Goal: Complete application form

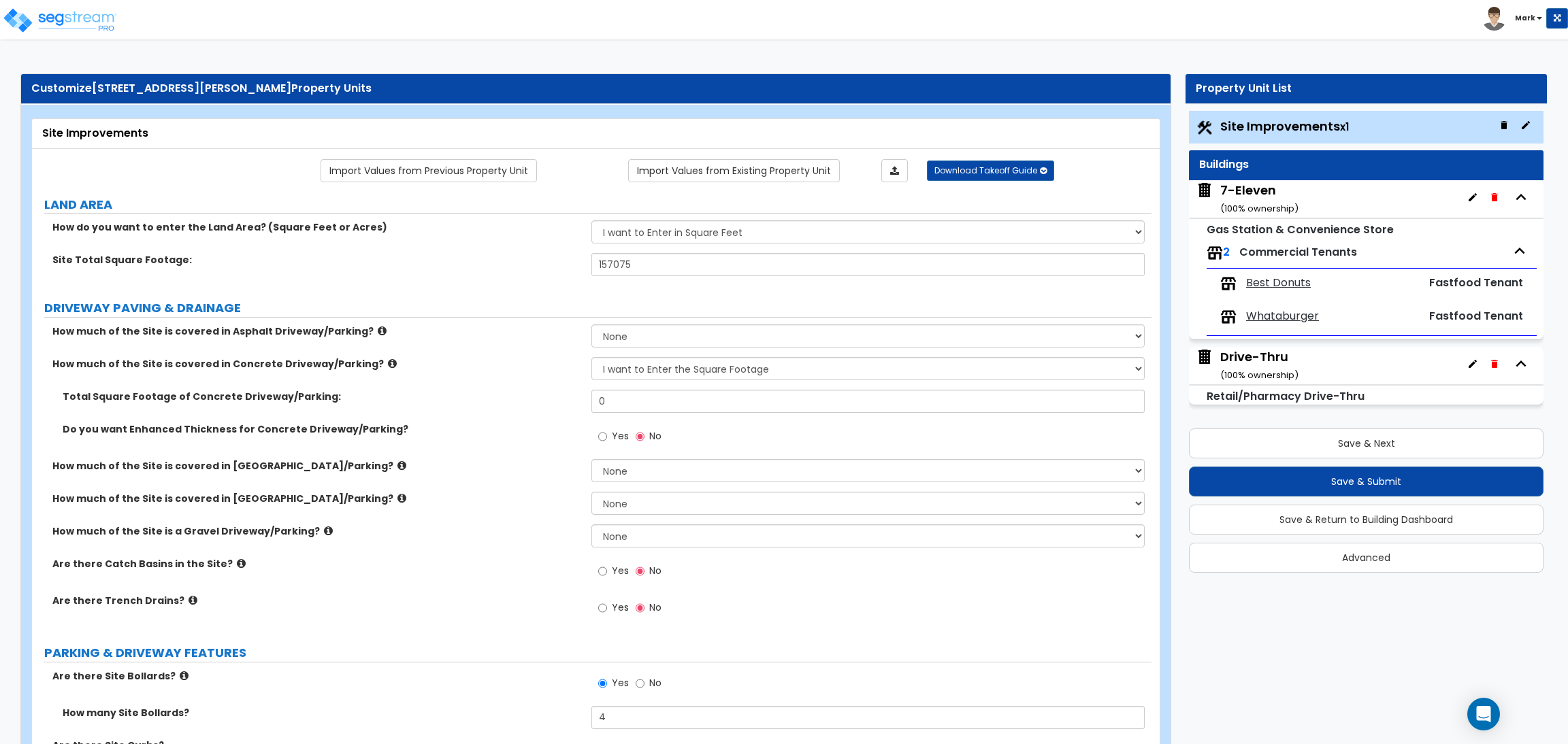
select select "2"
select select "1"
select select "2"
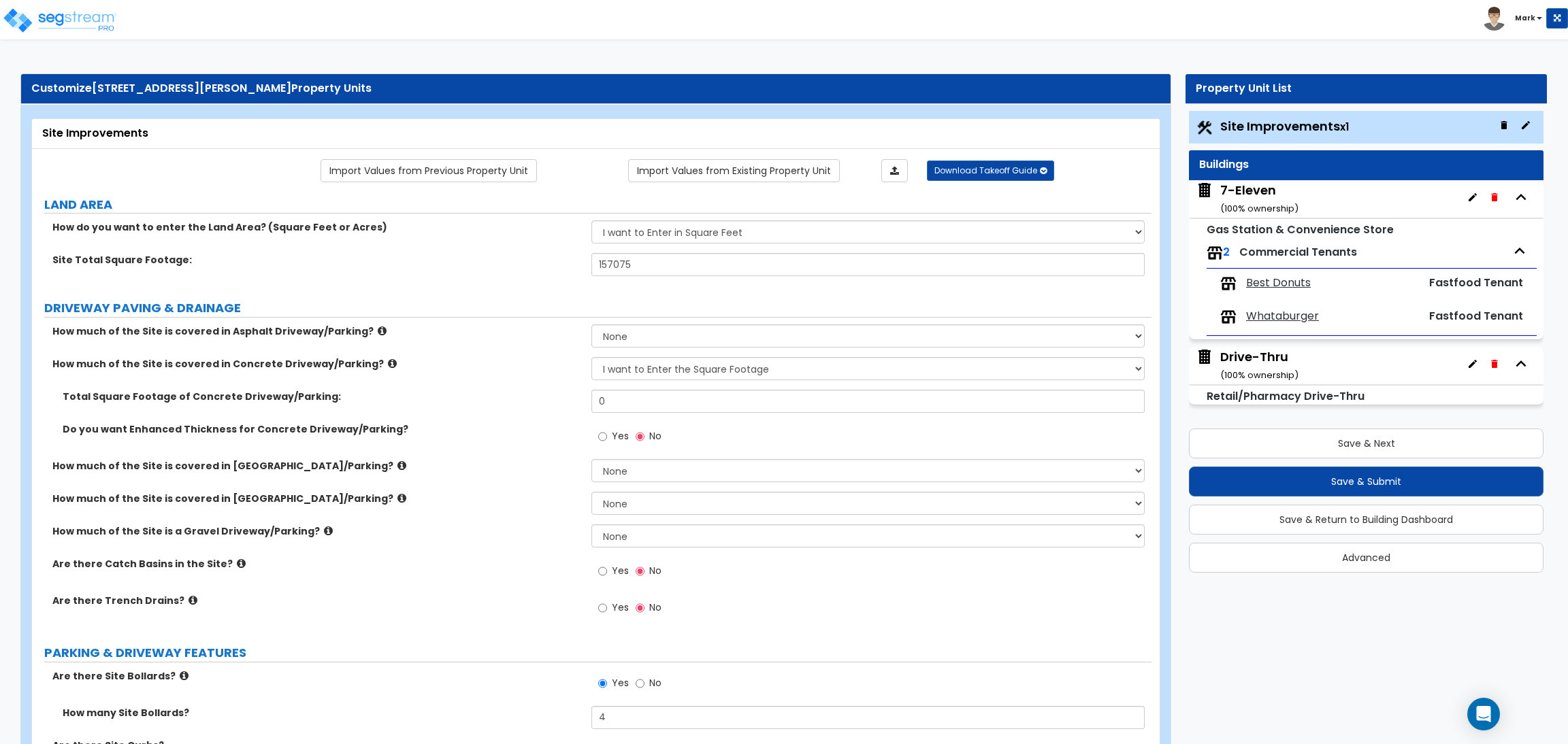
select select "1"
select select "4"
select select "2"
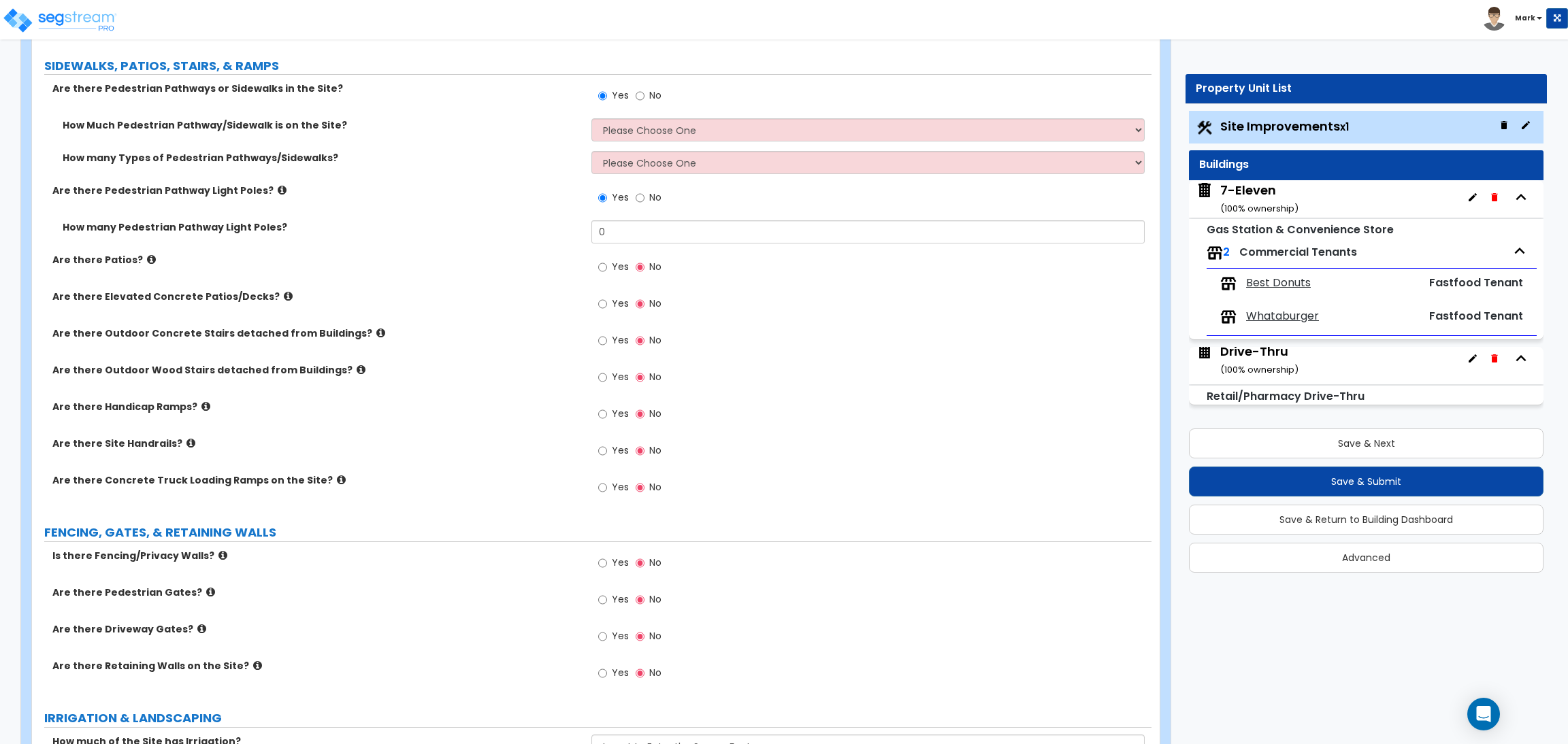
scroll to position [1122, 0]
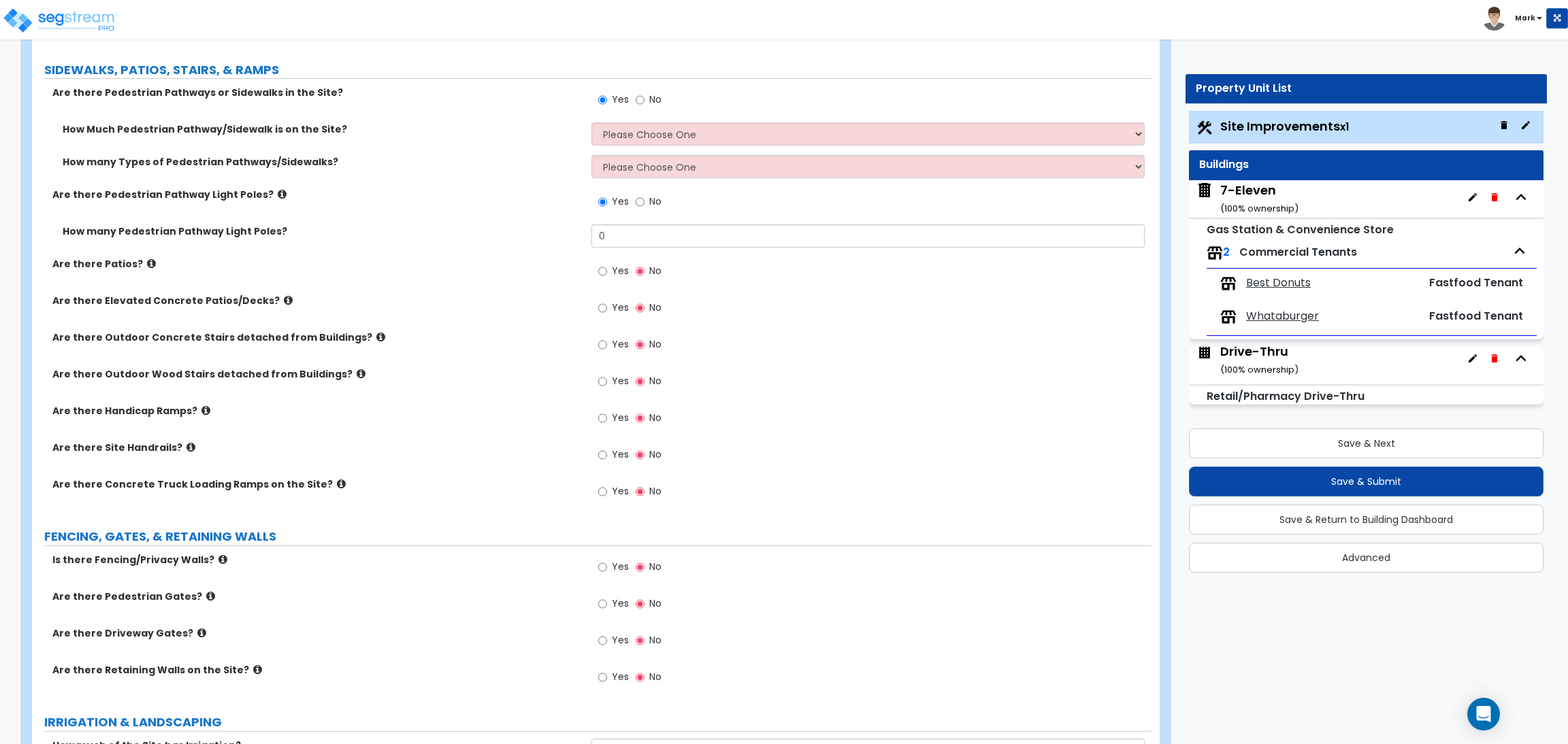
click at [136, 450] on label "Are there Site Handrails?" at bounding box center [316, 448] width 529 height 14
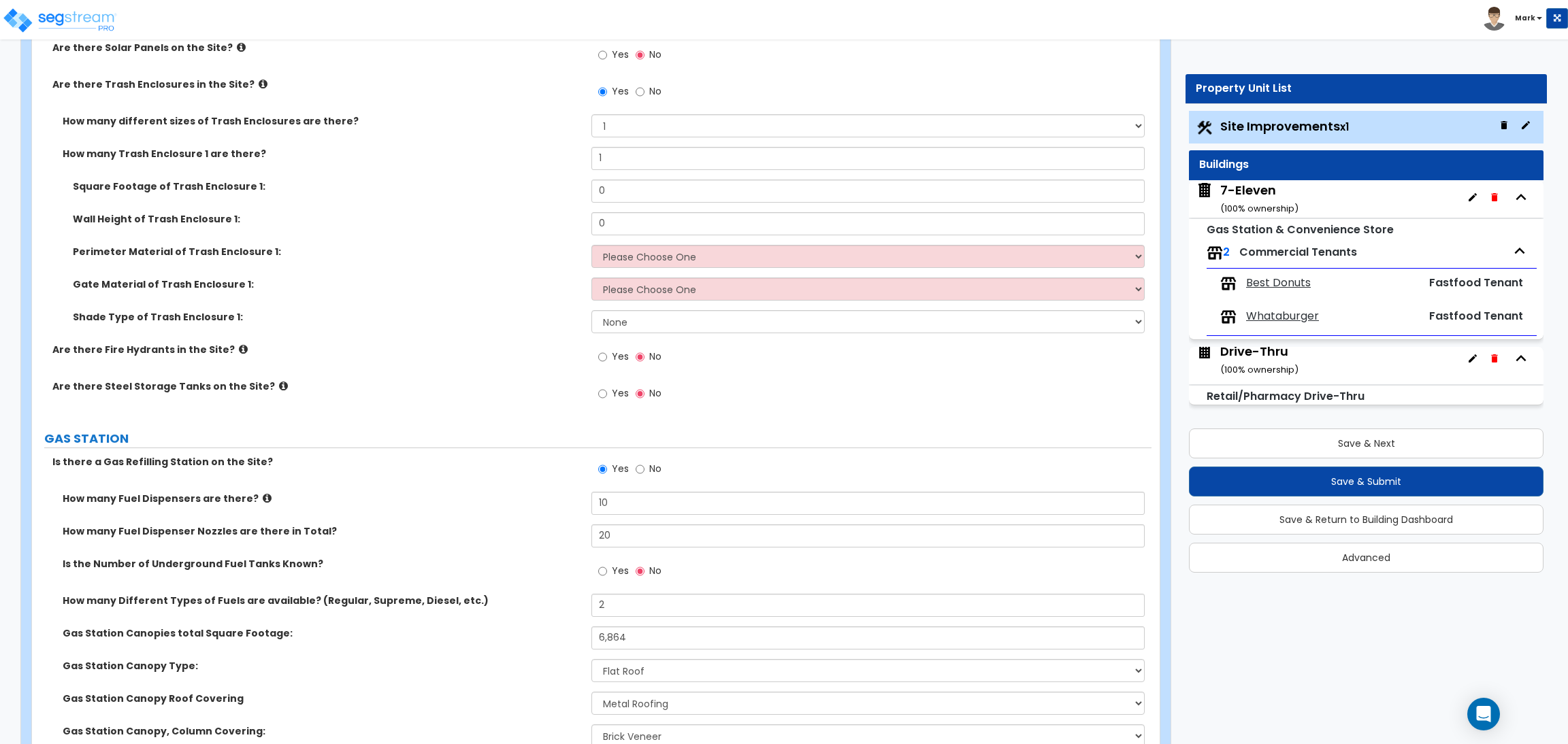
scroll to position [2707, 0]
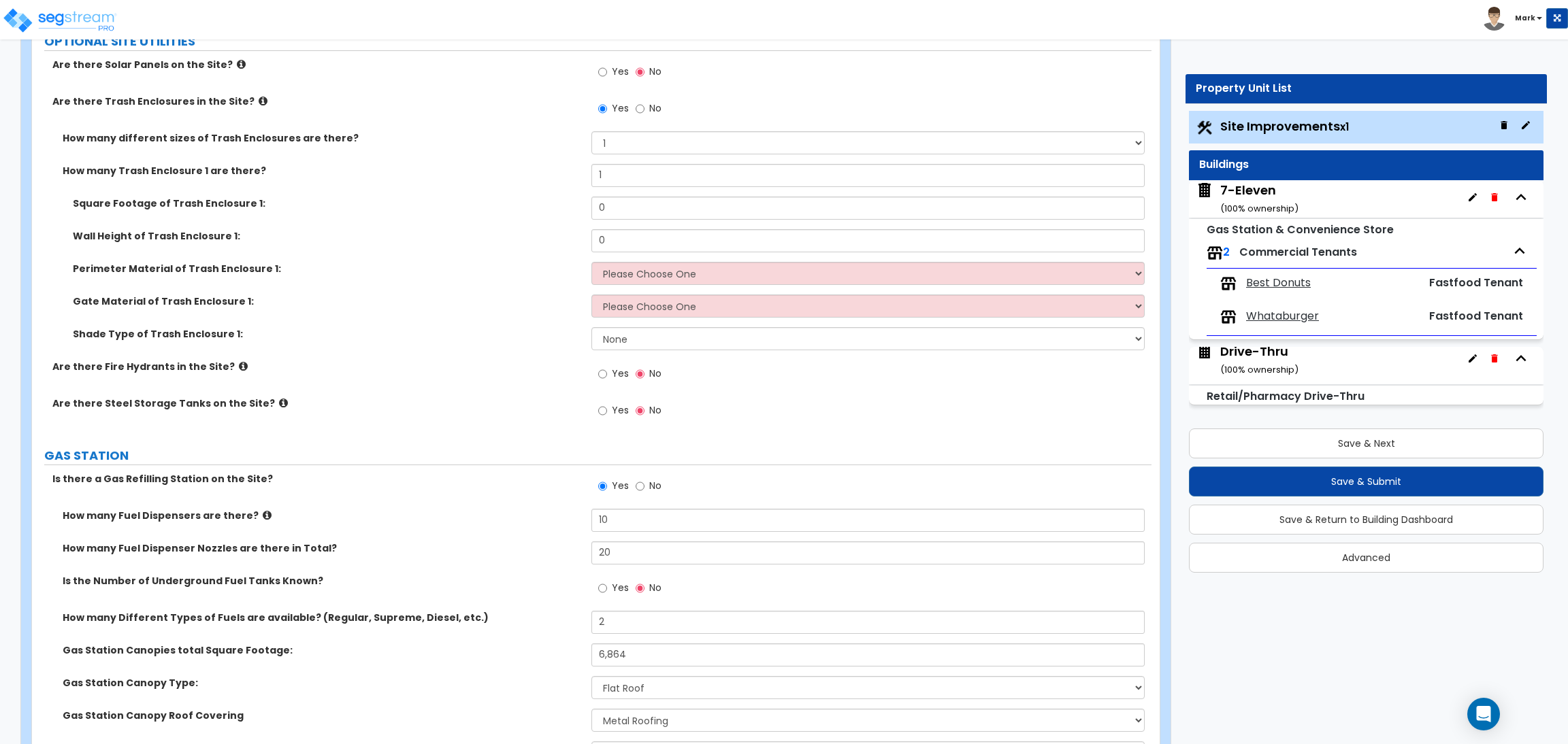
click at [615, 372] on span "Yes" at bounding box center [620, 373] width 17 height 14
click at [607, 372] on input "Yes" at bounding box center [602, 374] width 9 height 15
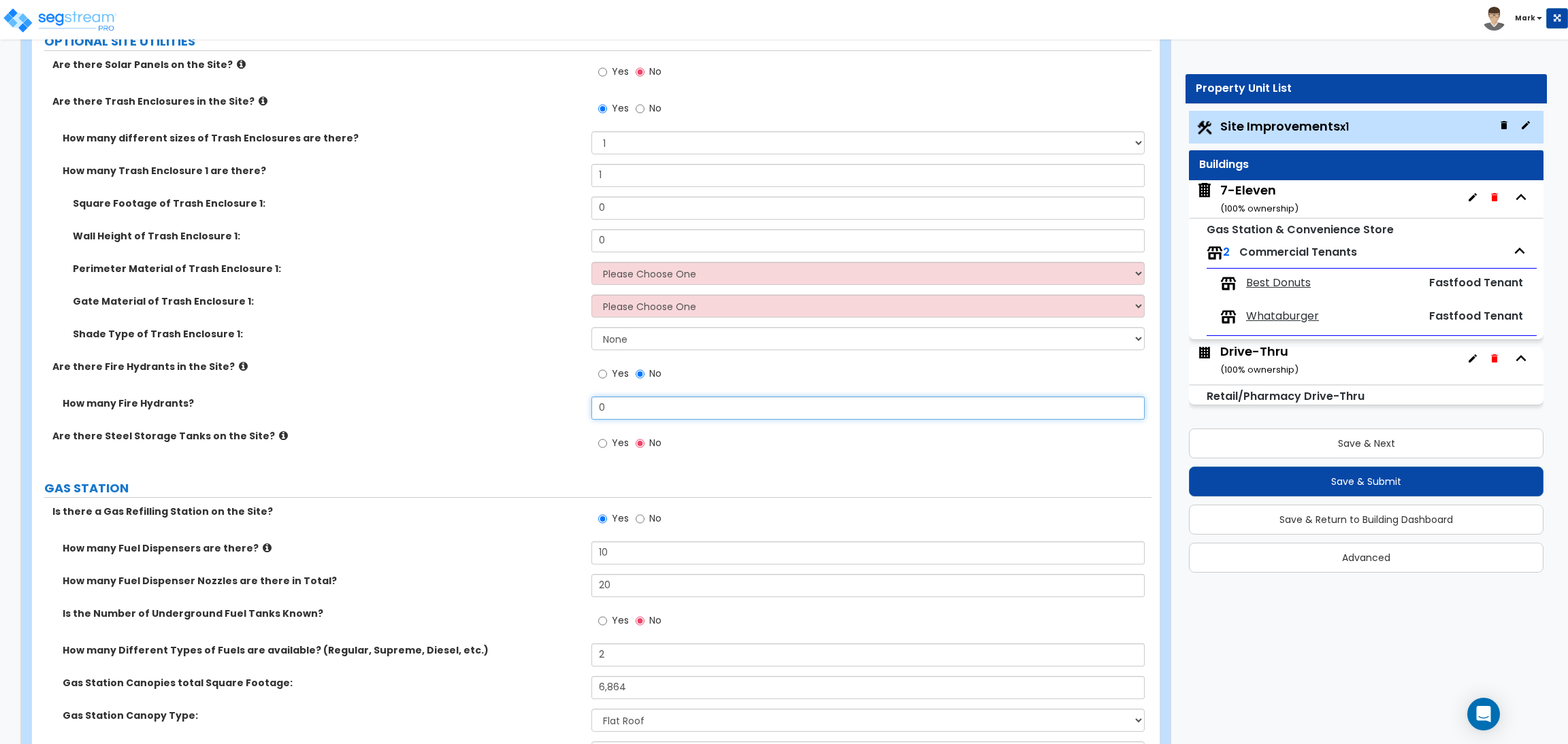
drag, startPoint x: 633, startPoint y: 401, endPoint x: 591, endPoint y: 411, distance: 43.2
click at [591, 411] on input "0" at bounding box center [868, 409] width 553 height 23
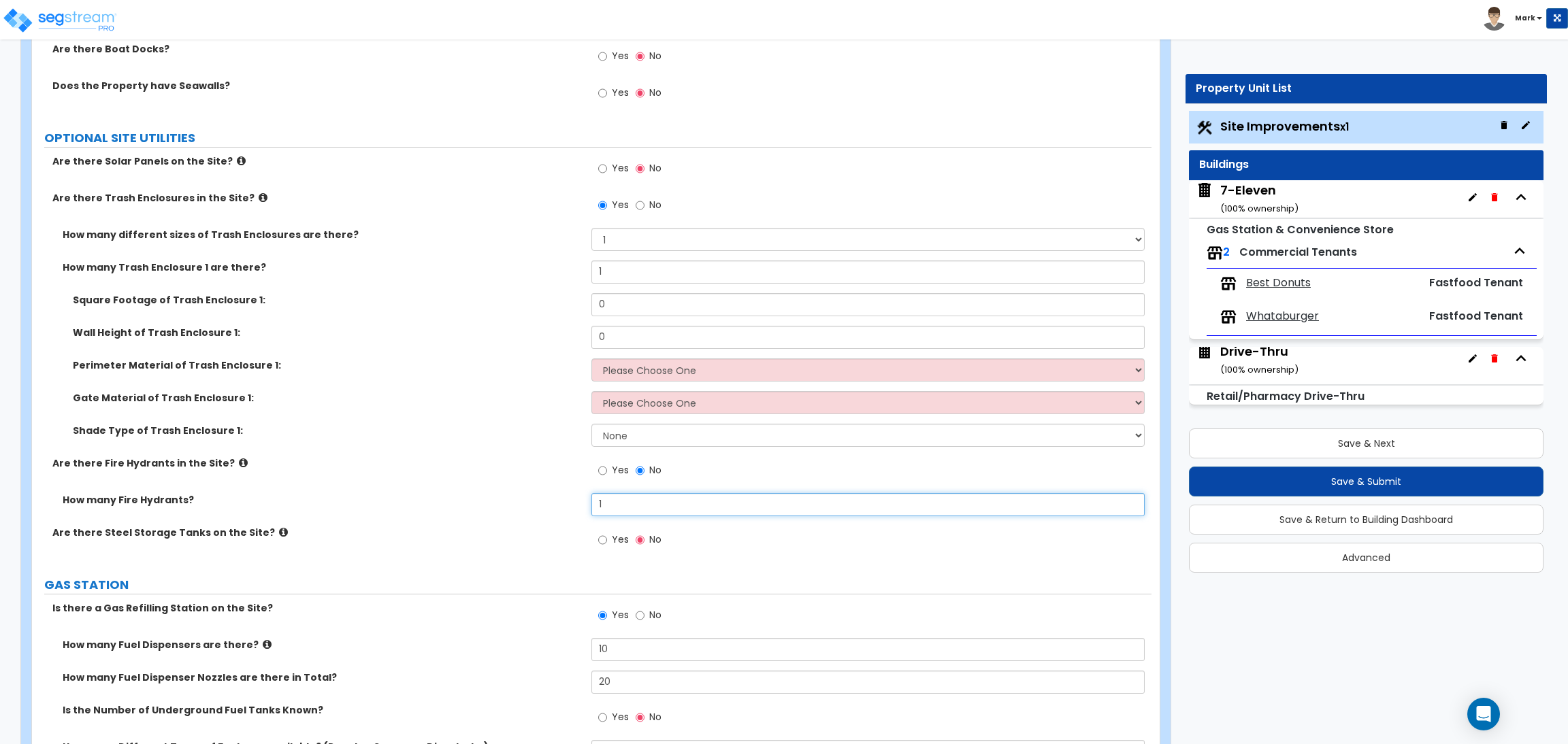
scroll to position [2605, 0]
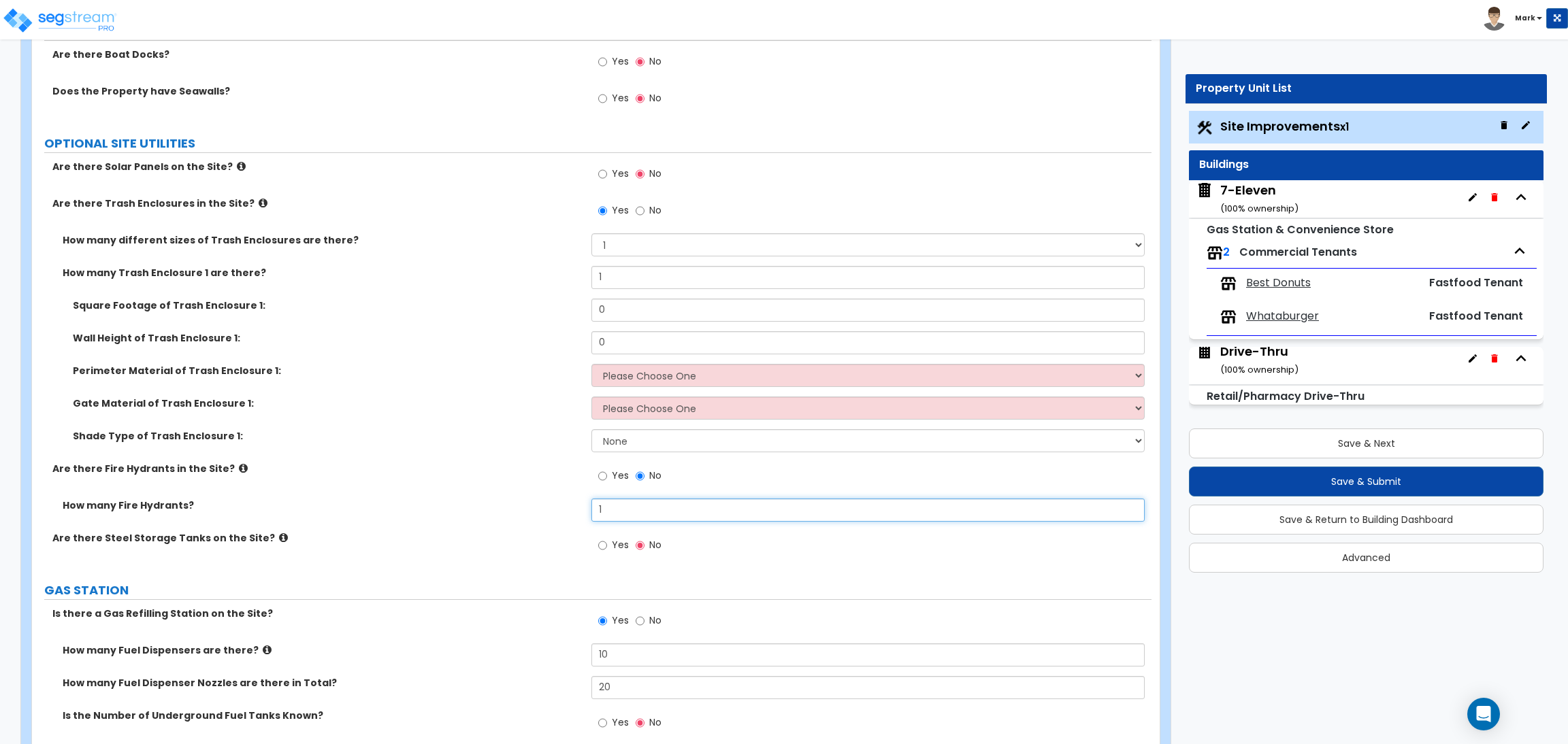
type input "1"
click at [629, 373] on select "Please Choose One Chain Link Wood Metal CMU" at bounding box center [868, 375] width 553 height 23
select select "4"
click at [591, 365] on select "Please Choose One Chain Link Wood Metal CMU" at bounding box center [868, 375] width 553 height 23
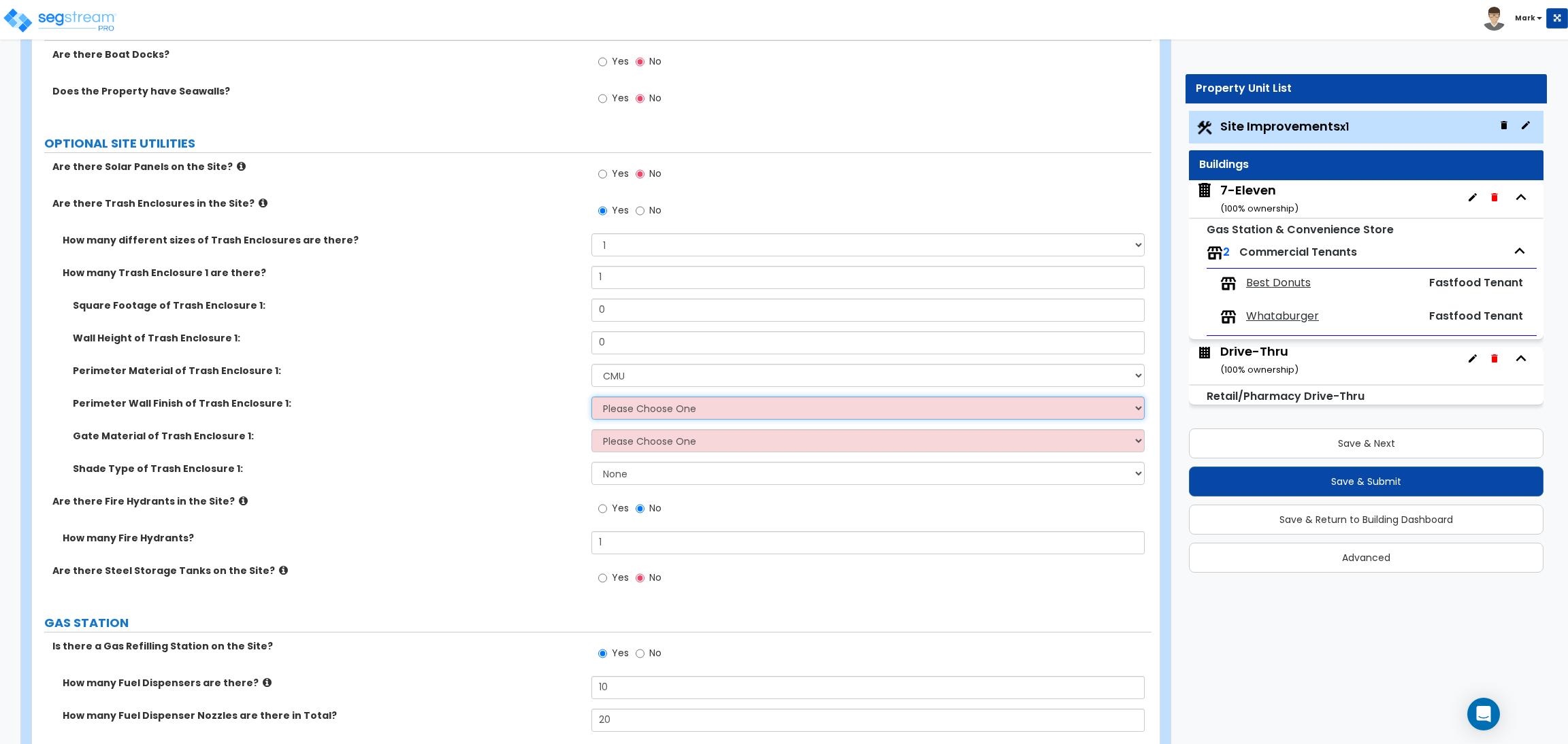
click at [660, 408] on select "Please Choose One Stone Veneer Brick Veneer Stucco Paint" at bounding box center [868, 409] width 553 height 23
select select "2"
click at [591, 398] on select "Please Choose One Stone Veneer Brick Veneer Stucco Paint" at bounding box center [868, 409] width 553 height 23
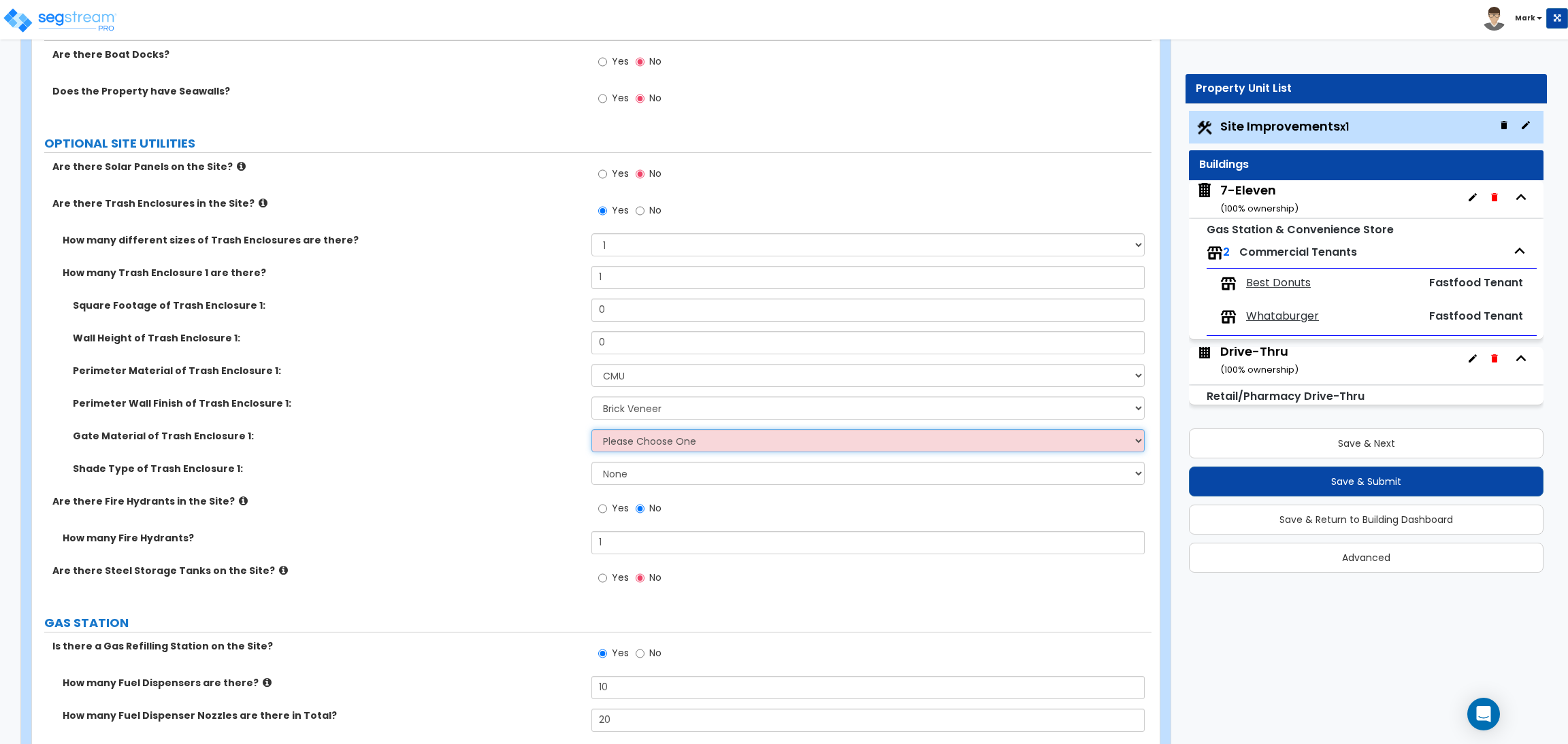
click at [642, 442] on select "Please Choose One Wood Metal" at bounding box center [868, 441] width 553 height 23
select select "2"
click at [591, 431] on select "Please Choose One Wood Metal" at bounding box center [868, 441] width 553 height 23
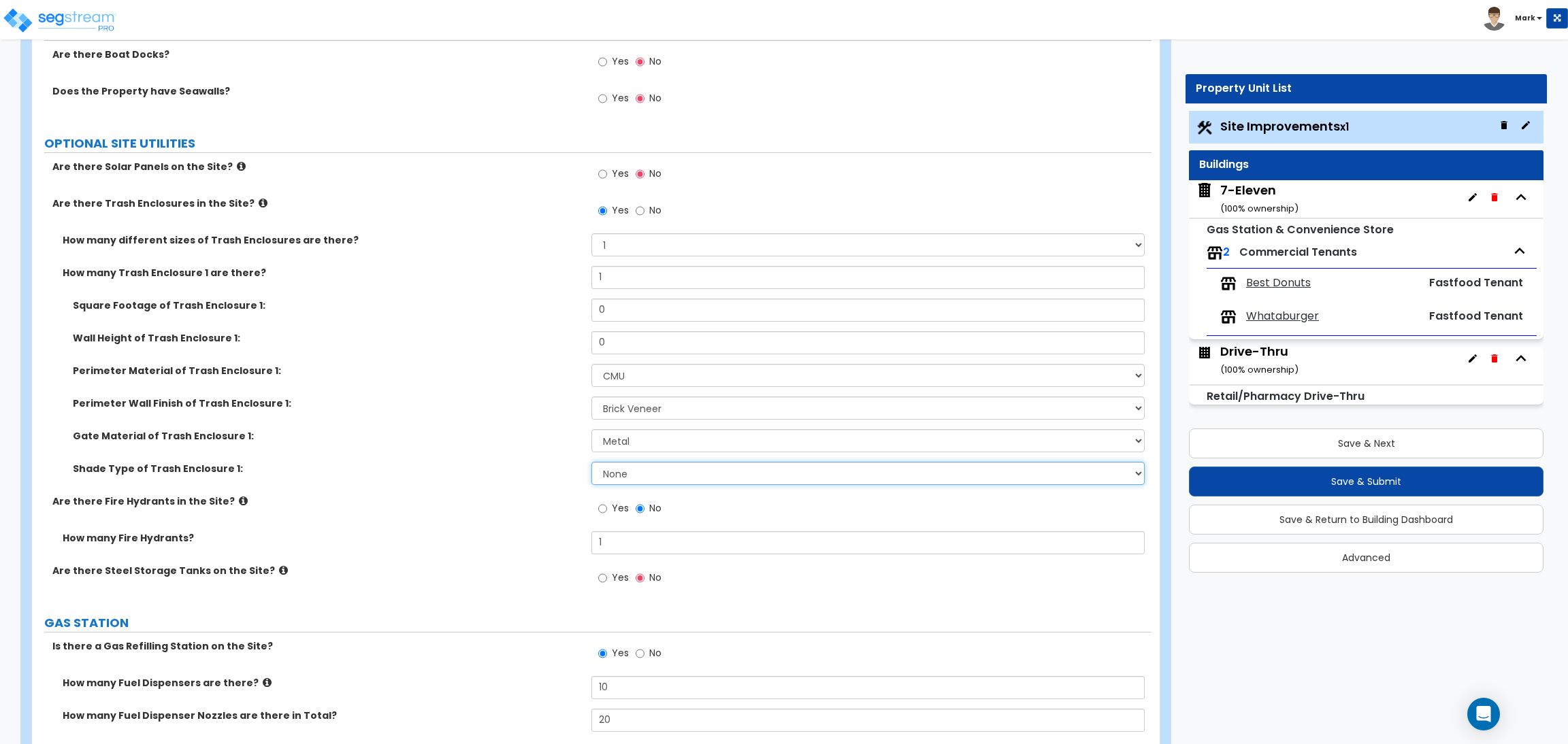
click at [634, 477] on select "None Roof Pergola" at bounding box center [868, 473] width 553 height 23
click at [591, 463] on select "None Roof Pergola" at bounding box center [868, 473] width 553 height 23
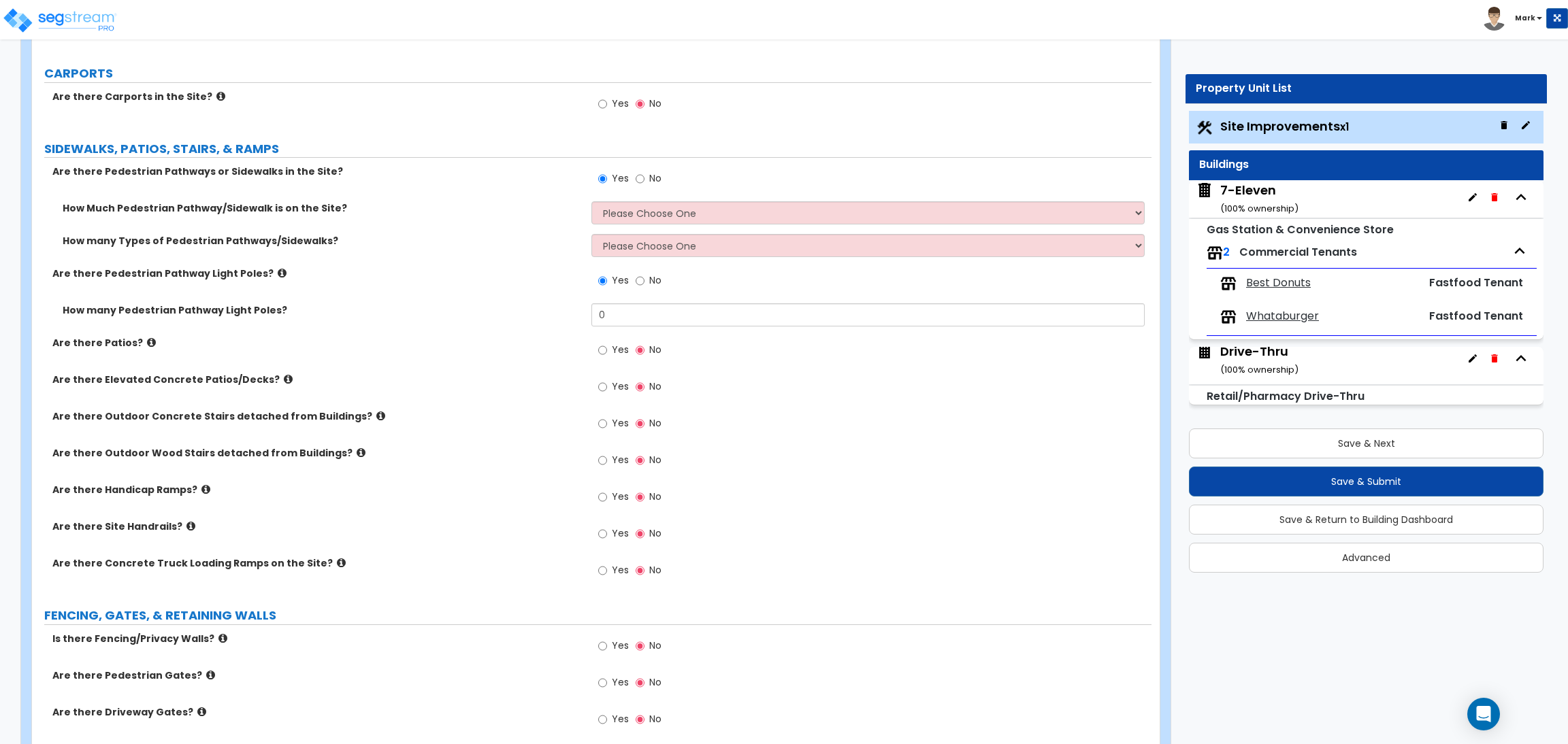
scroll to position [1038, 0]
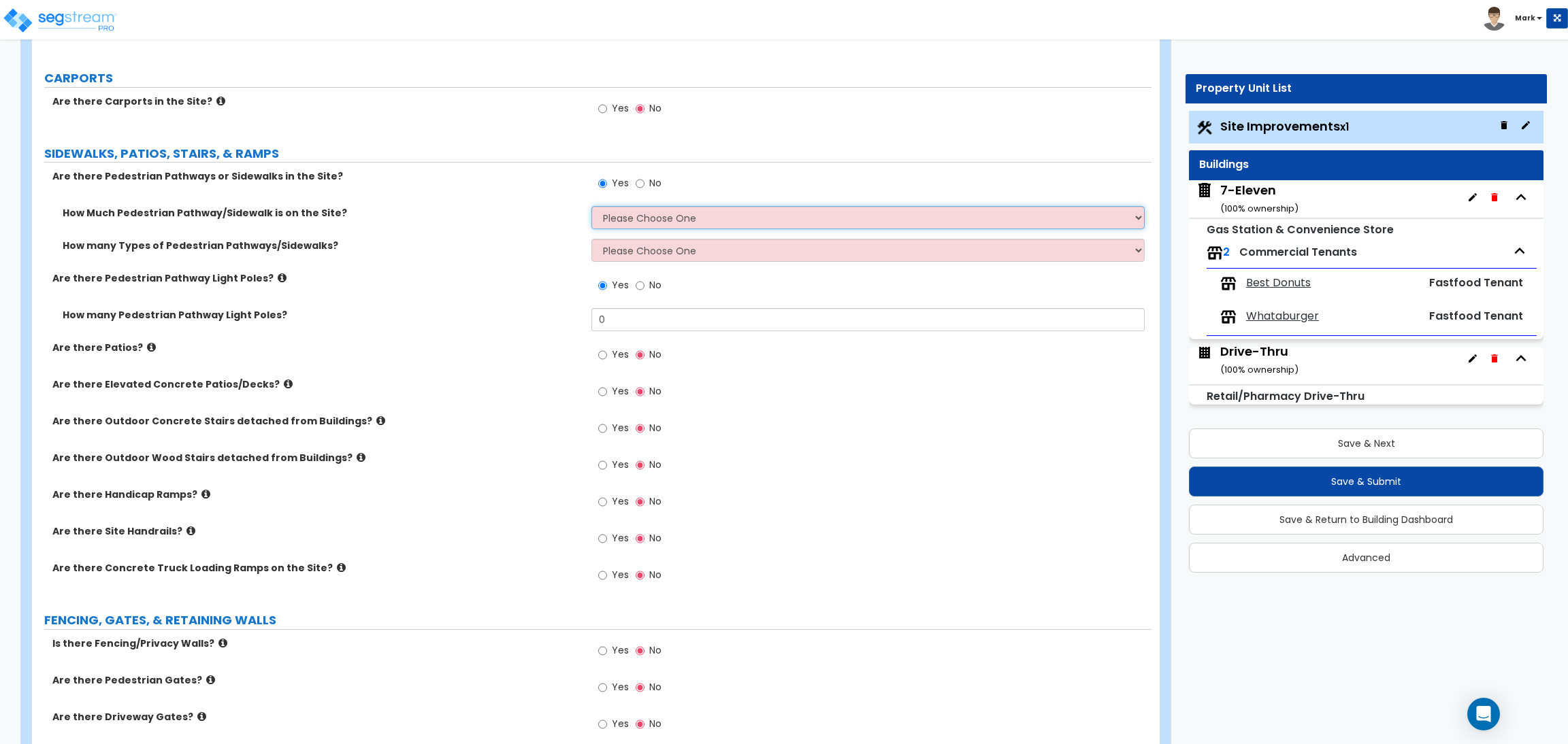
click at [627, 223] on select "Please Choose One I Don't Know, Please Estimate For Me Enter Linear Footage" at bounding box center [868, 218] width 553 height 23
drag, startPoint x: 470, startPoint y: 218, endPoint x: 504, endPoint y: 212, distance: 34.5
click at [473, 218] on label "How Much Pedestrian Pathway/Sidewalk is on the Site?" at bounding box center [322, 213] width 518 height 14
click at [614, 216] on select "Please Choose One I Don't Know, Please Estimate For Me Enter Linear Footage" at bounding box center [868, 218] width 553 height 23
select select "2"
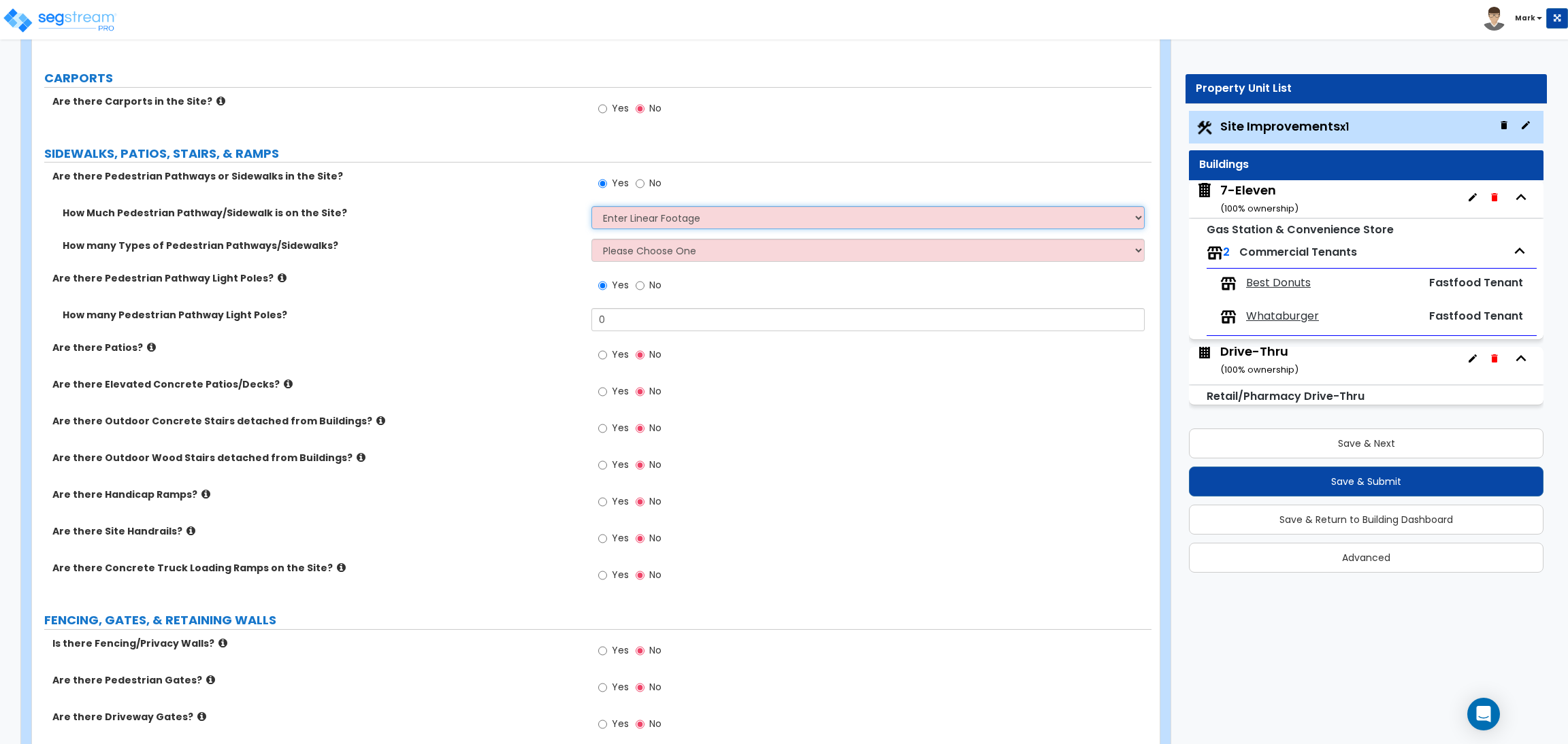
click at [591, 207] on select "Please Choose One I Don't Know, Please Estimate For Me Enter Linear Footage" at bounding box center [868, 218] width 553 height 23
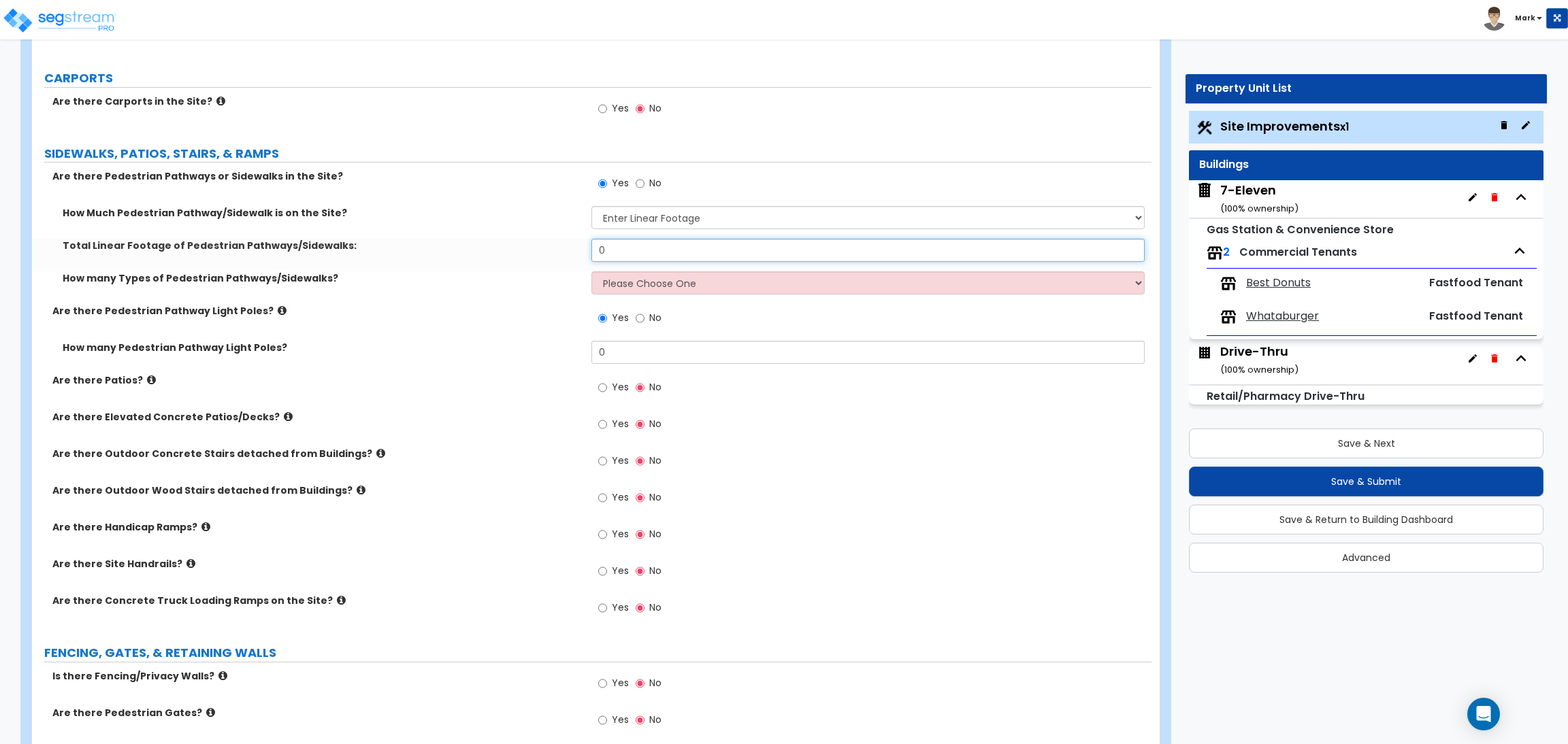
drag, startPoint x: 582, startPoint y: 246, endPoint x: 572, endPoint y: 242, distance: 10.8
click at [579, 245] on div "Total Linear Footage of Pedestrian Pathways/Sidewalks: 0" at bounding box center [591, 255] width 1119 height 32
type input "697"
click at [627, 280] on select "Please Choose One 1 2 3" at bounding box center [868, 283] width 553 height 23
select select "1"
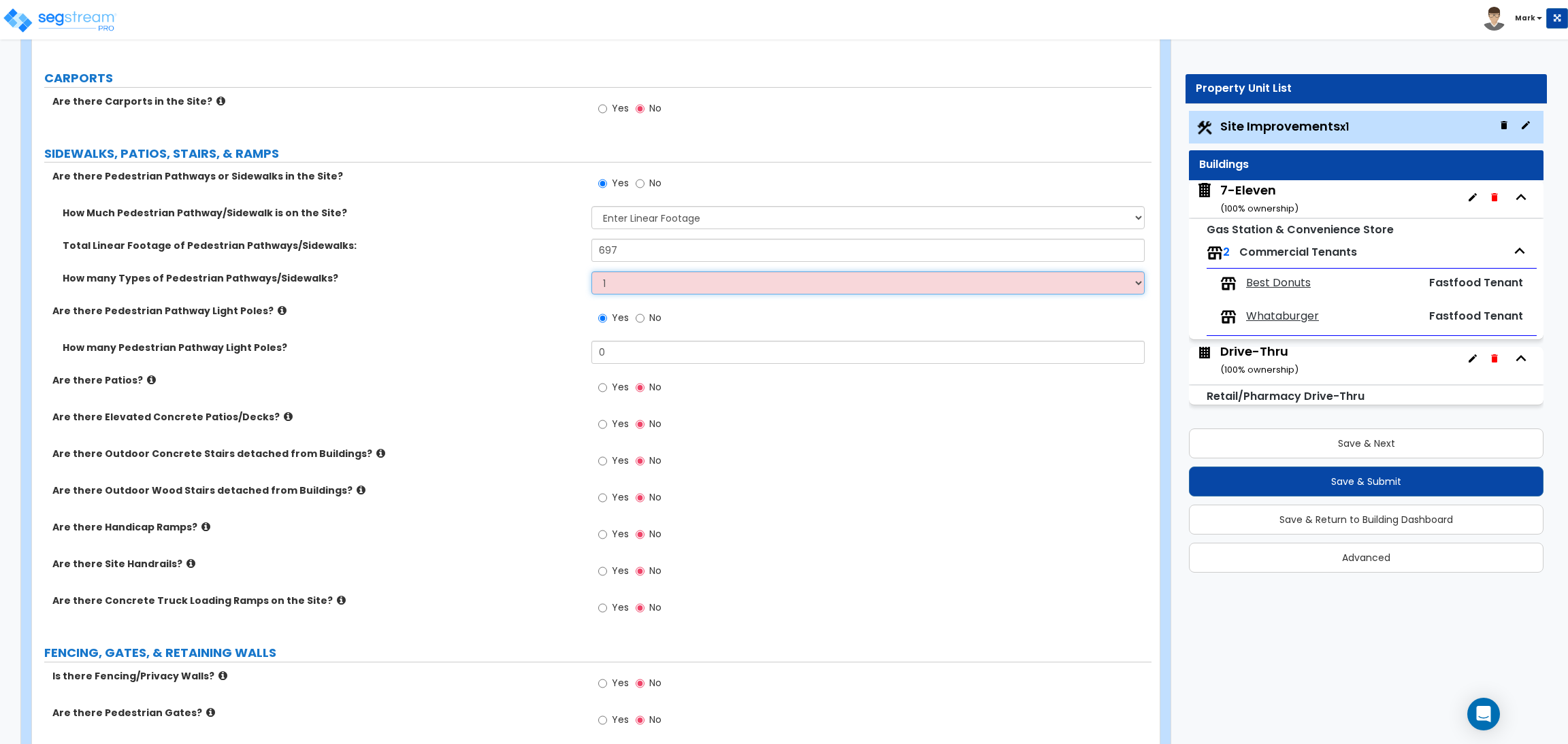
click at [591, 272] on select "Please Choose One 1 2 3" at bounding box center [868, 283] width 553 height 23
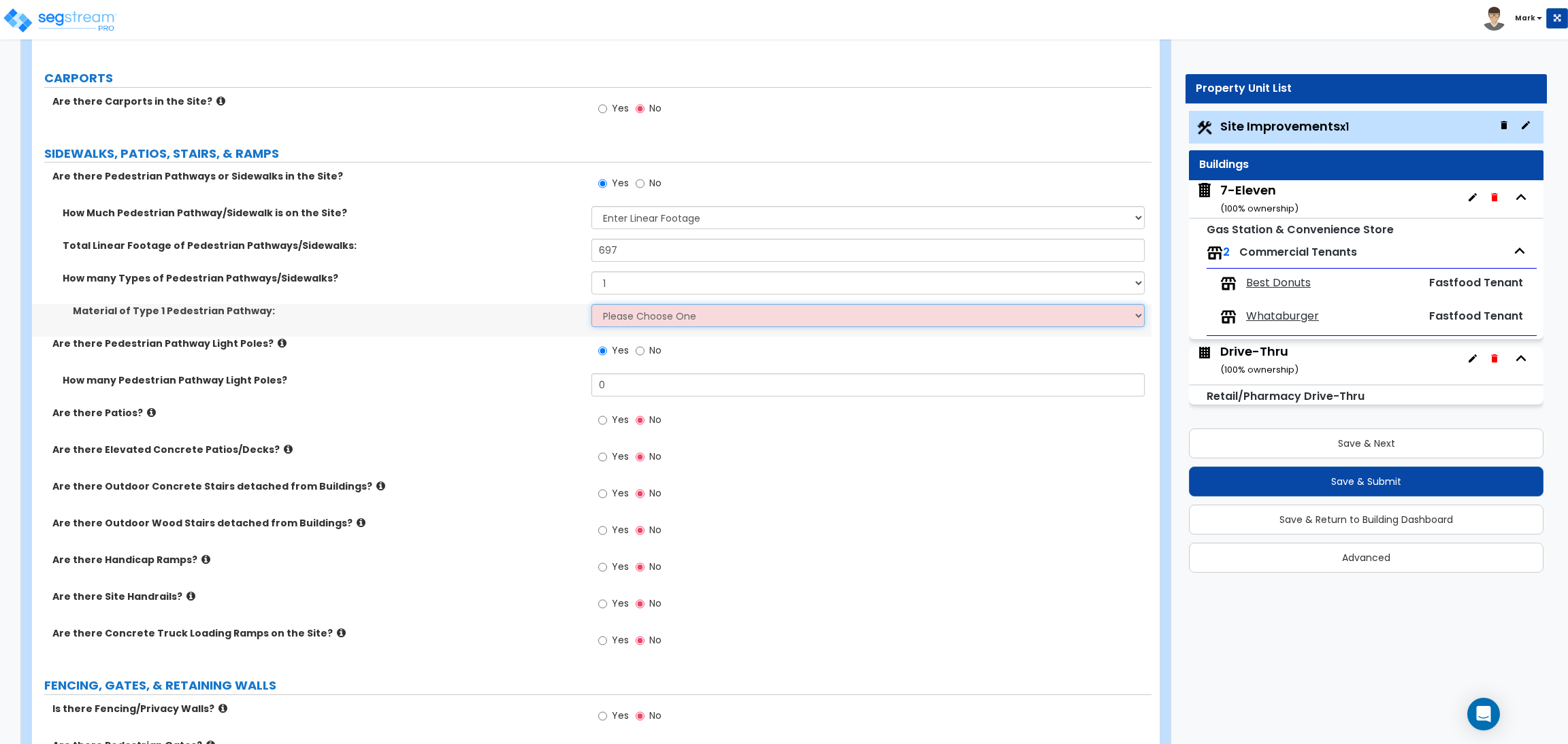
click at [616, 319] on select "Please Choose One Bare Concrete Stamped Concrete Brick Pavers Stone Pavers Wood…" at bounding box center [868, 316] width 553 height 23
click at [451, 354] on div "Are there Pedestrian Pathway Light Poles? Yes No" at bounding box center [591, 355] width 1119 height 37
click at [656, 318] on select "Please Choose One Bare Concrete Stamped Concrete Brick Pavers Stone Pavers Wood…" at bounding box center [868, 316] width 553 height 23
select select "1"
click at [591, 304] on select "Please Choose One Bare Concrete Stamped Concrete Brick Pavers Stone Pavers Wood…" at bounding box center [868, 316] width 553 height 23
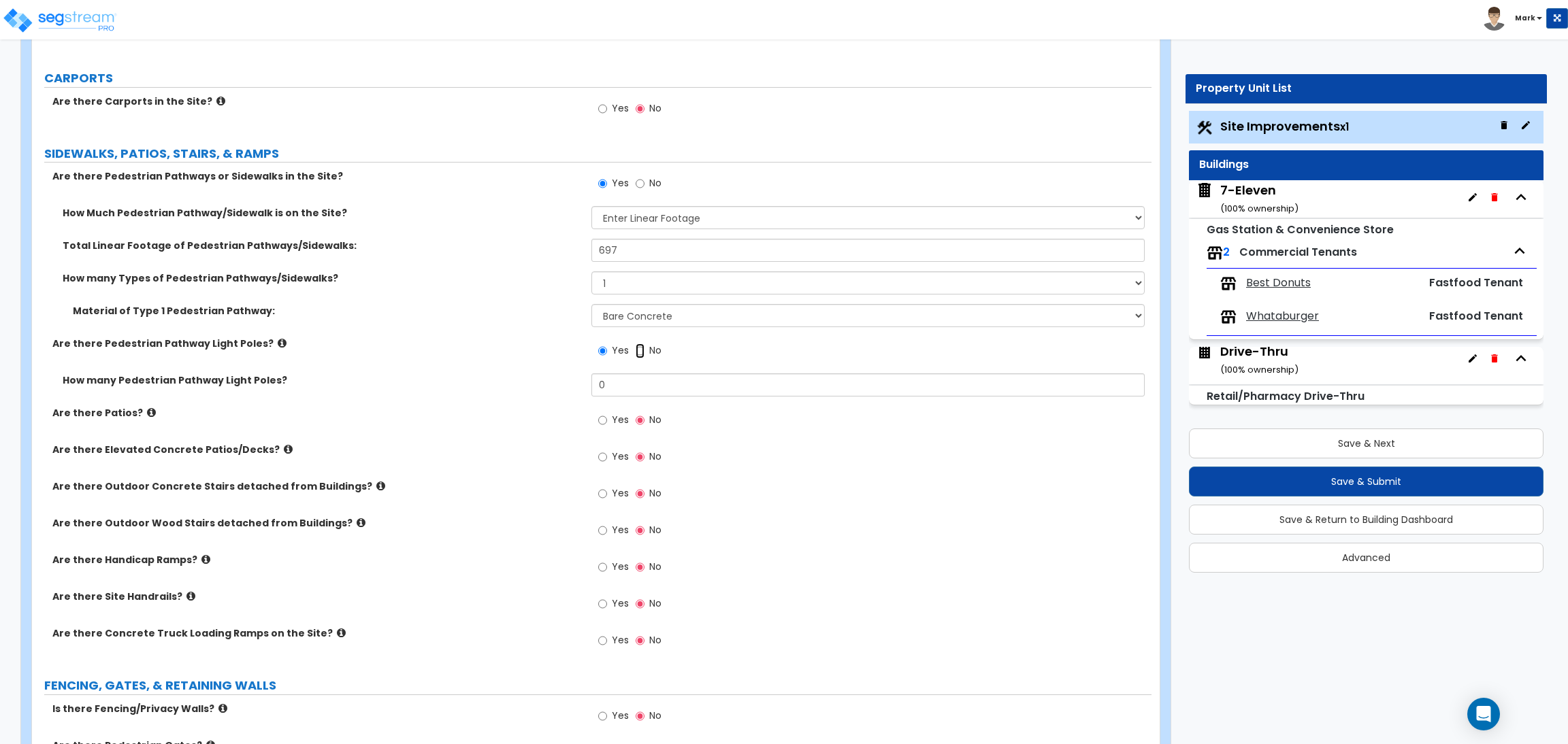
click at [635, 357] on input "No" at bounding box center [640, 351] width 9 height 15
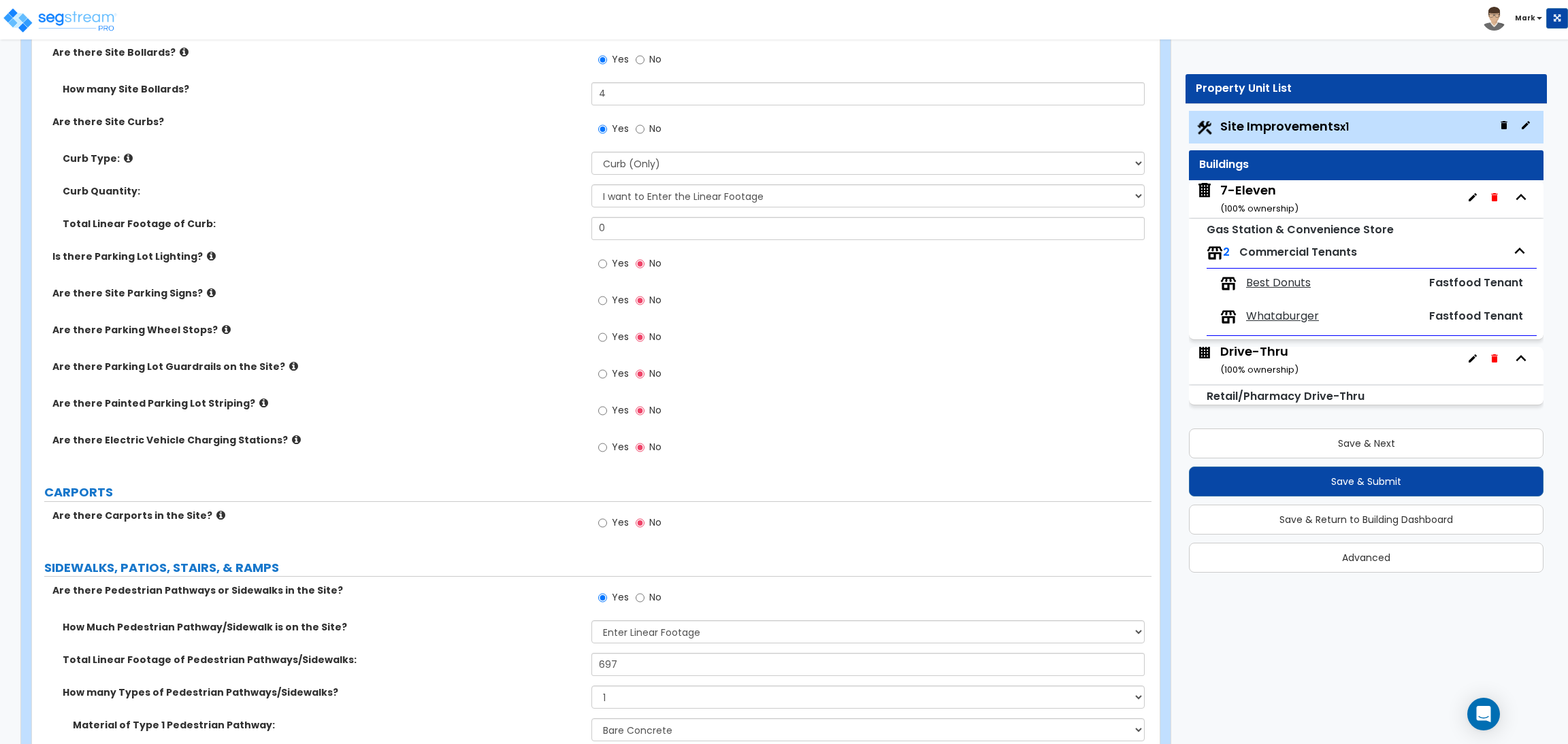
scroll to position [630, 0]
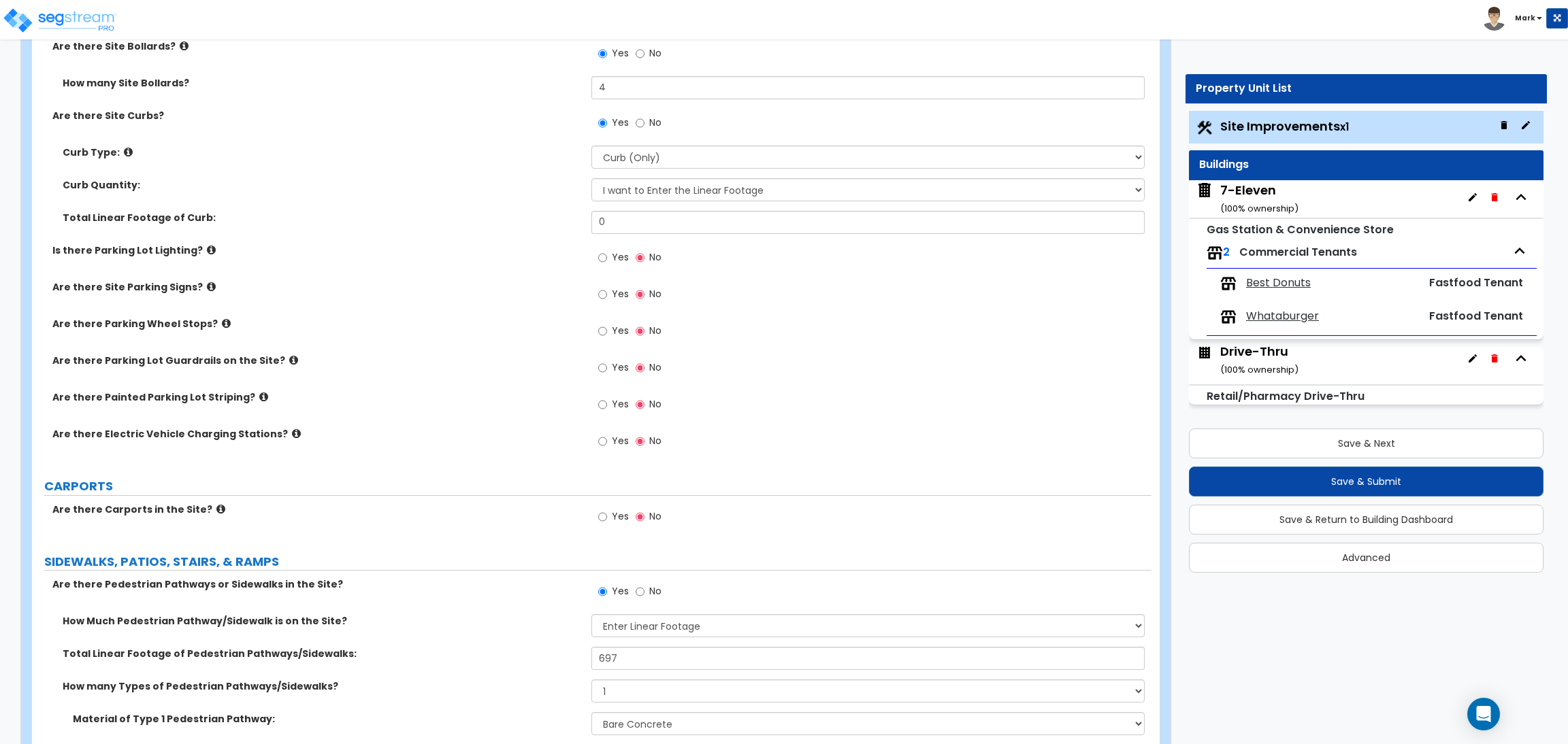
click at [207, 245] on icon at bounding box center [211, 249] width 9 height 10
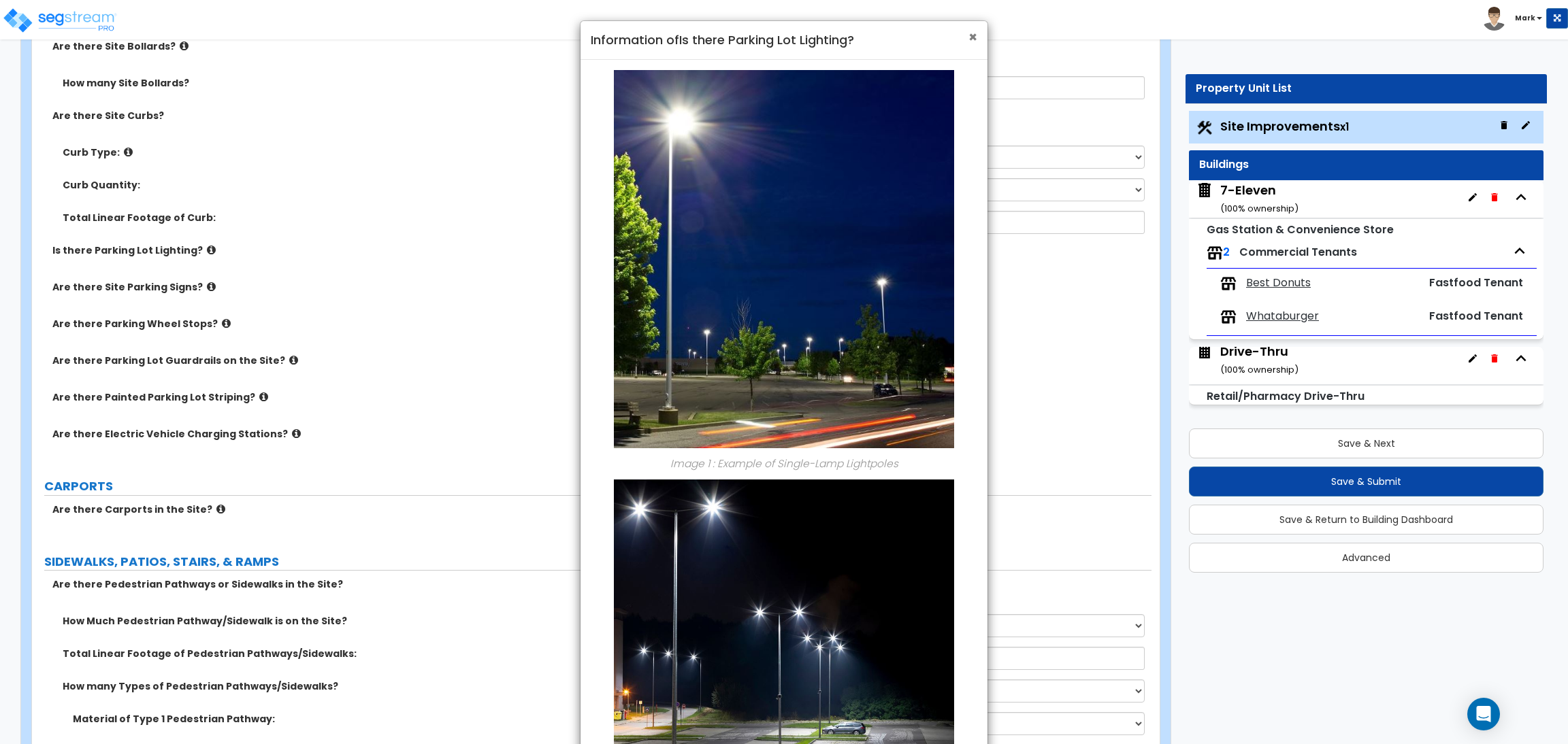
click at [969, 41] on span "×" at bounding box center [973, 37] width 9 height 20
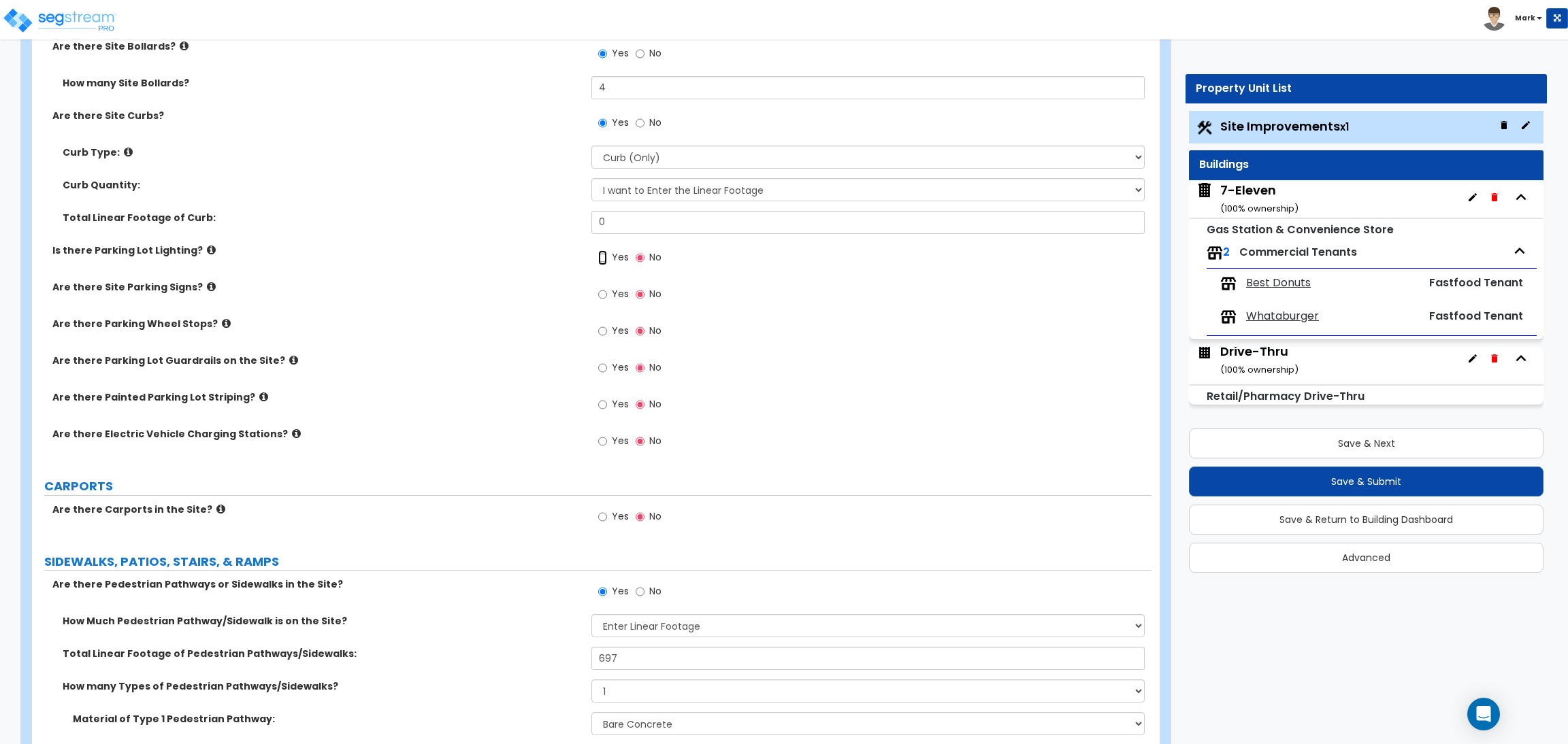
click at [605, 257] on input "Yes" at bounding box center [602, 258] width 9 height 15
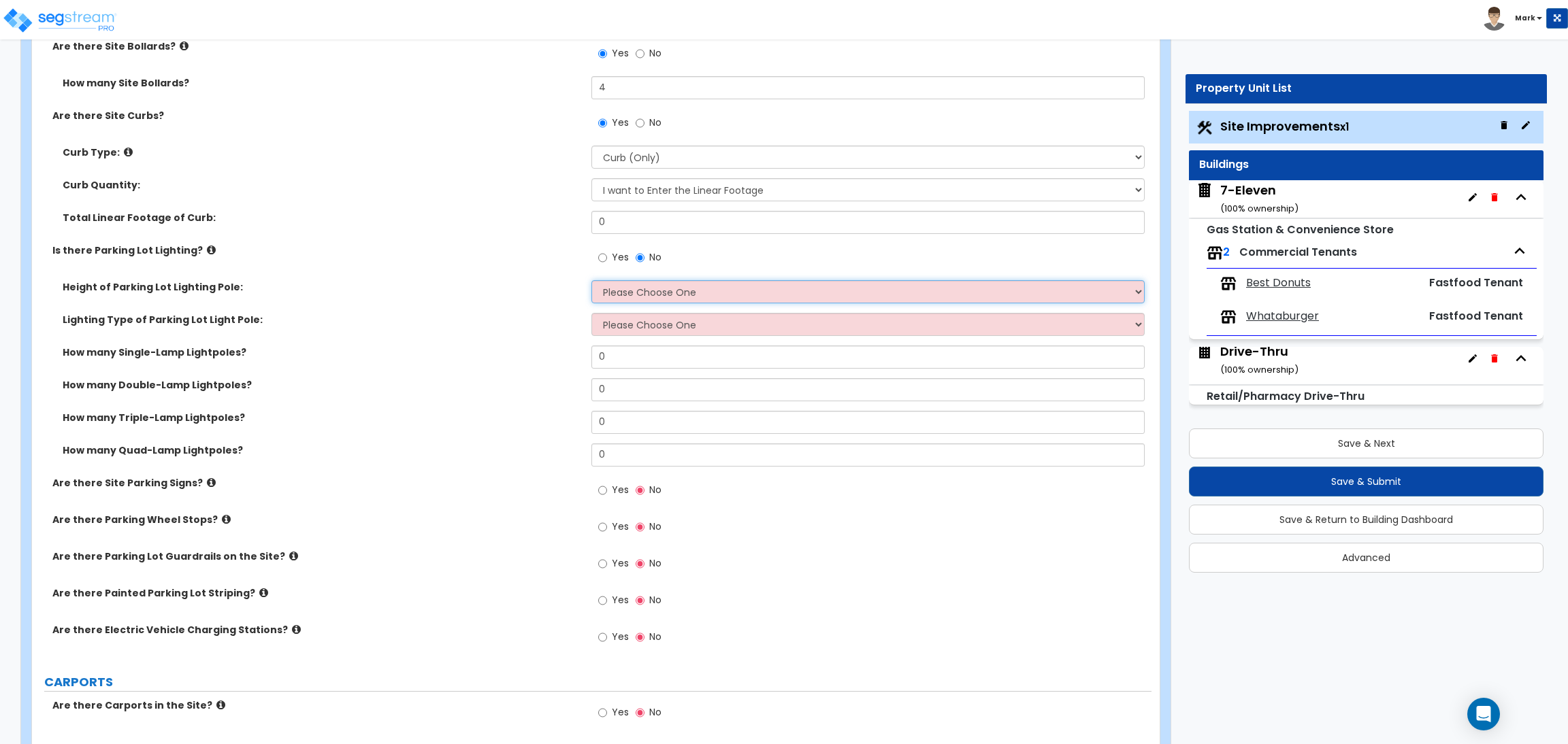
click at [663, 296] on select "Please Choose One 20' high 30' high 40' high" at bounding box center [868, 292] width 553 height 23
select select "2"
click at [591, 280] on select "Please Choose One 20' high 30' high 40' high" at bounding box center [868, 292] width 553 height 23
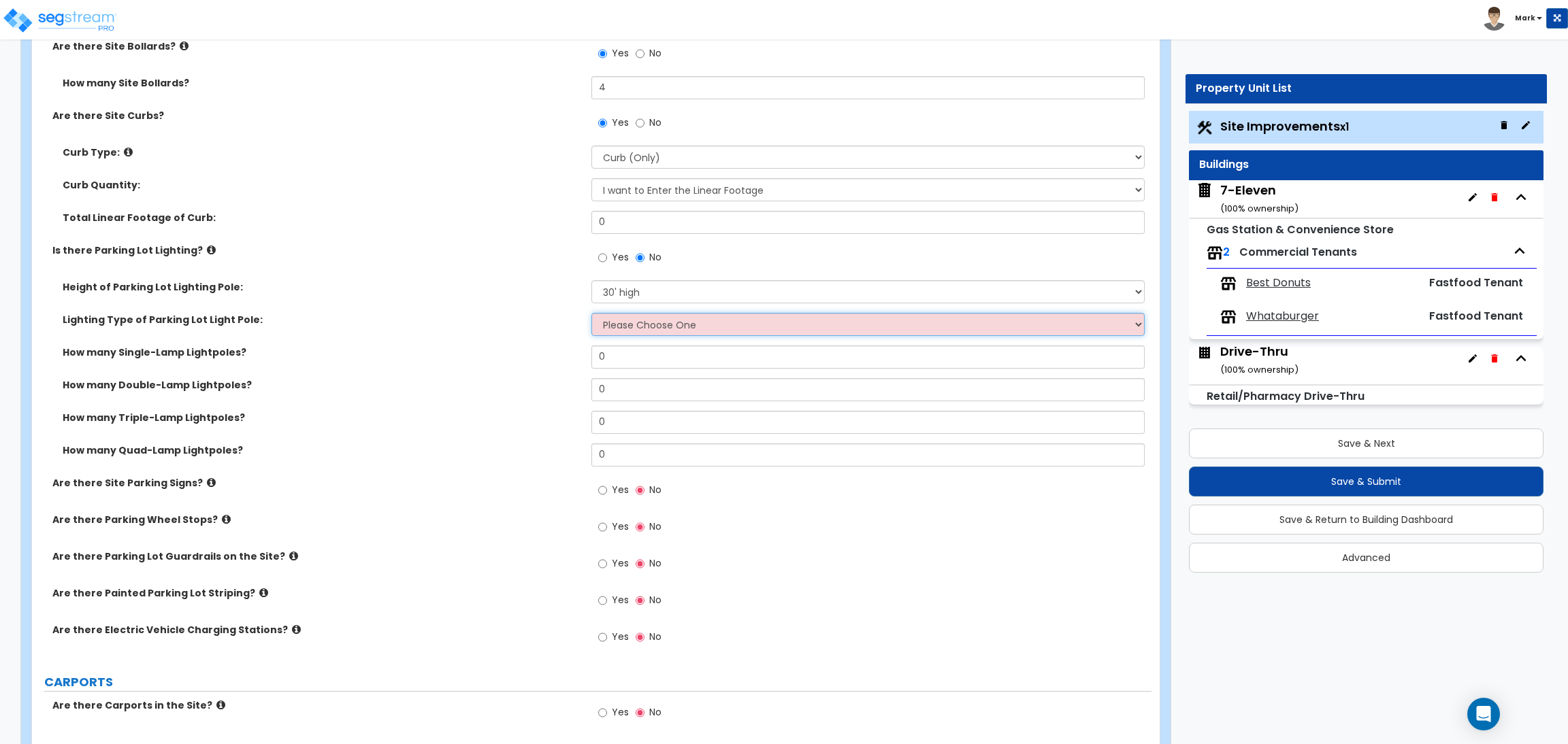
click at [618, 322] on select "Please Choose One LED Metal Halide High Pressure Sodium Please Choose for me" at bounding box center [868, 324] width 553 height 23
select select "1"
click at [591, 313] on select "Please Choose One LED Metal Halide High Pressure Sodium Please Choose for me" at bounding box center [868, 324] width 553 height 23
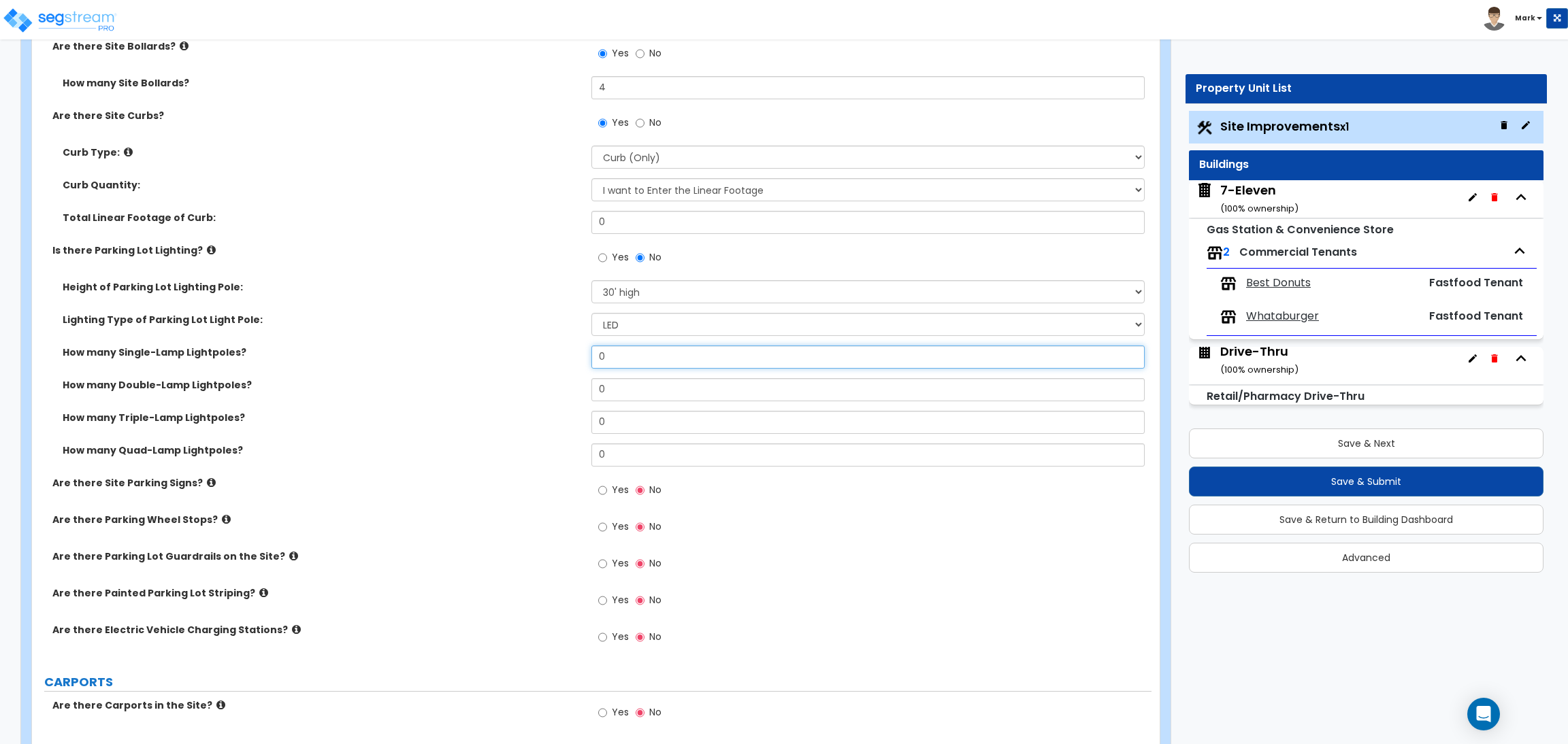
drag, startPoint x: 605, startPoint y: 349, endPoint x: 615, endPoint y: 356, distance: 12.2
click at [615, 356] on input "0" at bounding box center [868, 358] width 553 height 23
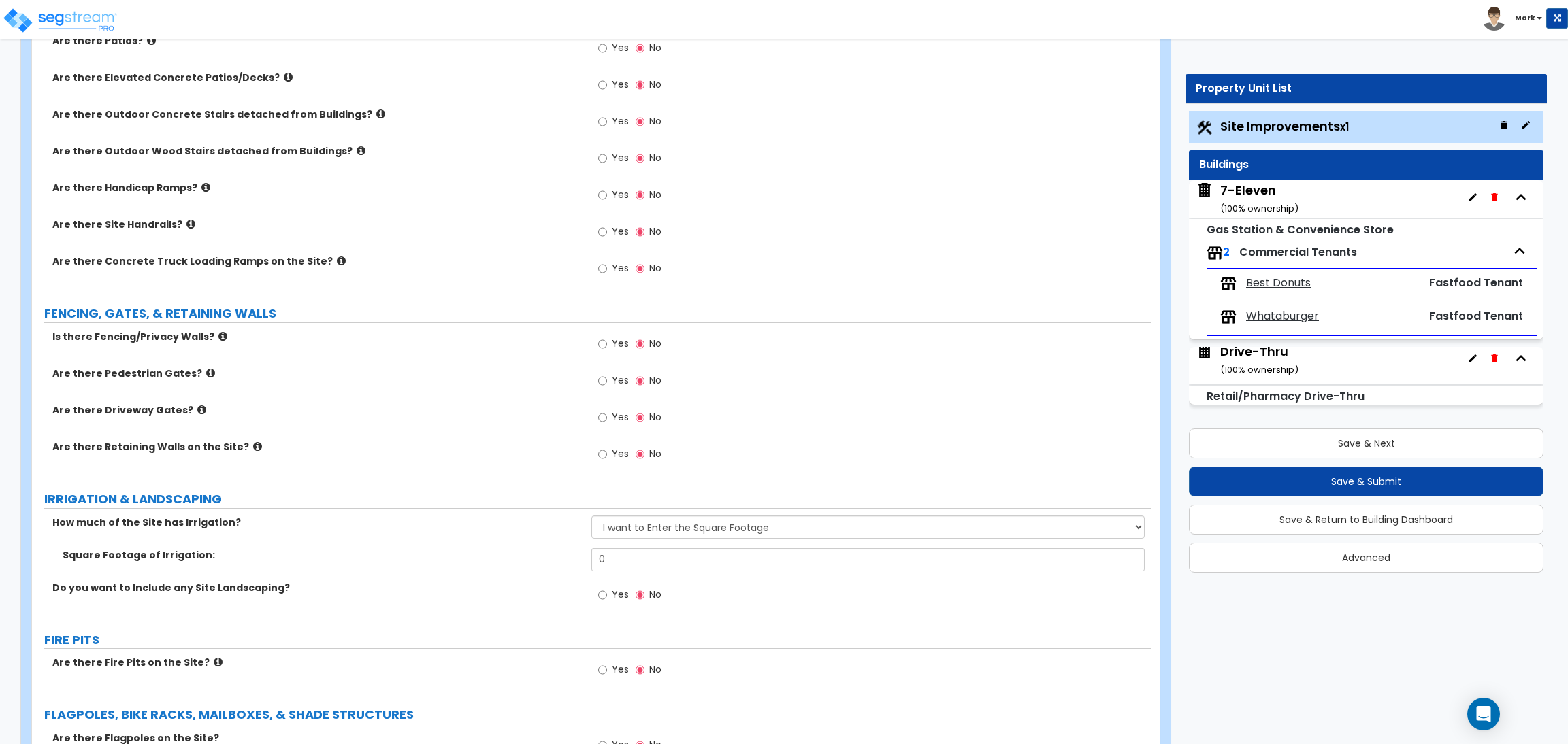
scroll to position [1735, 0]
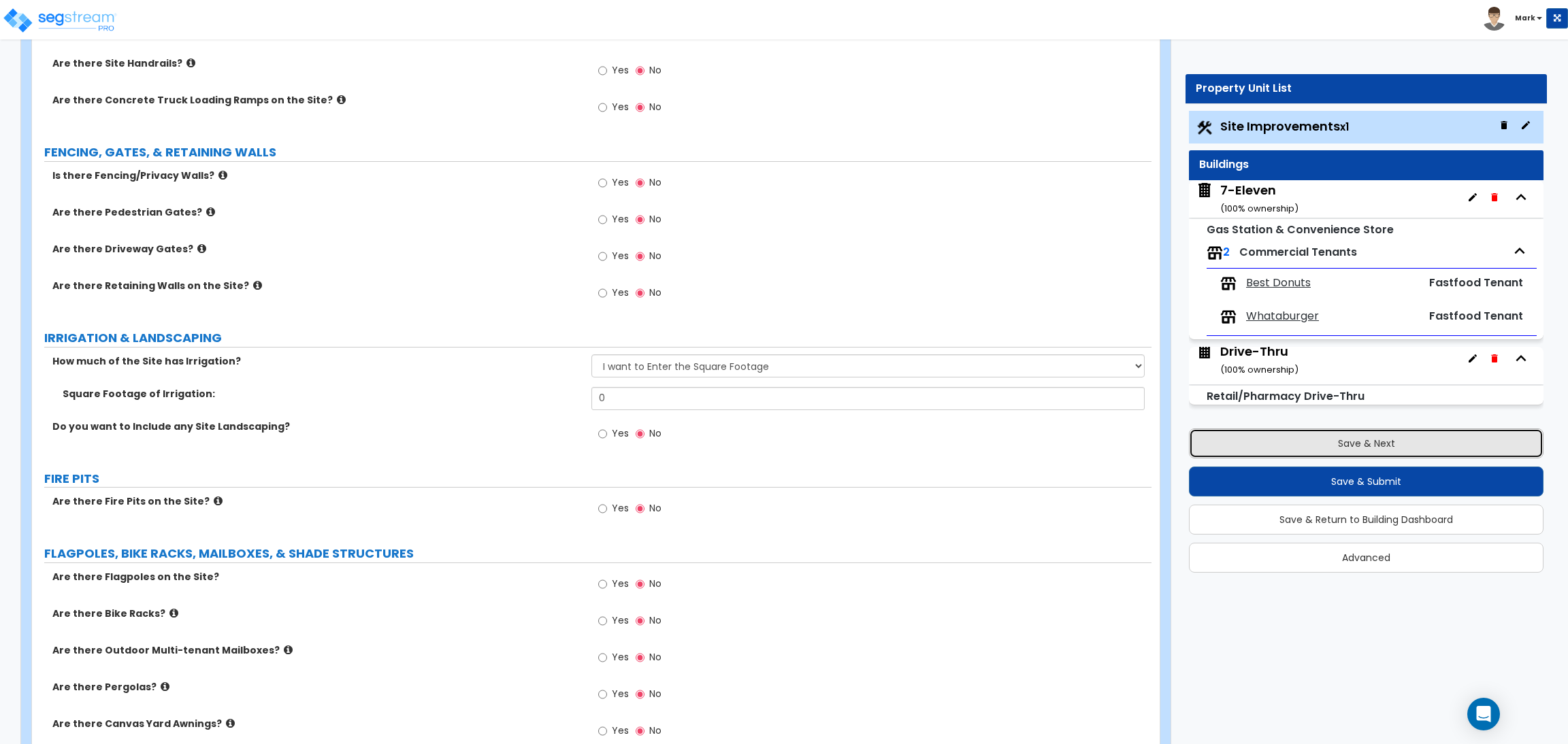
click at [1351, 451] on button "Save & Next" at bounding box center [1366, 443] width 354 height 30
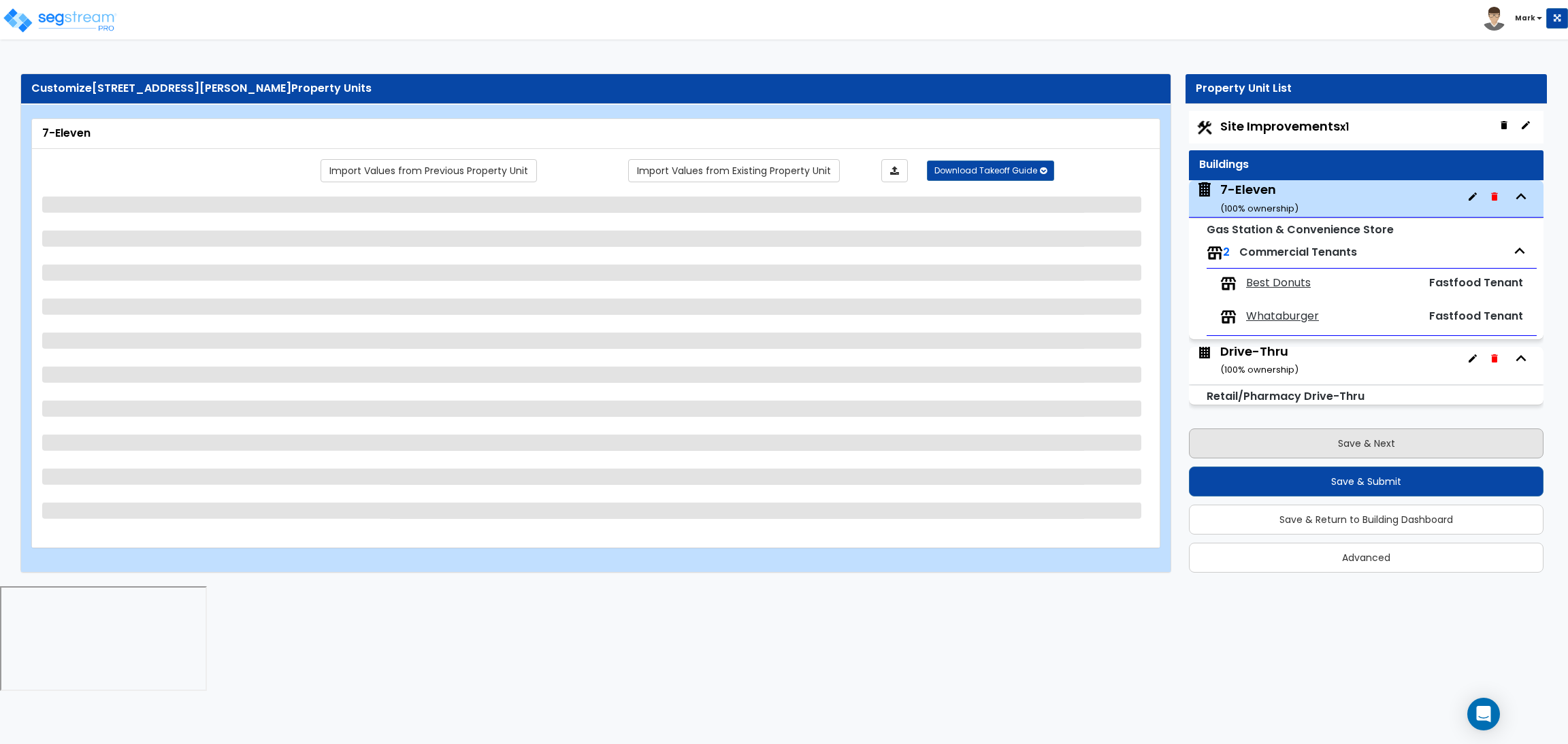
scroll to position [0, 0]
click at [1275, 355] on div "Drive-Thru ( 100 % ownership)" at bounding box center [1260, 360] width 79 height 34
select select "6"
select select "1"
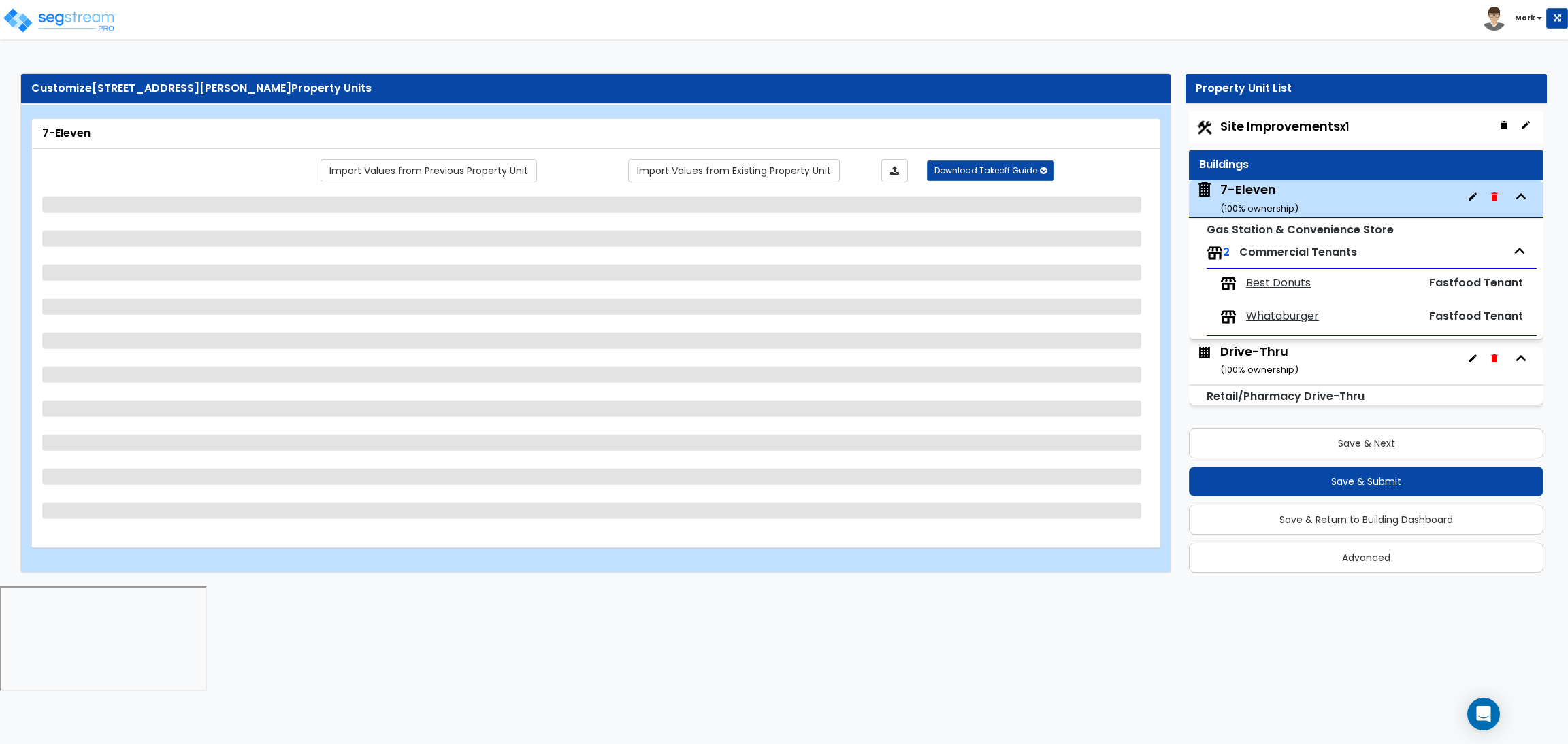
select select "2"
select select "4"
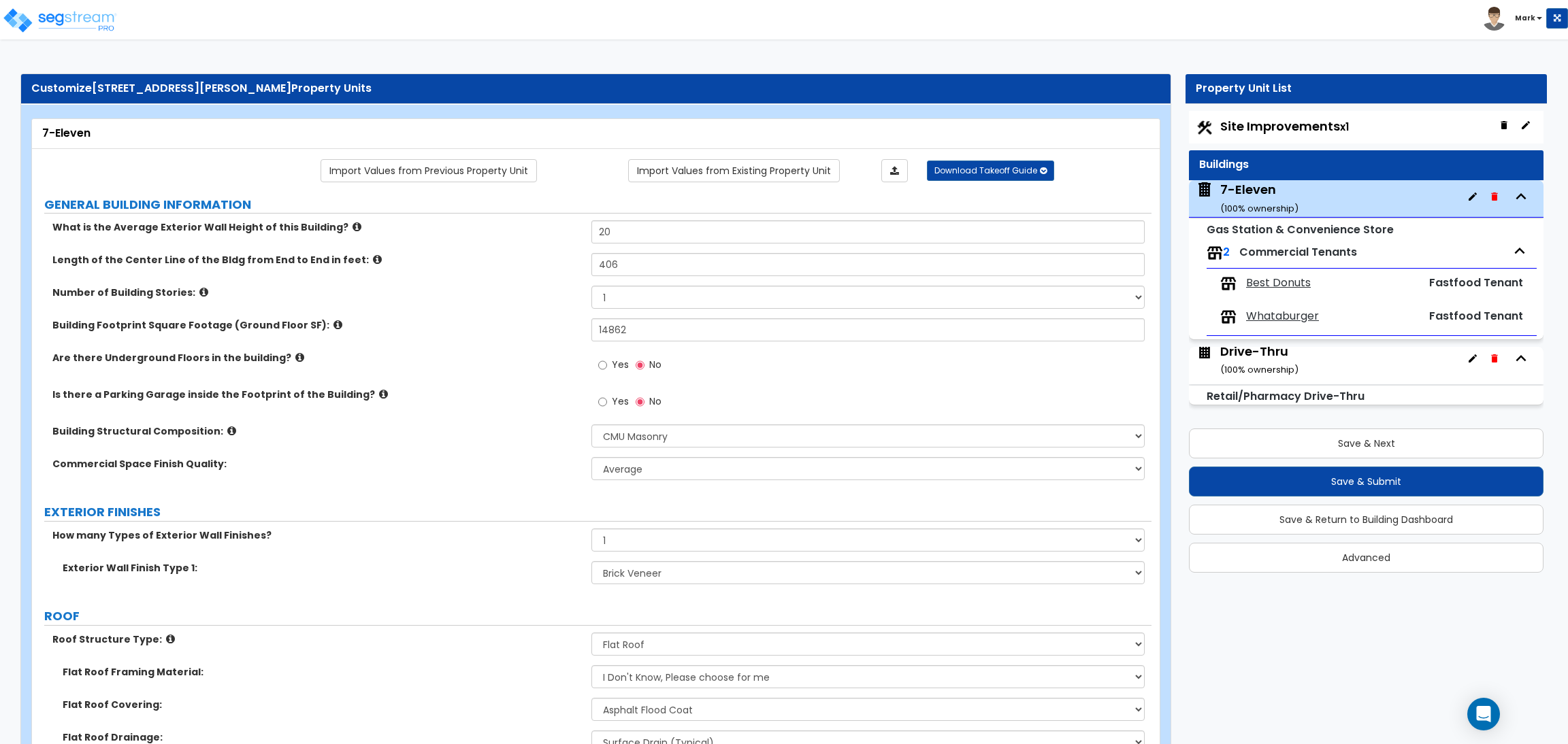
click at [1243, 355] on div "Drive-Thru ( 100 % ownership)" at bounding box center [1260, 360] width 79 height 34
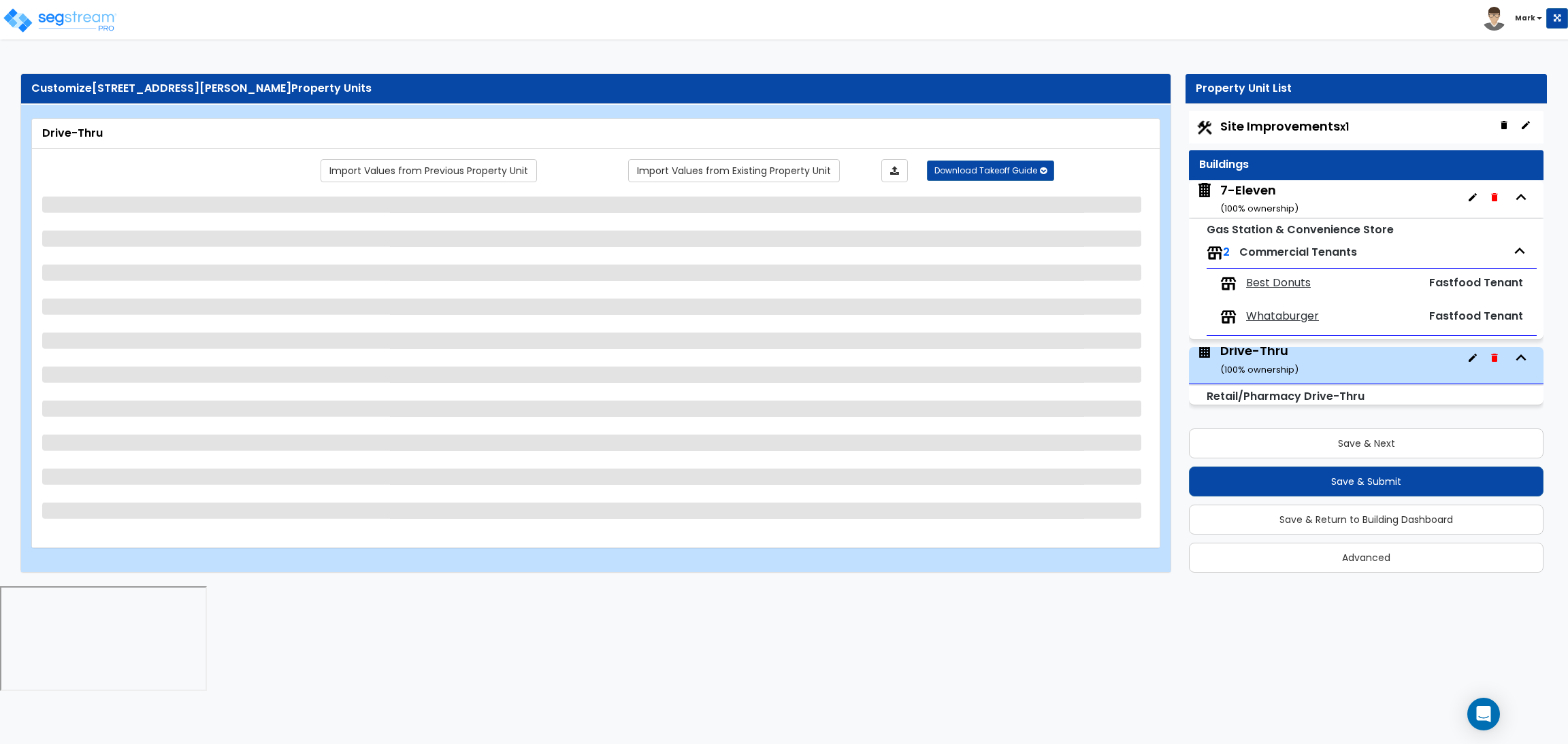
scroll to position [5, 0]
select select "3"
select select "5"
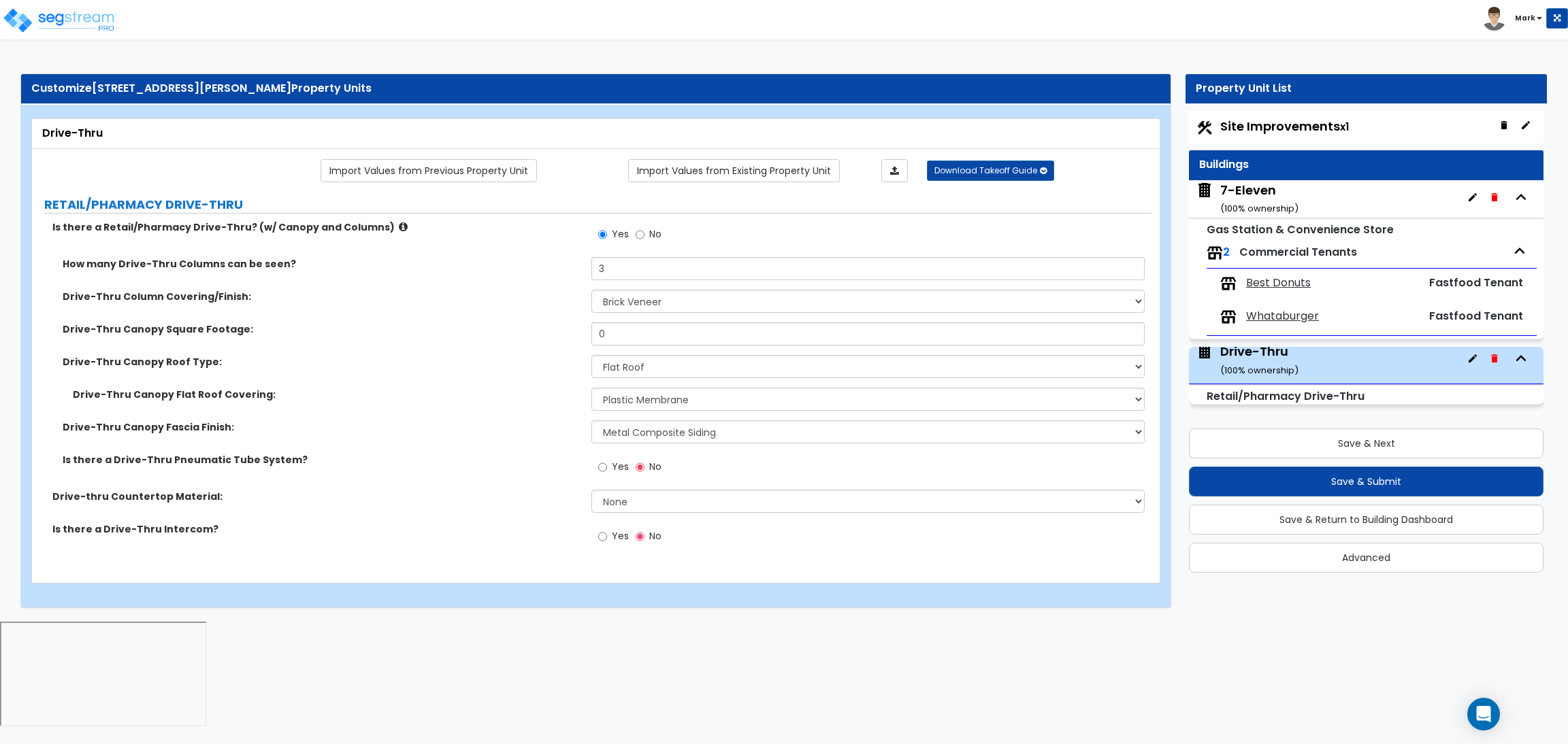
click at [611, 544] on label "Yes" at bounding box center [613, 538] width 30 height 23
click at [607, 544] on input "Yes" at bounding box center [602, 537] width 9 height 15
radio input "true"
drag, startPoint x: 647, startPoint y: 340, endPoint x: 524, endPoint y: 342, distance: 123.0
click at [524, 342] on div "Drive-Thru Canopy Square Footage: 0" at bounding box center [591, 338] width 1119 height 32
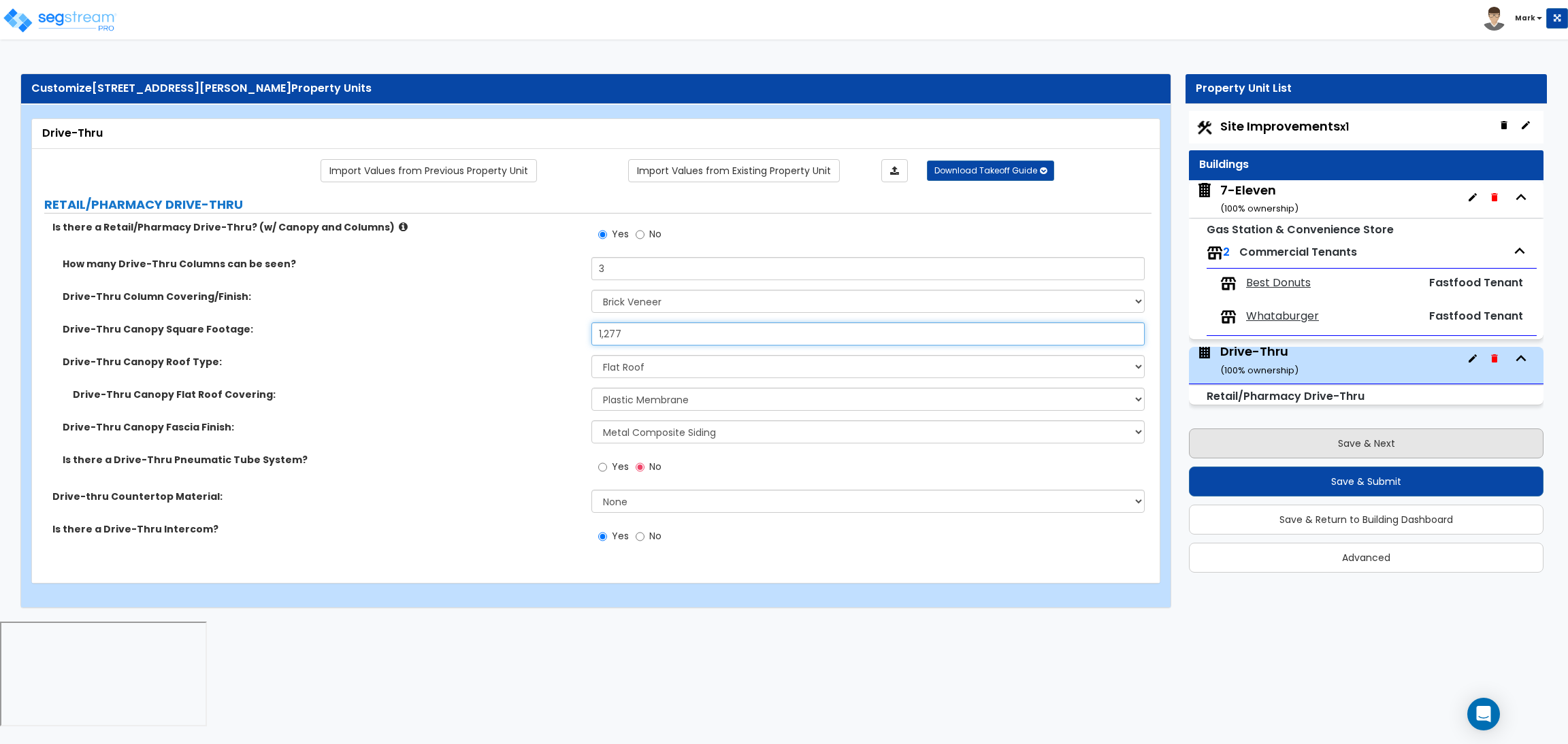
type input "1,277"
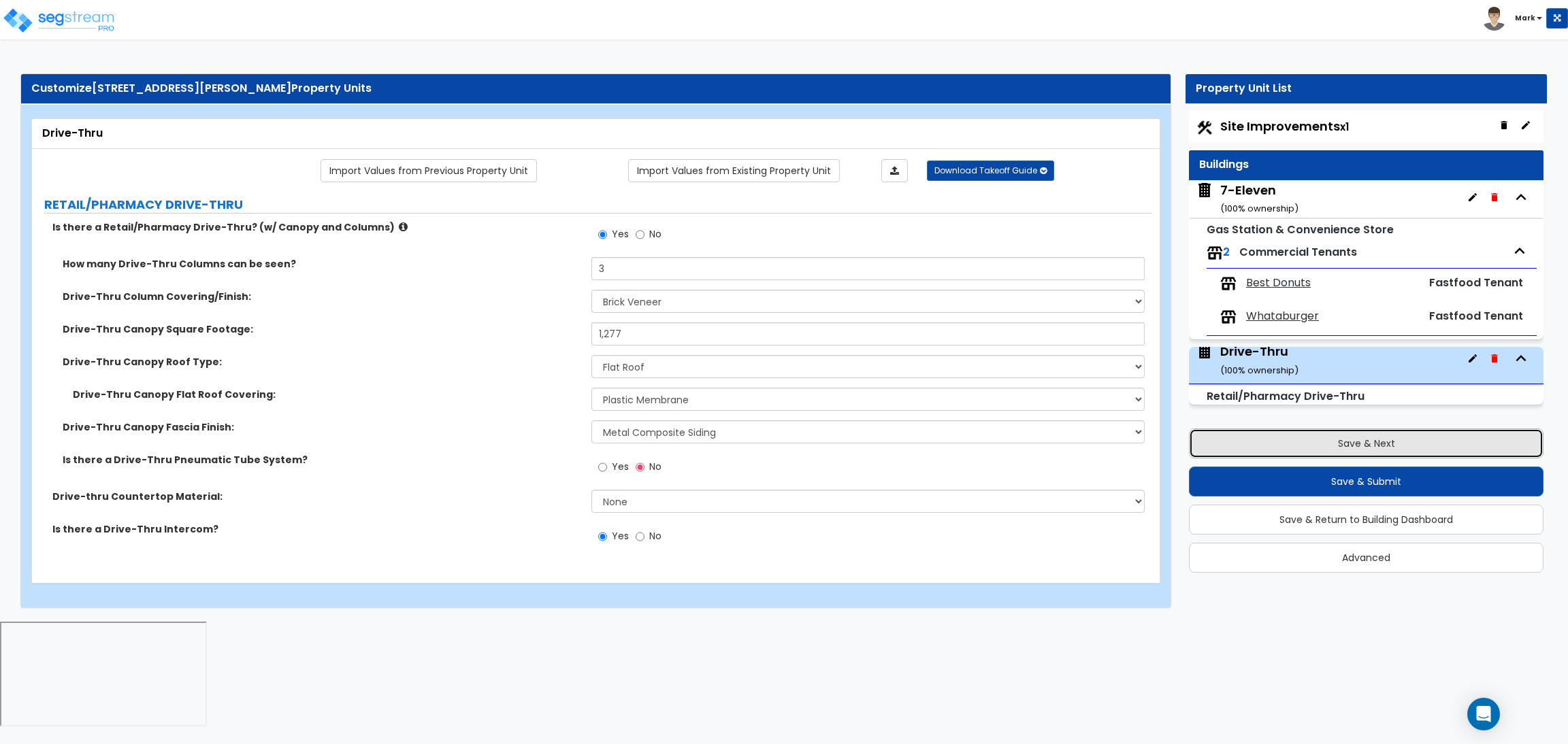
click at [1279, 449] on button "Save & Next" at bounding box center [1366, 443] width 354 height 30
select select "2"
select select "1"
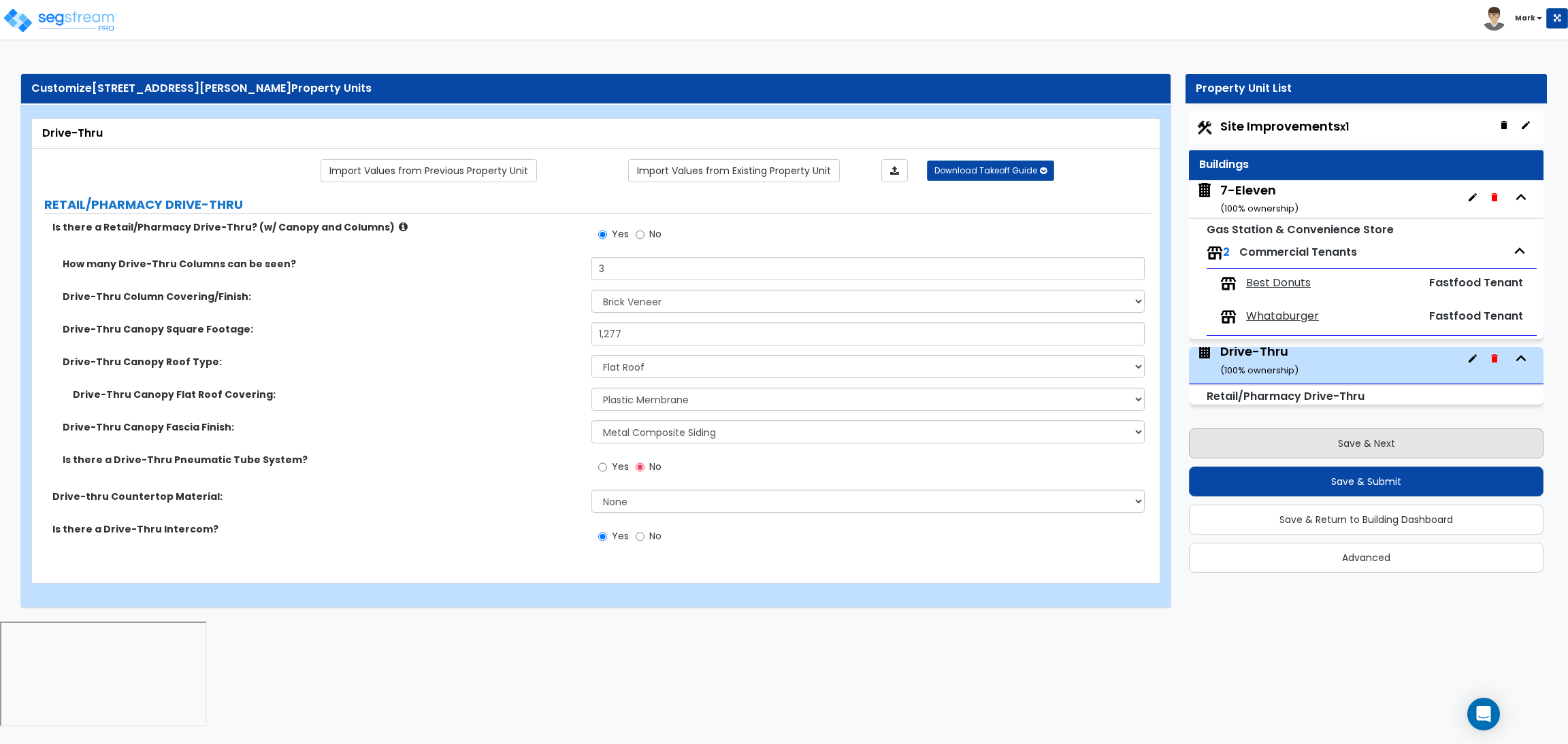
select select "2"
select select "1"
select select "2"
select select "1"
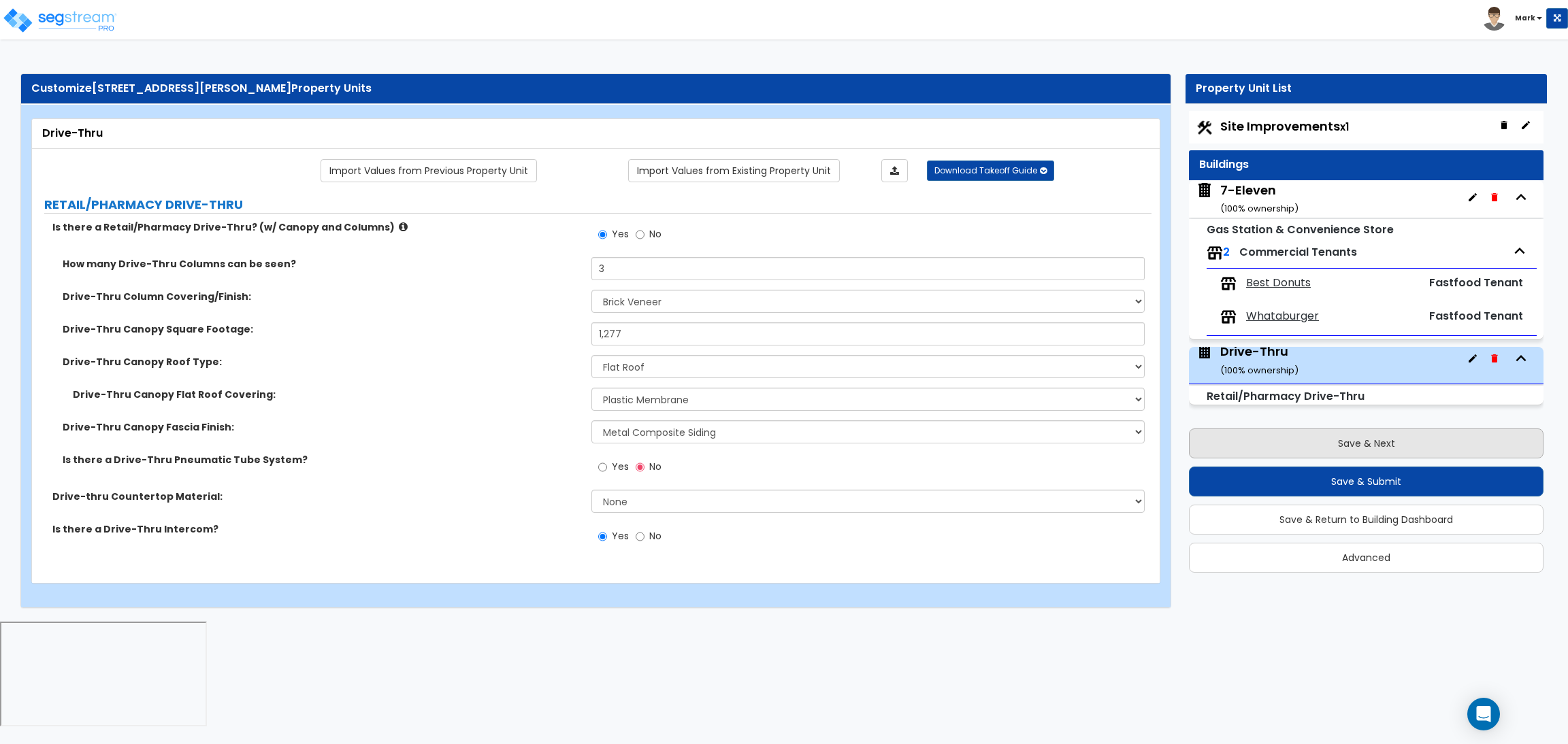
select select "2"
select select "1"
select select "4"
select select "2"
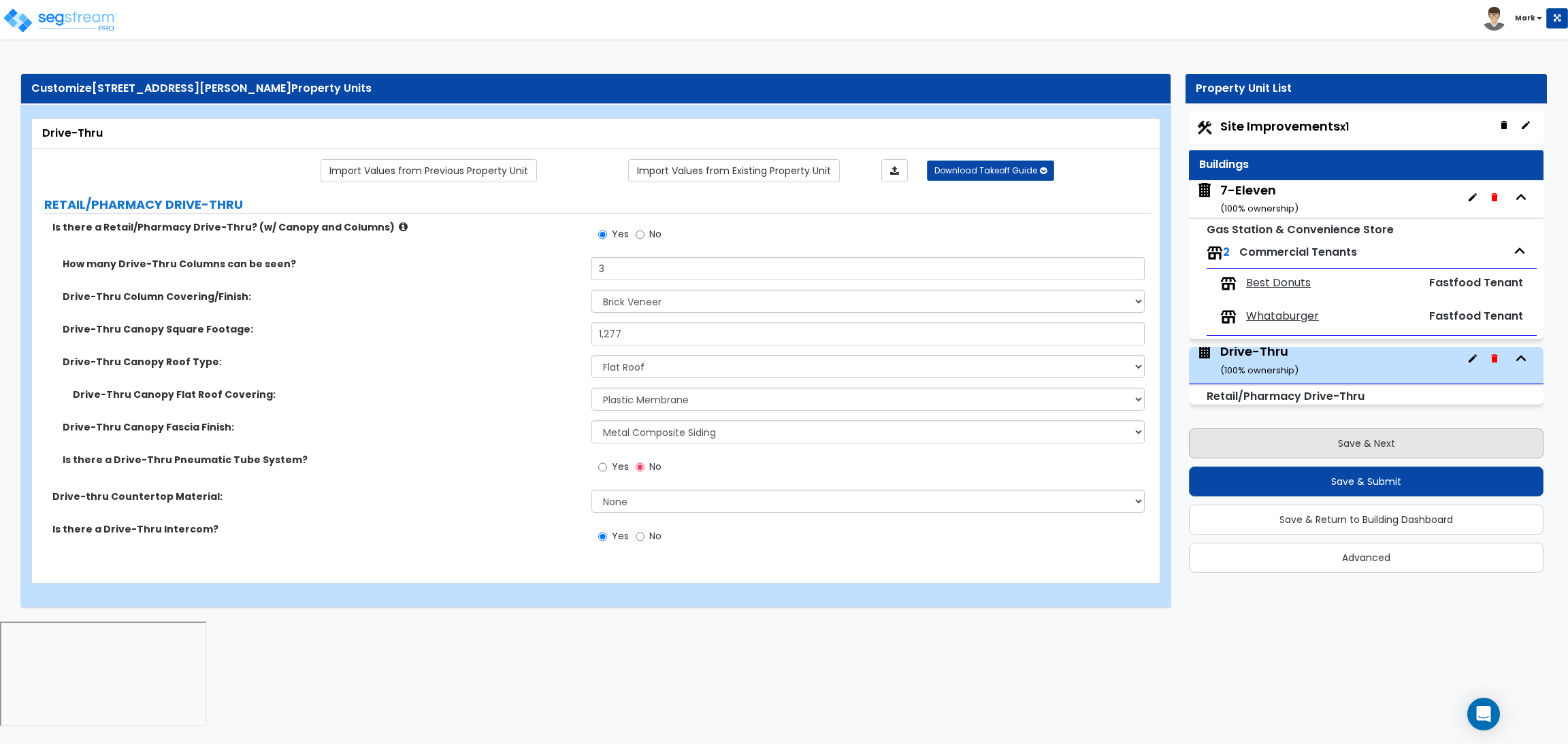
select select "4"
select select "2"
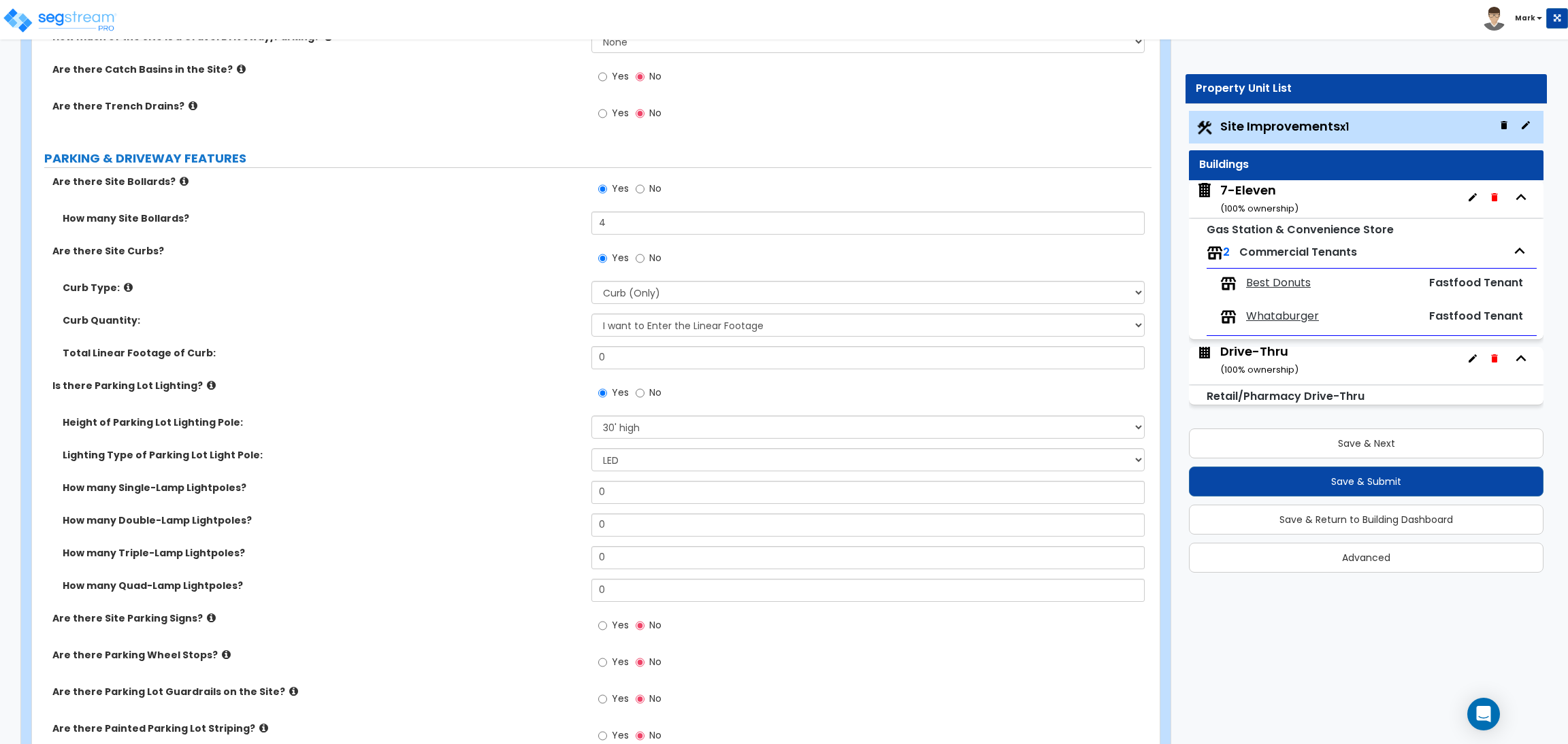
scroll to position [612, 0]
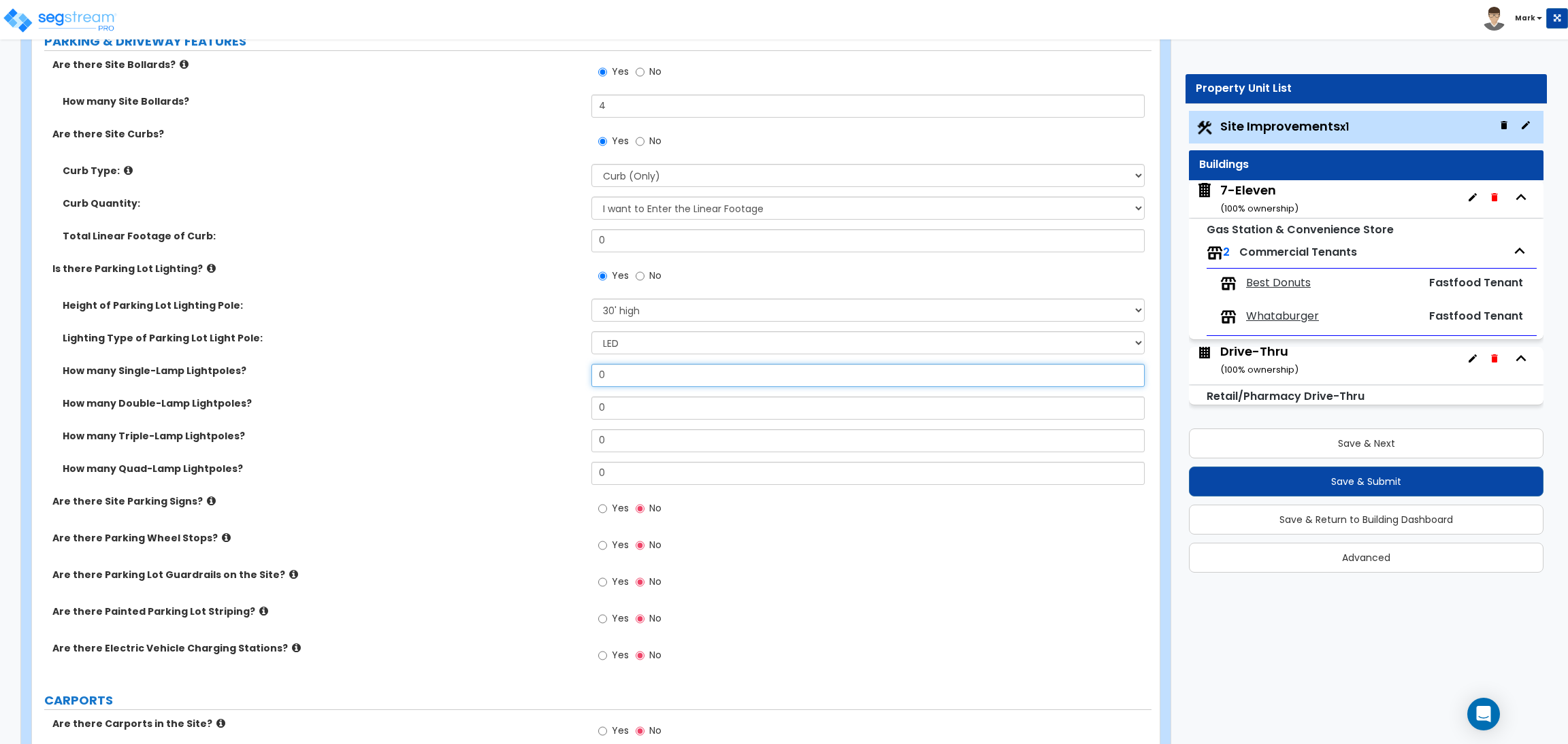
drag, startPoint x: 631, startPoint y: 368, endPoint x: 602, endPoint y: 391, distance: 37.0
click at [565, 375] on div "How many Single-Lamp Lightpoles? 0" at bounding box center [591, 380] width 1119 height 32
type input "7"
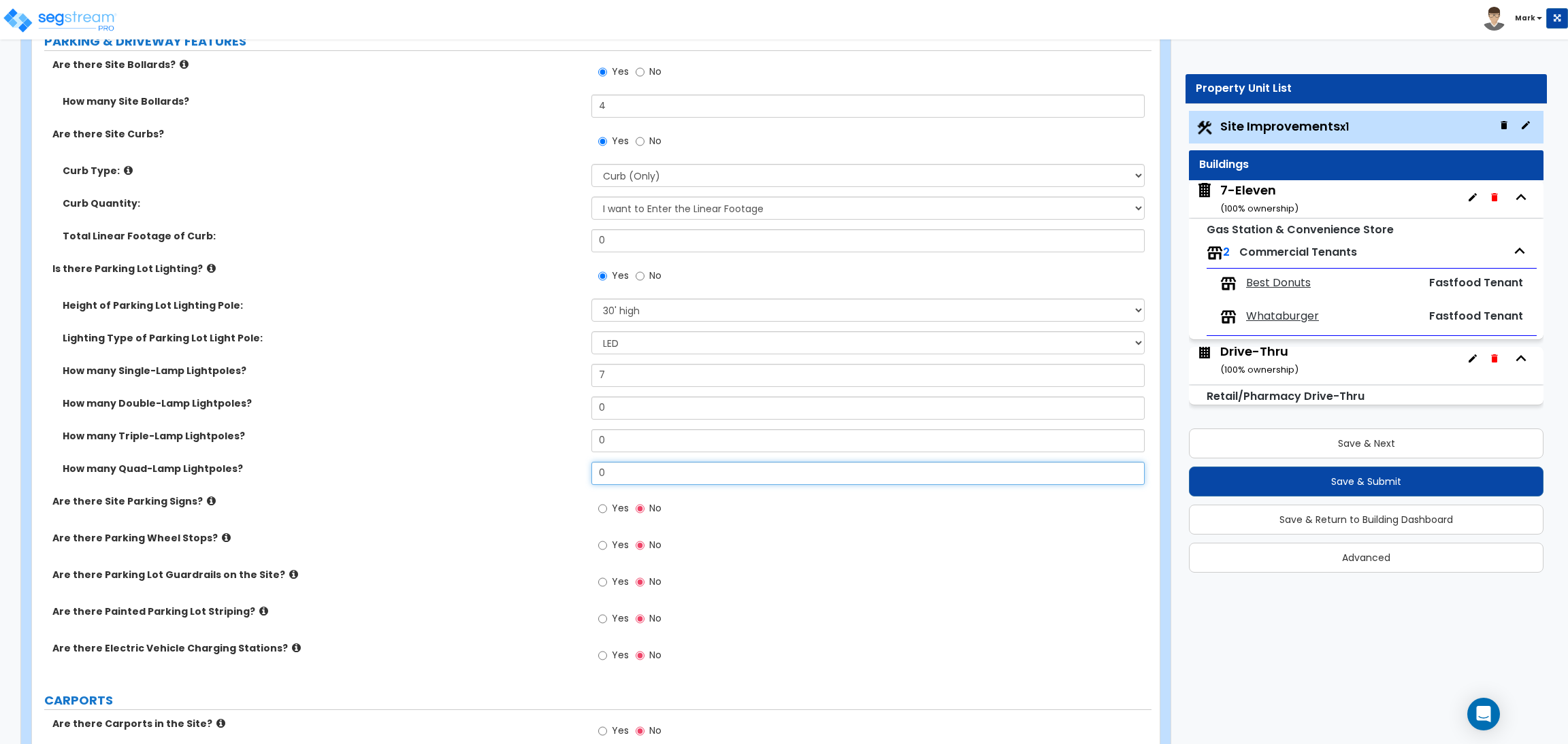
drag, startPoint x: 646, startPoint y: 474, endPoint x: 593, endPoint y: 474, distance: 53.0
click at [593, 474] on input "0" at bounding box center [868, 473] width 553 height 23
click at [614, 506] on span "Yes" at bounding box center [620, 508] width 17 height 14
click at [607, 506] on input "Yes" at bounding box center [602, 509] width 9 height 15
radio input "true"
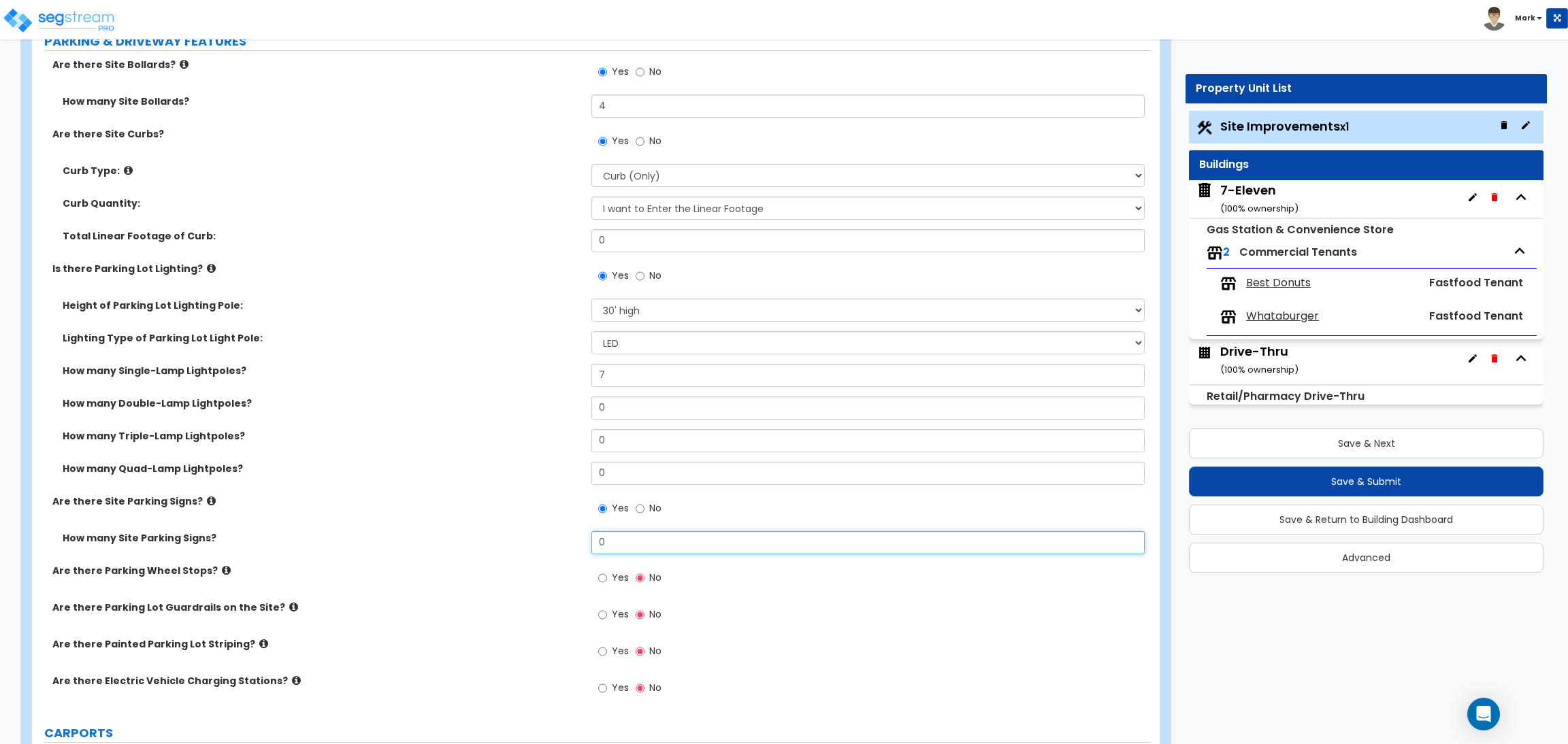
drag, startPoint x: 644, startPoint y: 543, endPoint x: 585, endPoint y: 541, distance: 59.0
click at [585, 541] on div "How many Site Parking Signs? 0" at bounding box center [591, 547] width 1119 height 32
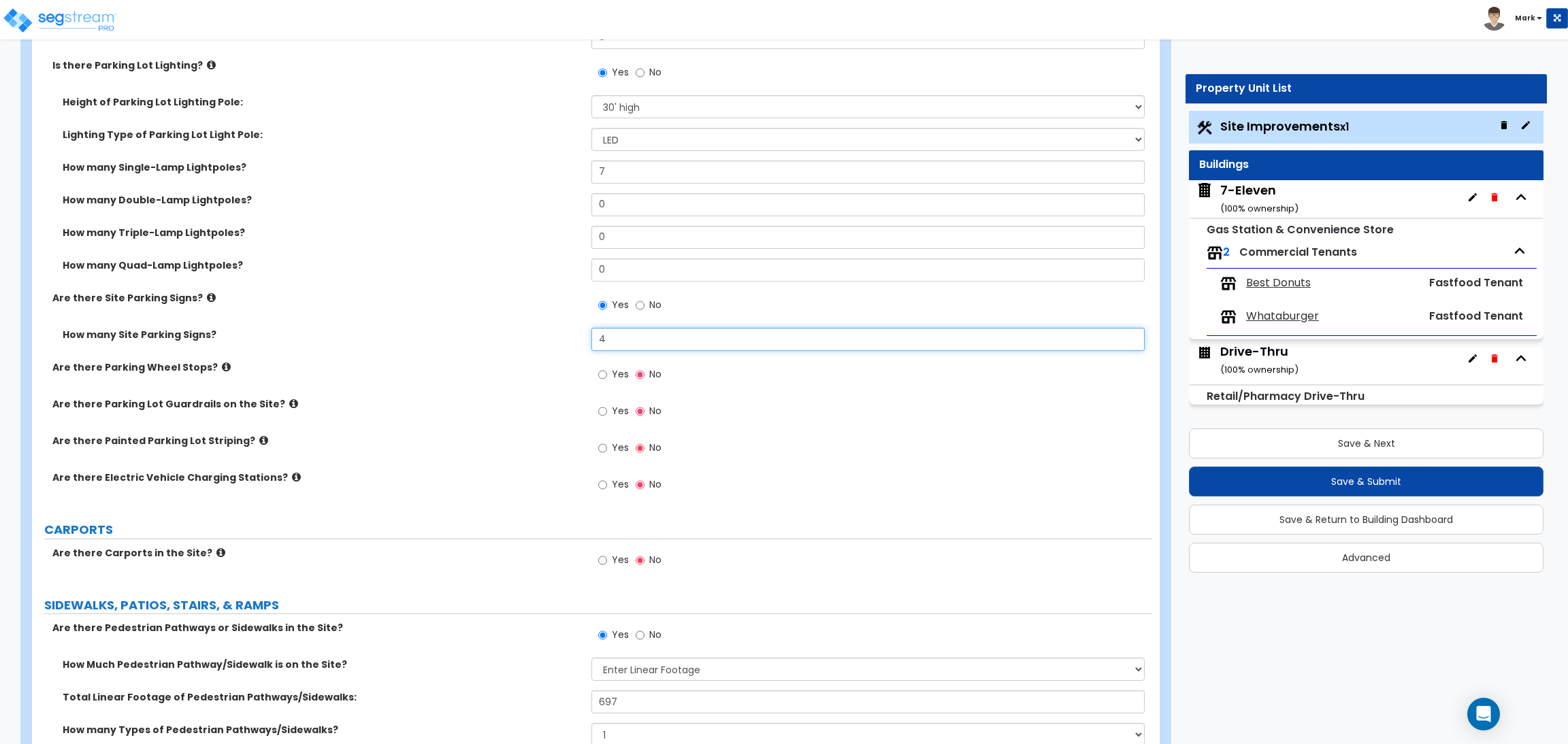
scroll to position [816, 0]
type input "4"
click at [391, 502] on div "Are there Electric Vehicle Charging Stations? Yes No" at bounding box center [591, 487] width 1119 height 37
click at [259, 440] on icon at bounding box center [263, 439] width 9 height 10
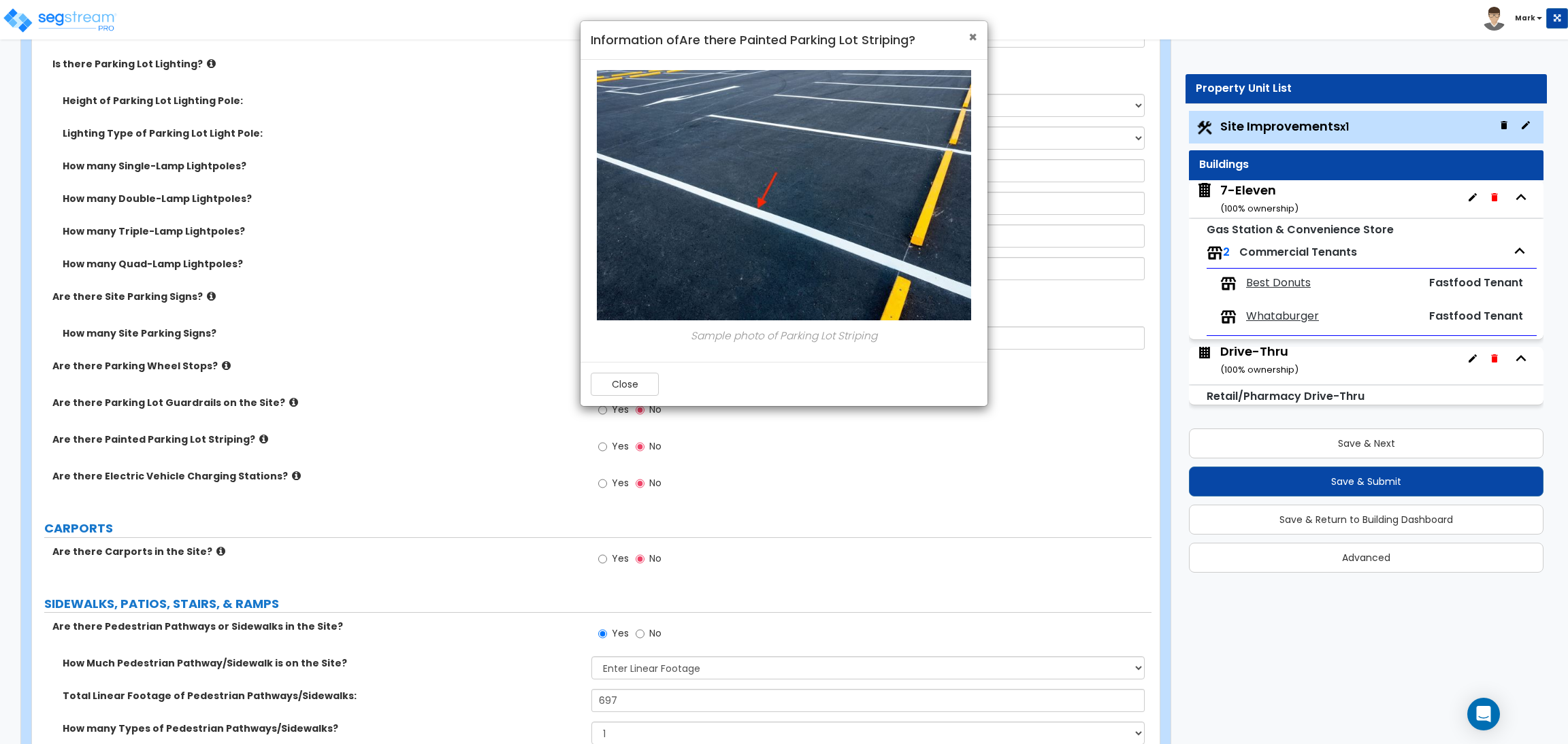
click at [970, 34] on span "×" at bounding box center [973, 37] width 9 height 20
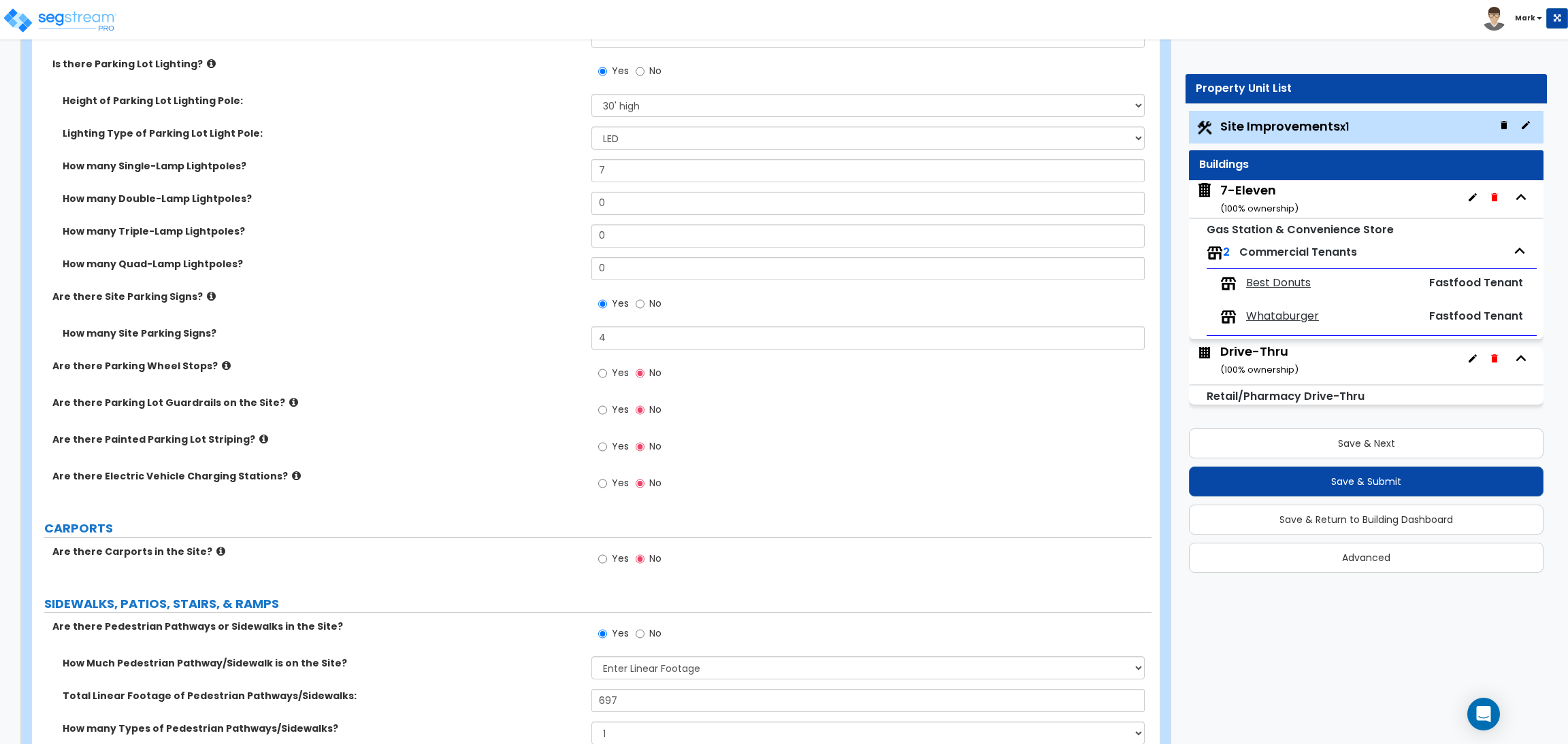
click at [608, 442] on label "Yes" at bounding box center [613, 448] width 30 height 23
click at [607, 442] on input "Yes" at bounding box center [602, 447] width 9 height 15
radio input "true"
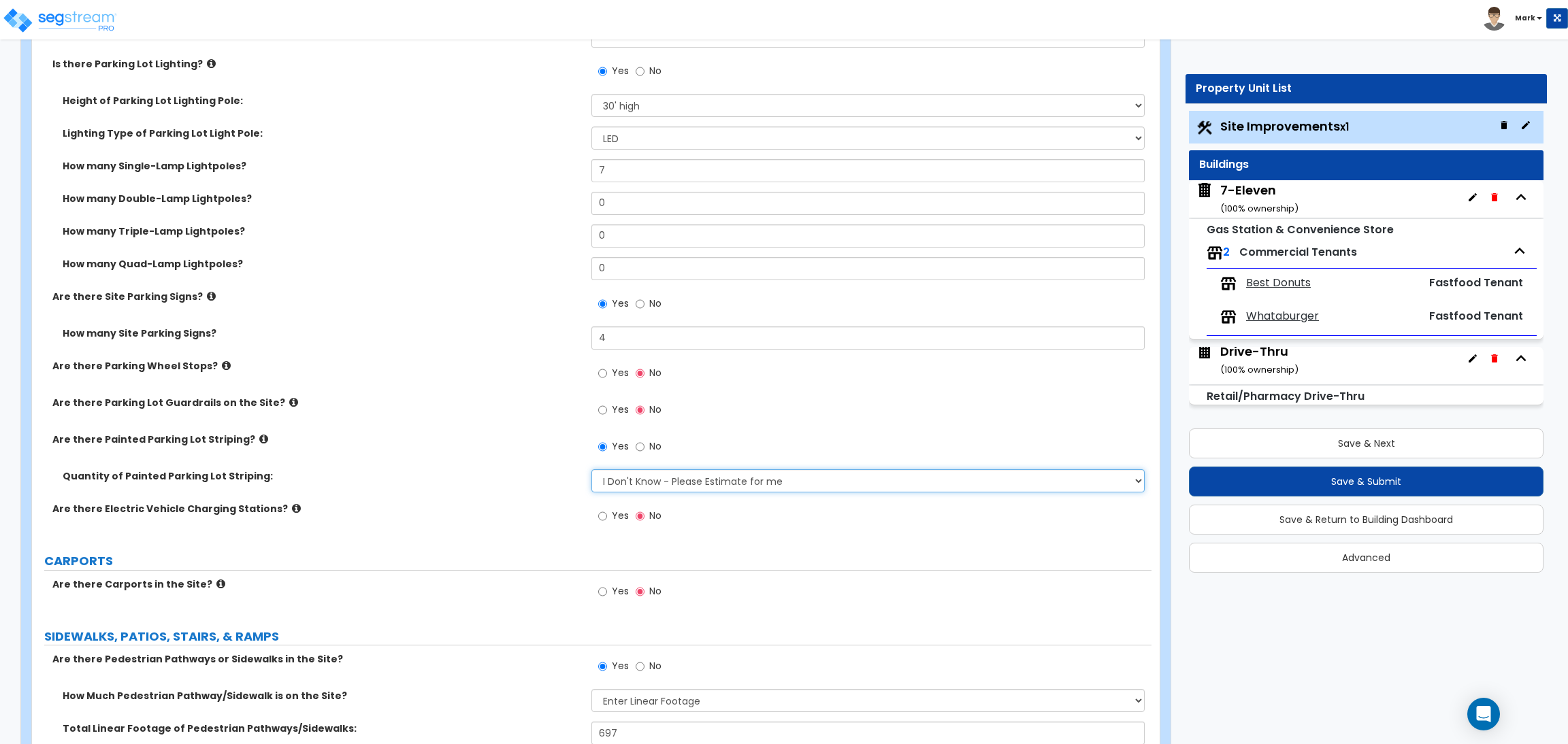
click at [642, 482] on select "I Don't Know - Please Estimate for me I Want to Enter the Number of Parking Spa…" at bounding box center [868, 481] width 553 height 23
select select "1"
click at [591, 470] on select "I Don't Know - Please Estimate for me I Want to Enter the Number of Parking Spa…" at bounding box center [868, 481] width 553 height 23
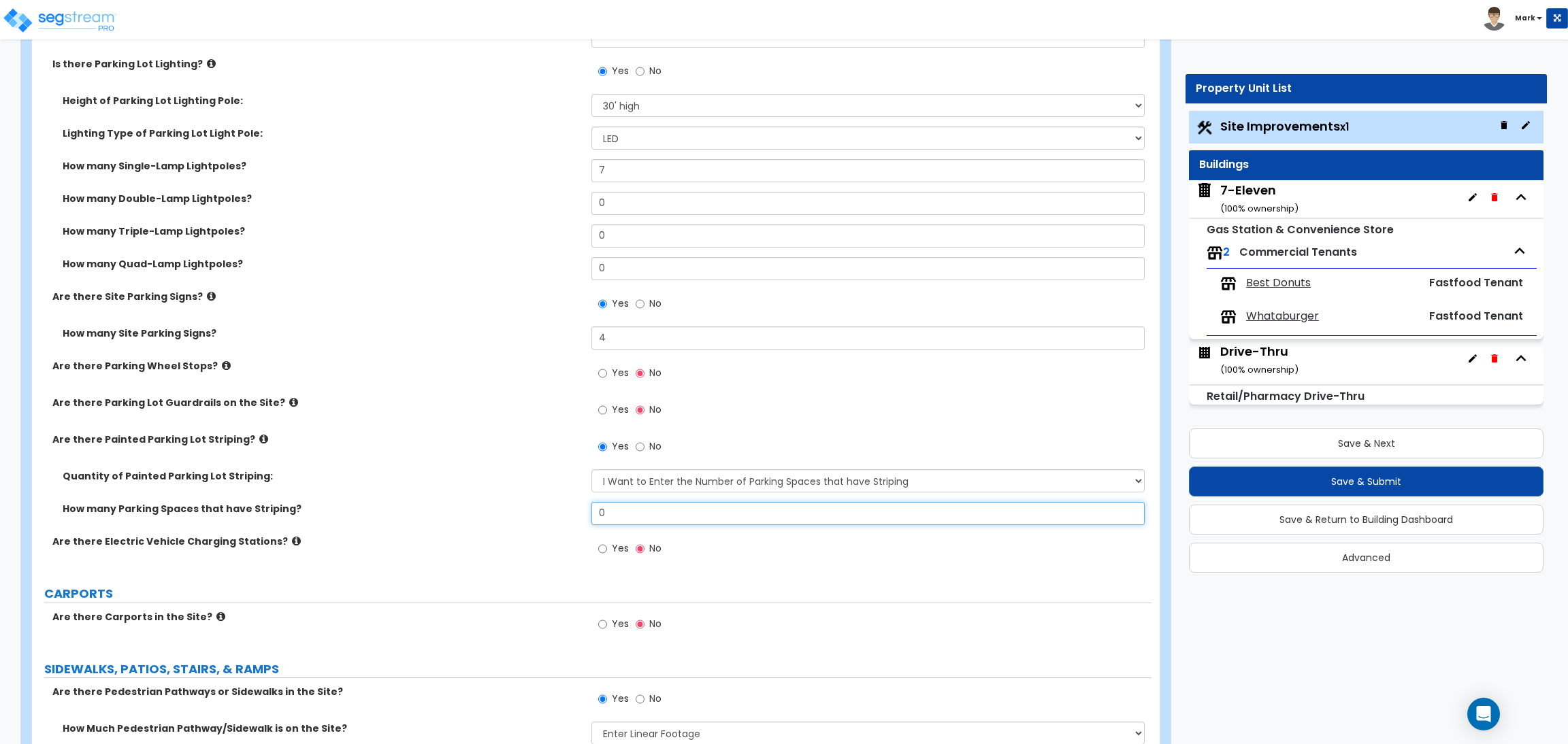
drag, startPoint x: 691, startPoint y: 515, endPoint x: 562, endPoint y: 530, distance: 129.9
click at [562, 530] on div "How many Parking Spaces that have Striping? 0" at bounding box center [591, 518] width 1119 height 32
click at [259, 437] on icon at bounding box center [263, 439] width 9 height 10
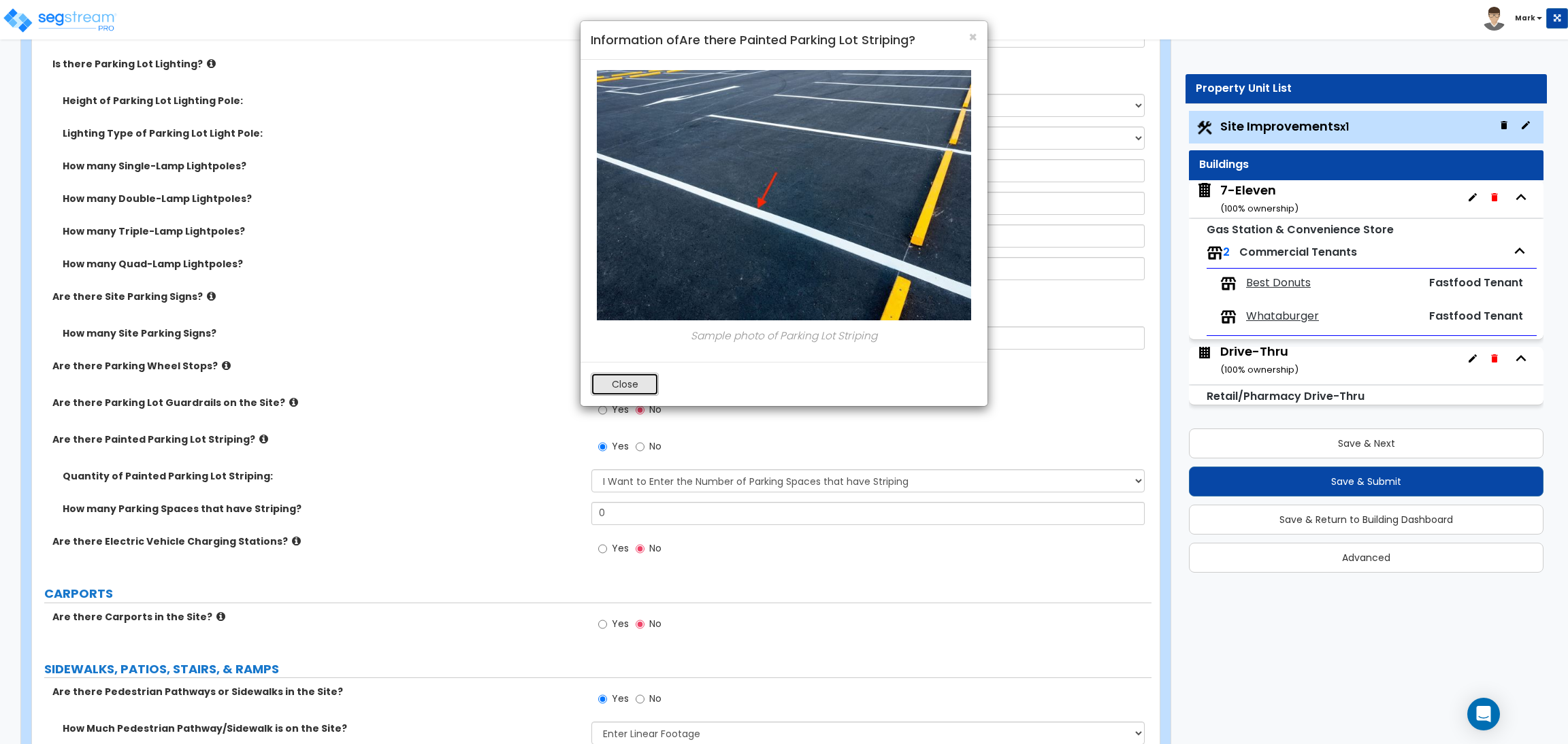
click at [627, 375] on button "Close" at bounding box center [624, 384] width 68 height 23
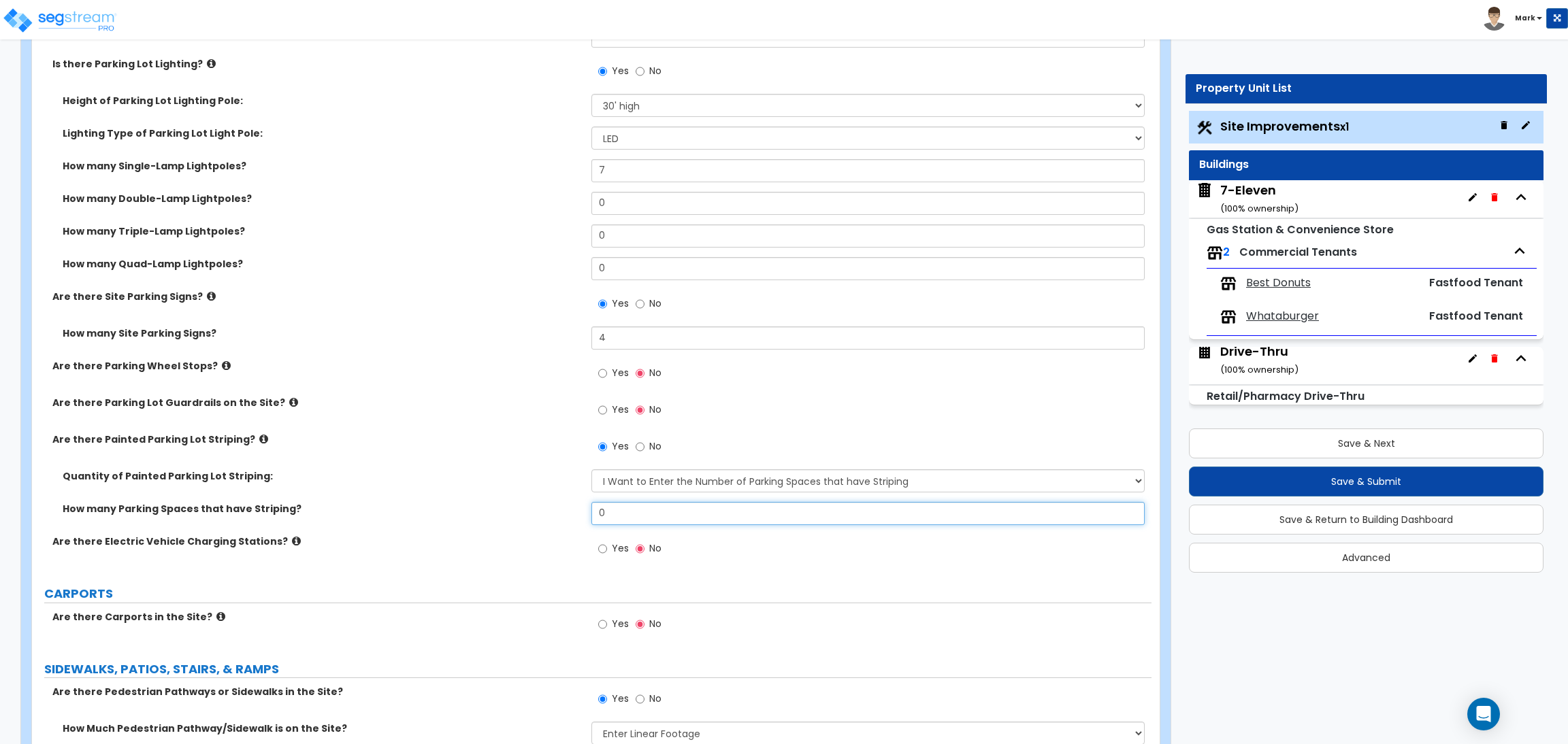
drag, startPoint x: 638, startPoint y: 506, endPoint x: 542, endPoint y: 511, distance: 96.1
click at [542, 511] on div "How many Parking Spaces that have Striping? 0" at bounding box center [591, 518] width 1119 height 32
type input "94"
click at [522, 495] on div "Quantity of Painted Parking Lot Striping: I Don't Know - Please Estimate for me…" at bounding box center [591, 485] width 1119 height 32
click at [624, 375] on span "Yes" at bounding box center [620, 373] width 17 height 14
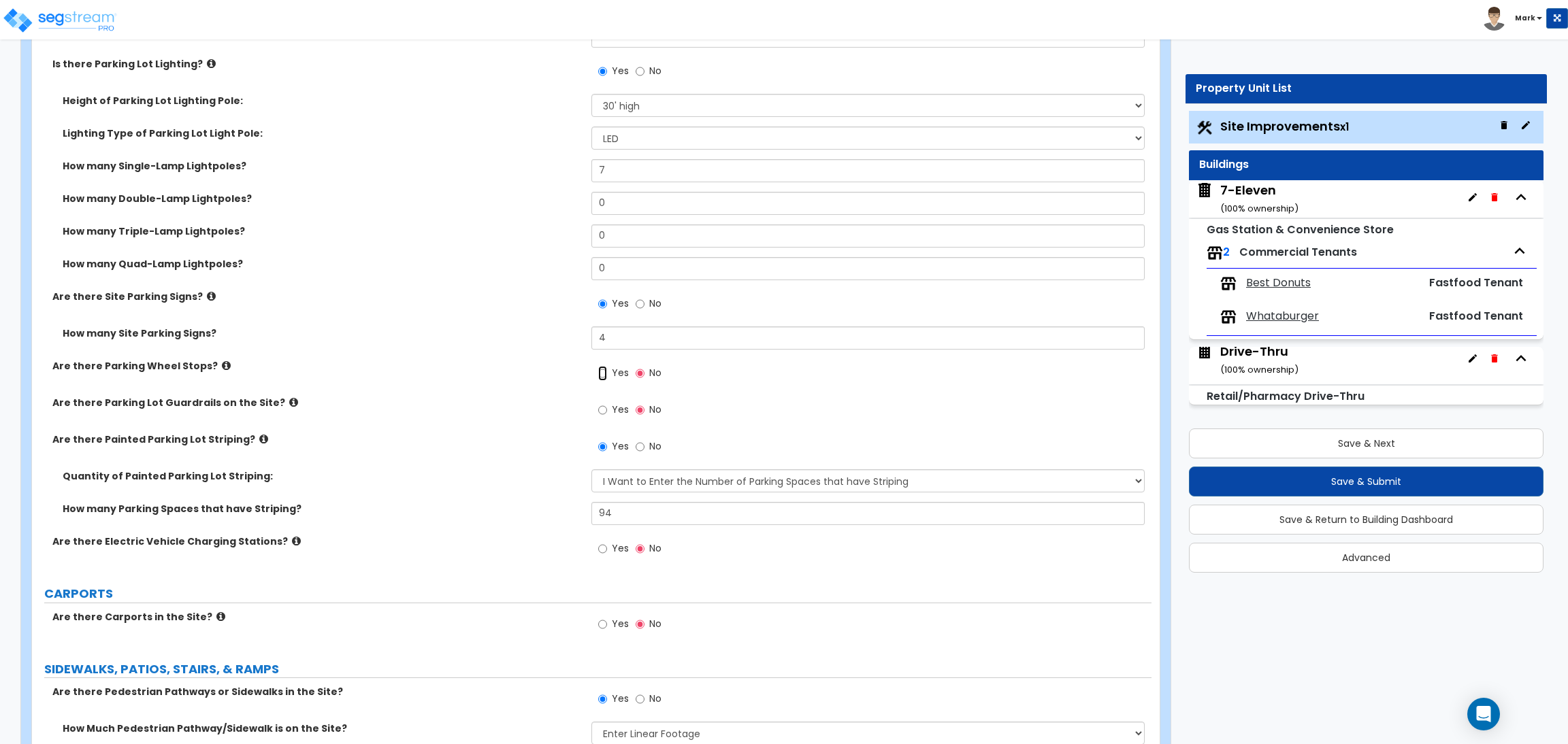
click at [607, 375] on input "Yes" at bounding box center [602, 373] width 9 height 15
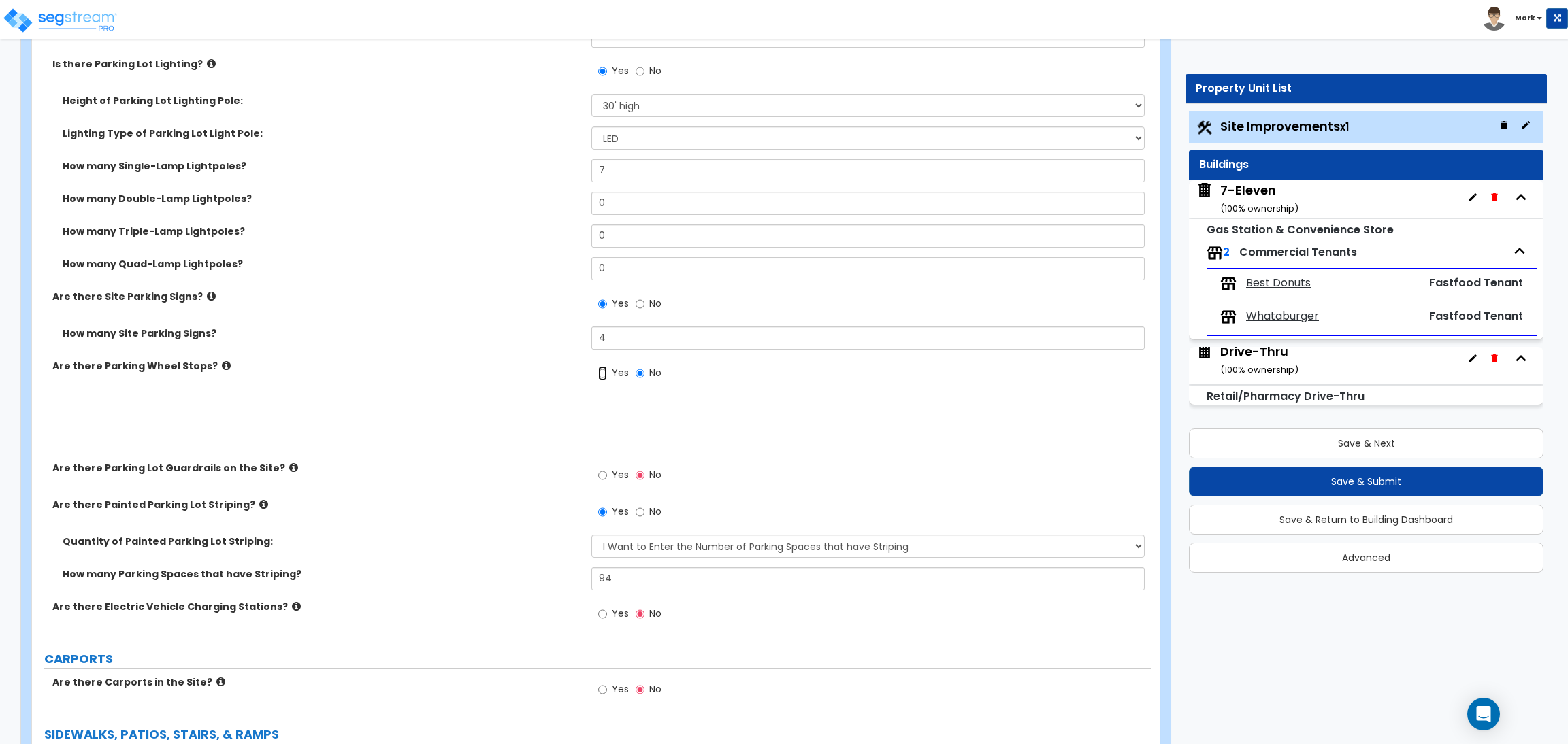
radio input "true"
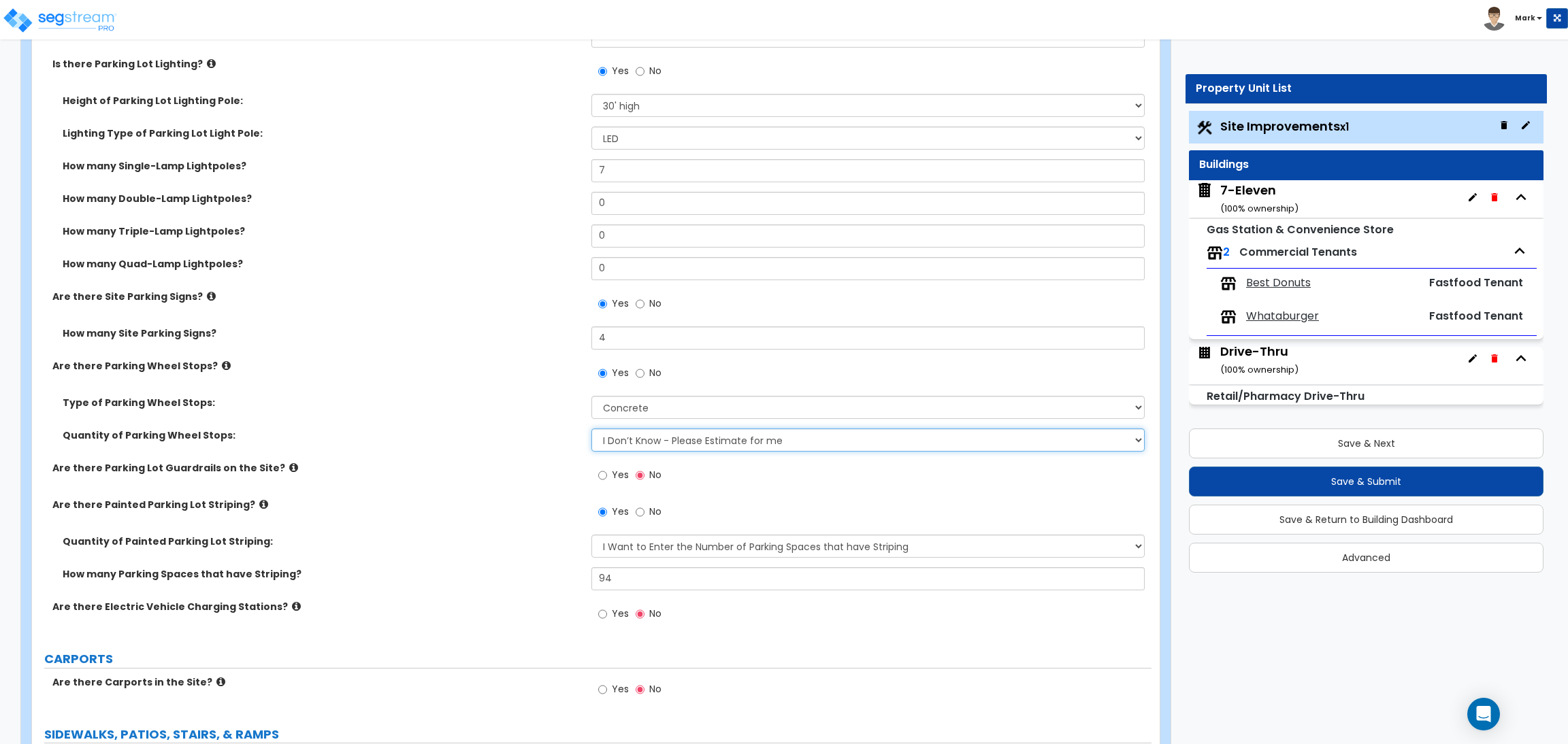
click at [673, 436] on select "I Don’t Know - Please Estimate for me I Want to Enter the Number of Wheel Stops" at bounding box center [868, 440] width 553 height 23
select select "1"
click at [591, 429] on select "I Don’t Know - Please Estimate for me I Want to Enter the Number of Wheel Stops" at bounding box center [868, 440] width 553 height 23
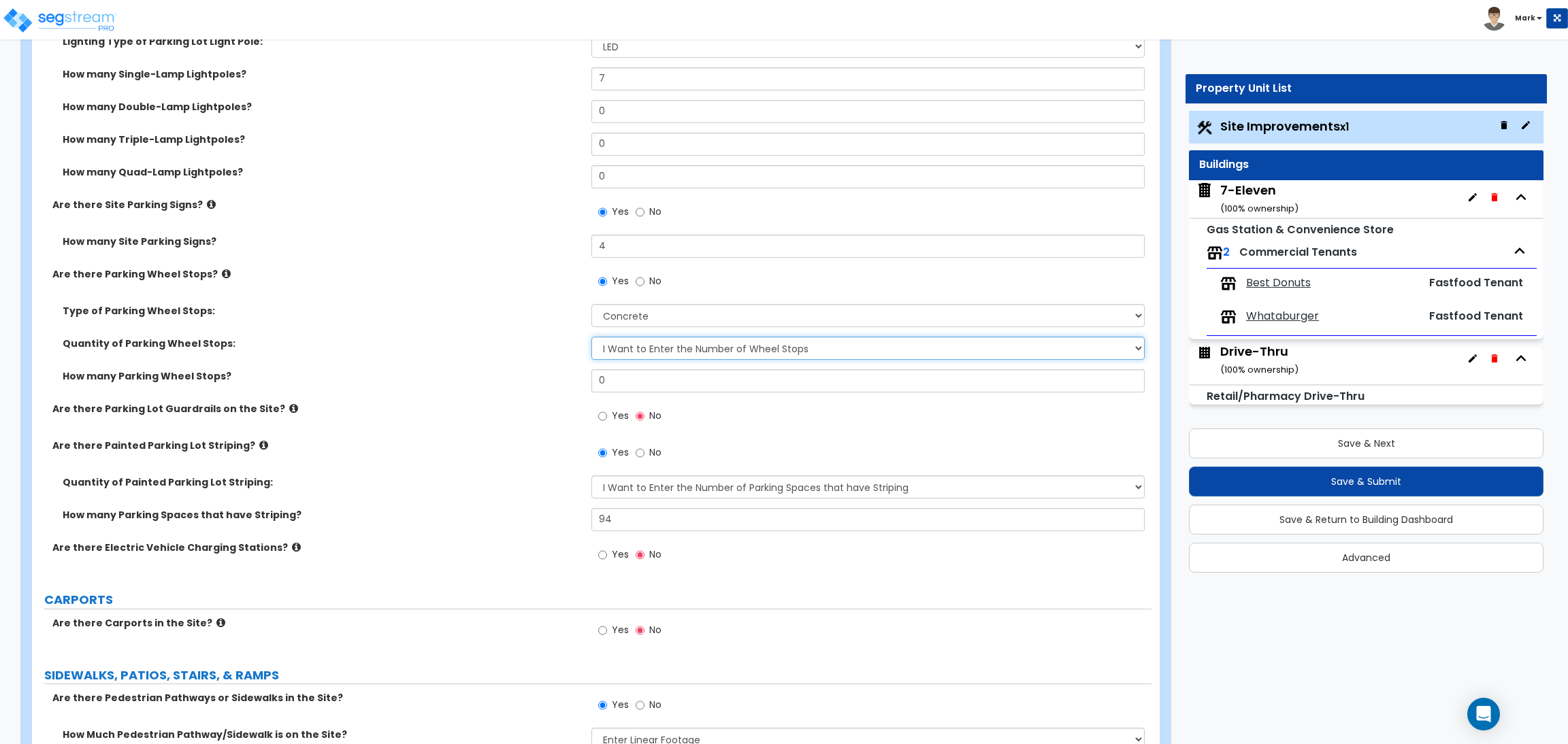
scroll to position [918, 0]
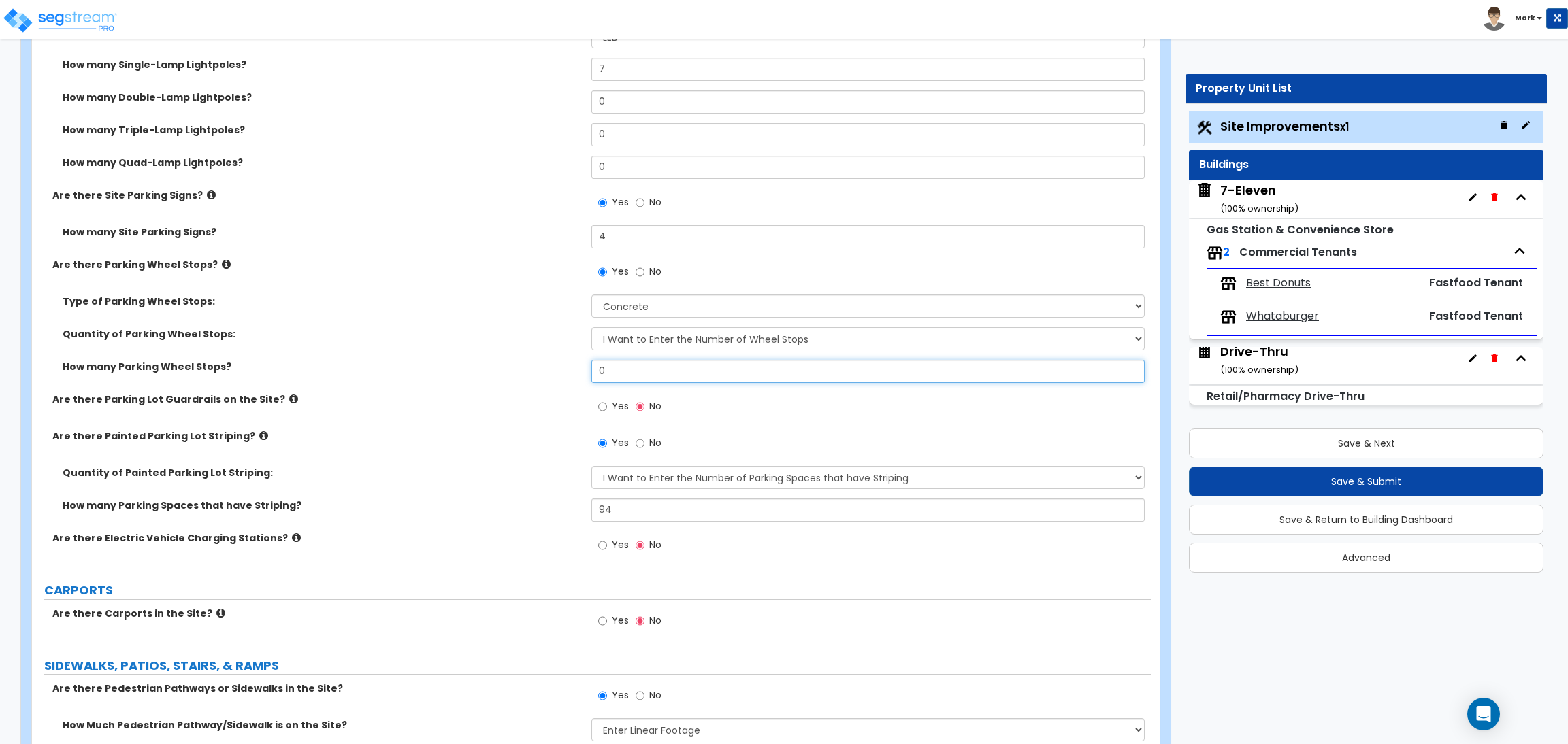
click at [696, 364] on input "0" at bounding box center [868, 371] width 553 height 23
drag, startPoint x: 634, startPoint y: 375, endPoint x: 576, endPoint y: 362, distance: 59.4
click at [576, 362] on div "How many Parking Wheel Stops? 0" at bounding box center [591, 375] width 1119 height 32
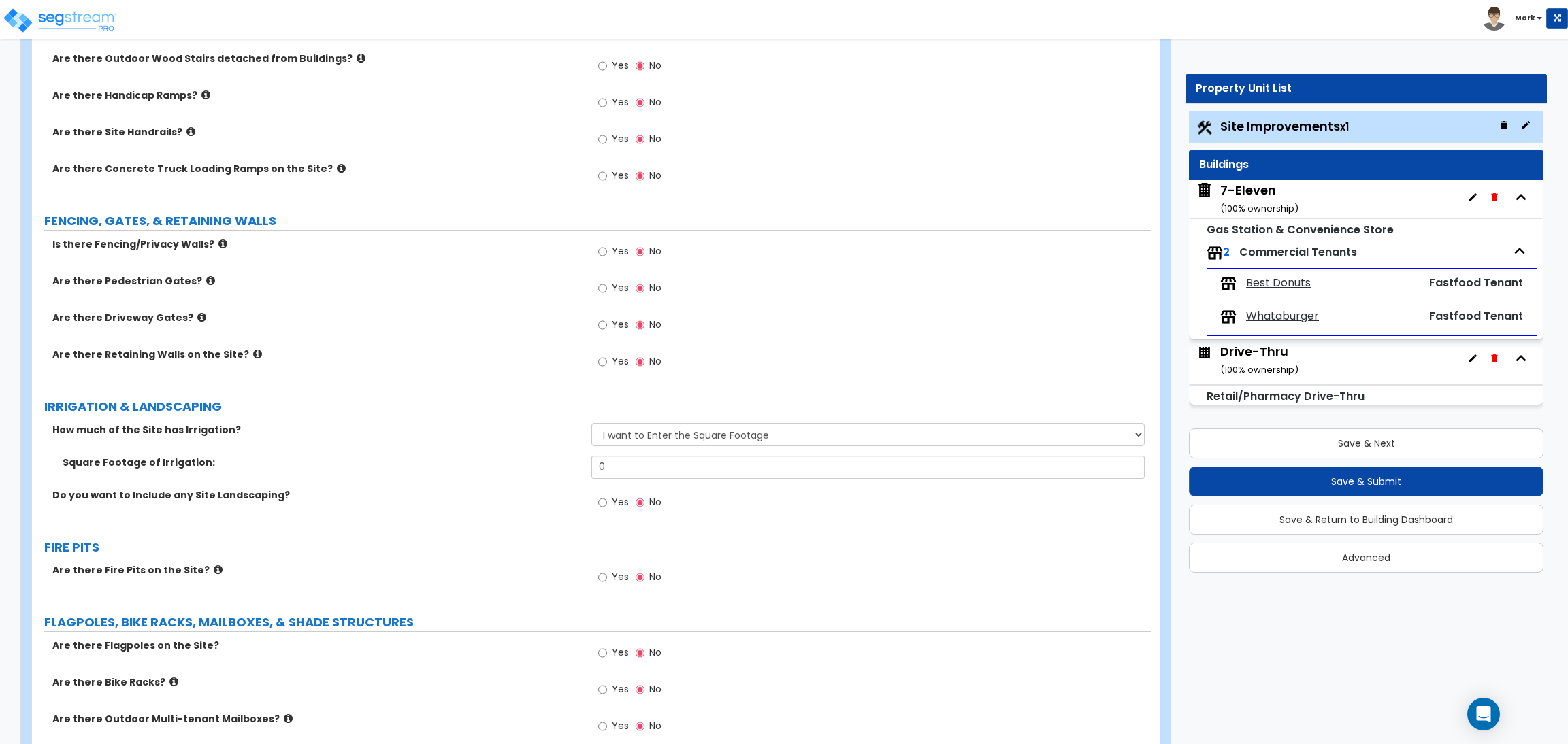
scroll to position [1938, 0]
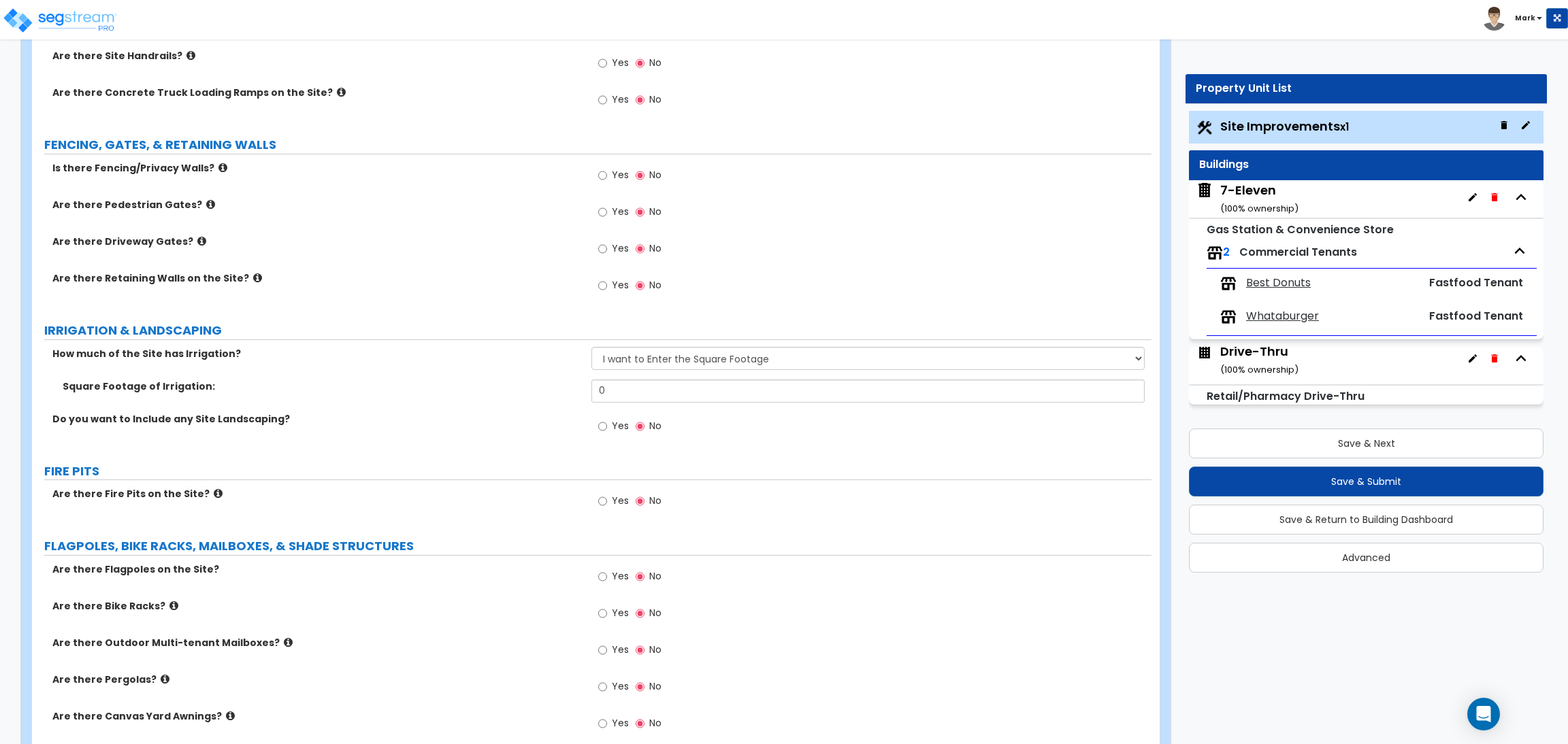
type input "18"
click at [631, 389] on input "0" at bounding box center [868, 391] width 553 height 23
drag, startPoint x: 639, startPoint y: 394, endPoint x: 561, endPoint y: 391, distance: 78.1
click at [561, 391] on div "Square Footage of Irrigation: 0" at bounding box center [591, 395] width 1119 height 32
type input "26,360"
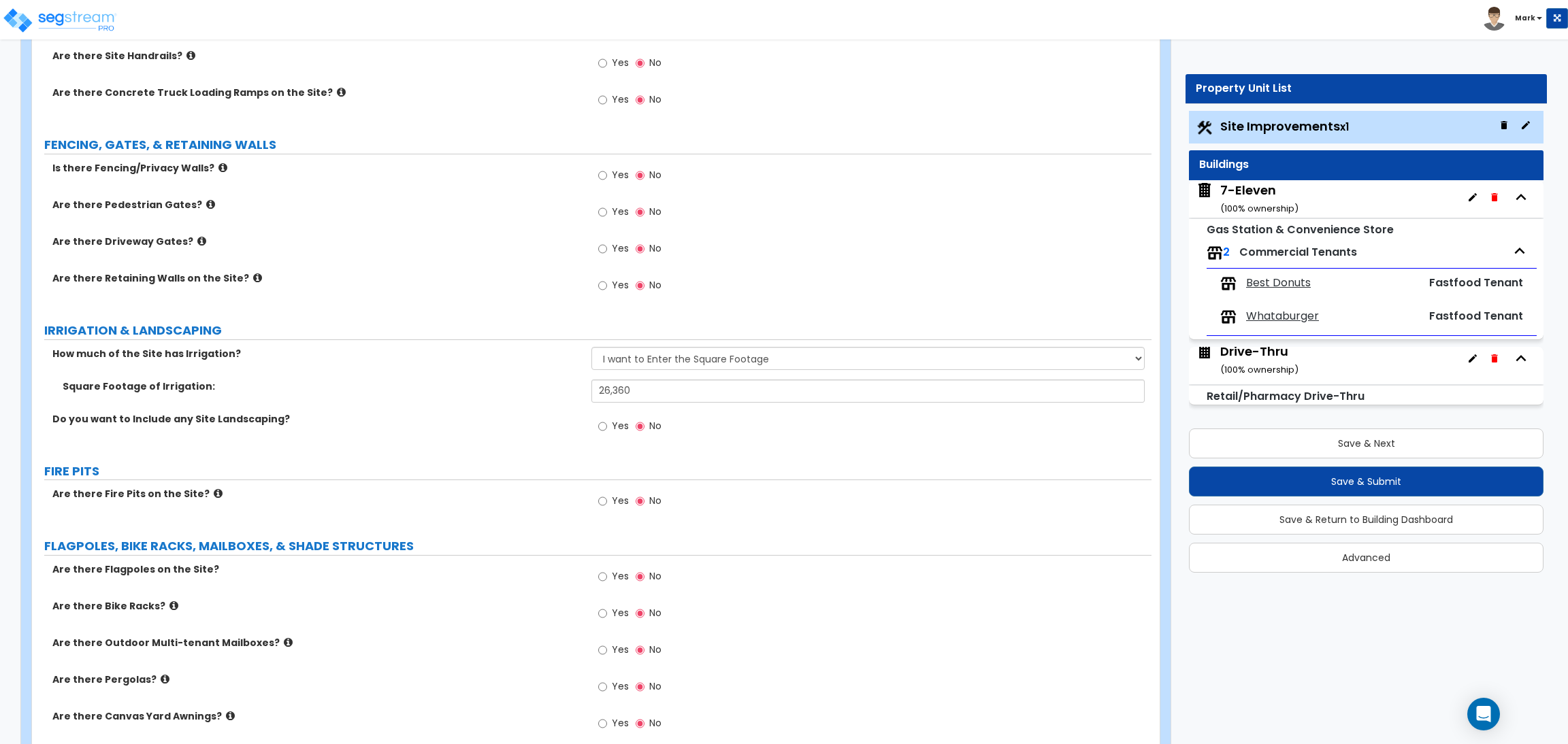
click at [436, 388] on label "Square Footage of Irrigation:" at bounding box center [322, 386] width 518 height 14
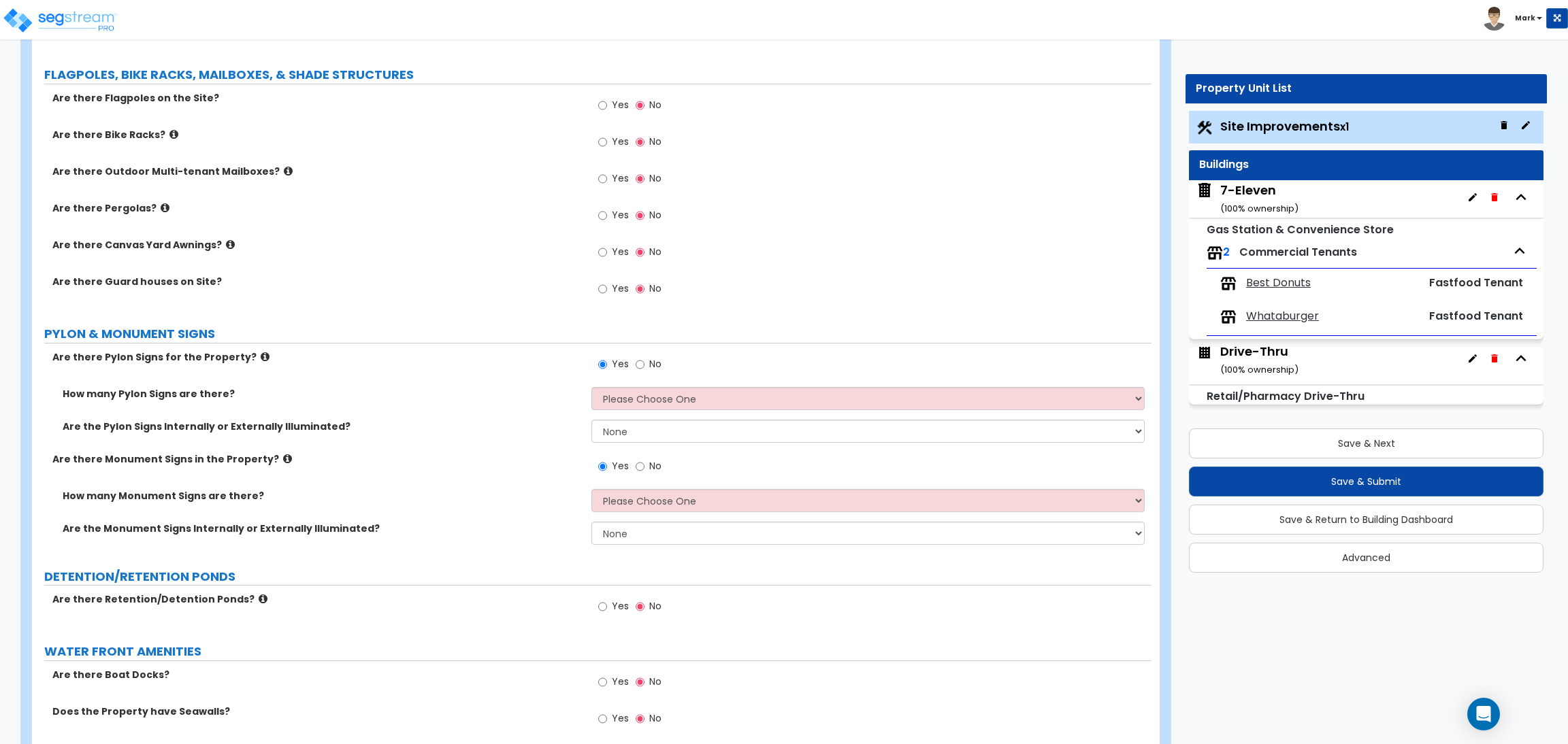
scroll to position [2448, 0]
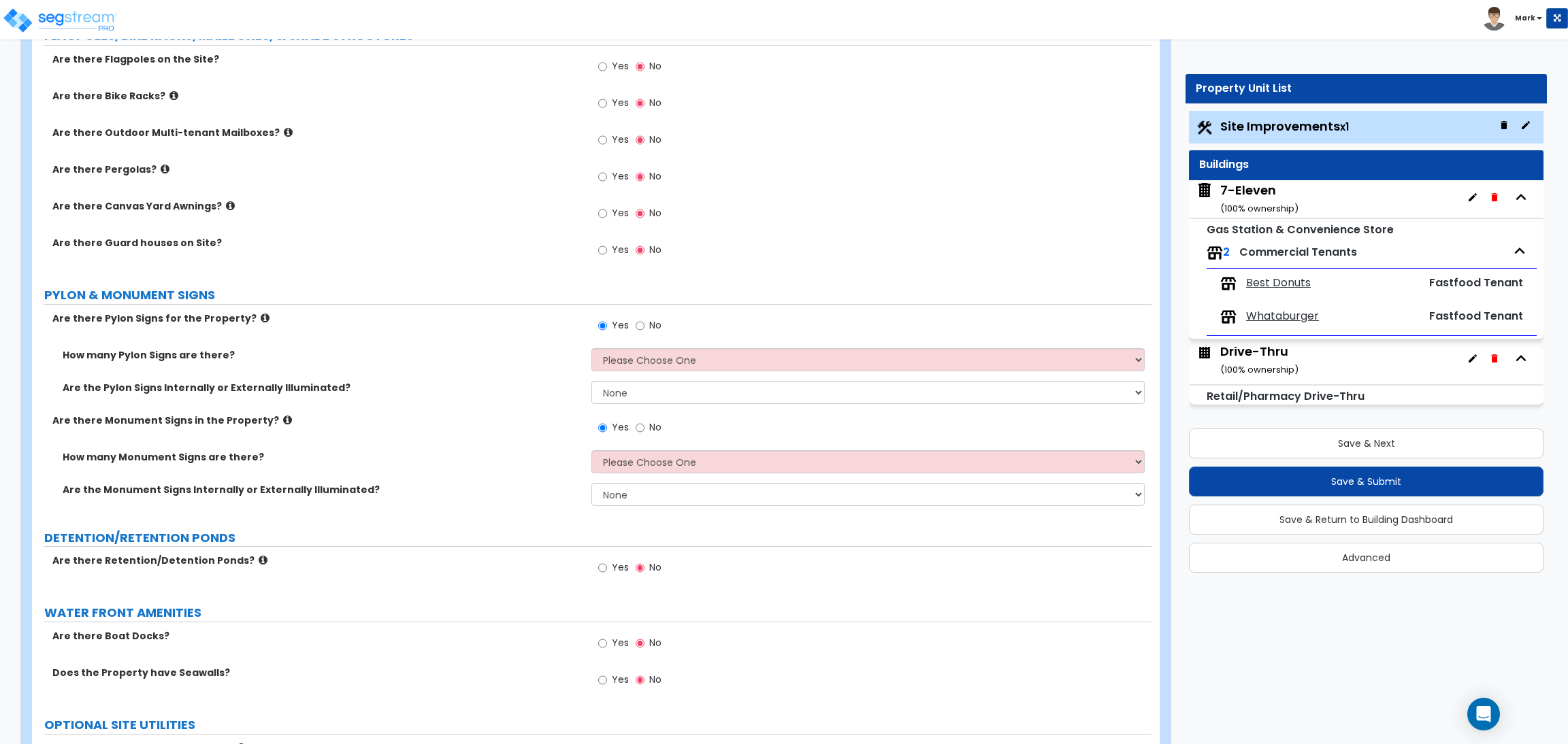
click at [644, 329] on label "No" at bounding box center [649, 327] width 26 height 23
click at [644, 329] on input "No" at bounding box center [640, 326] width 9 height 15
radio input "false"
radio input "true"
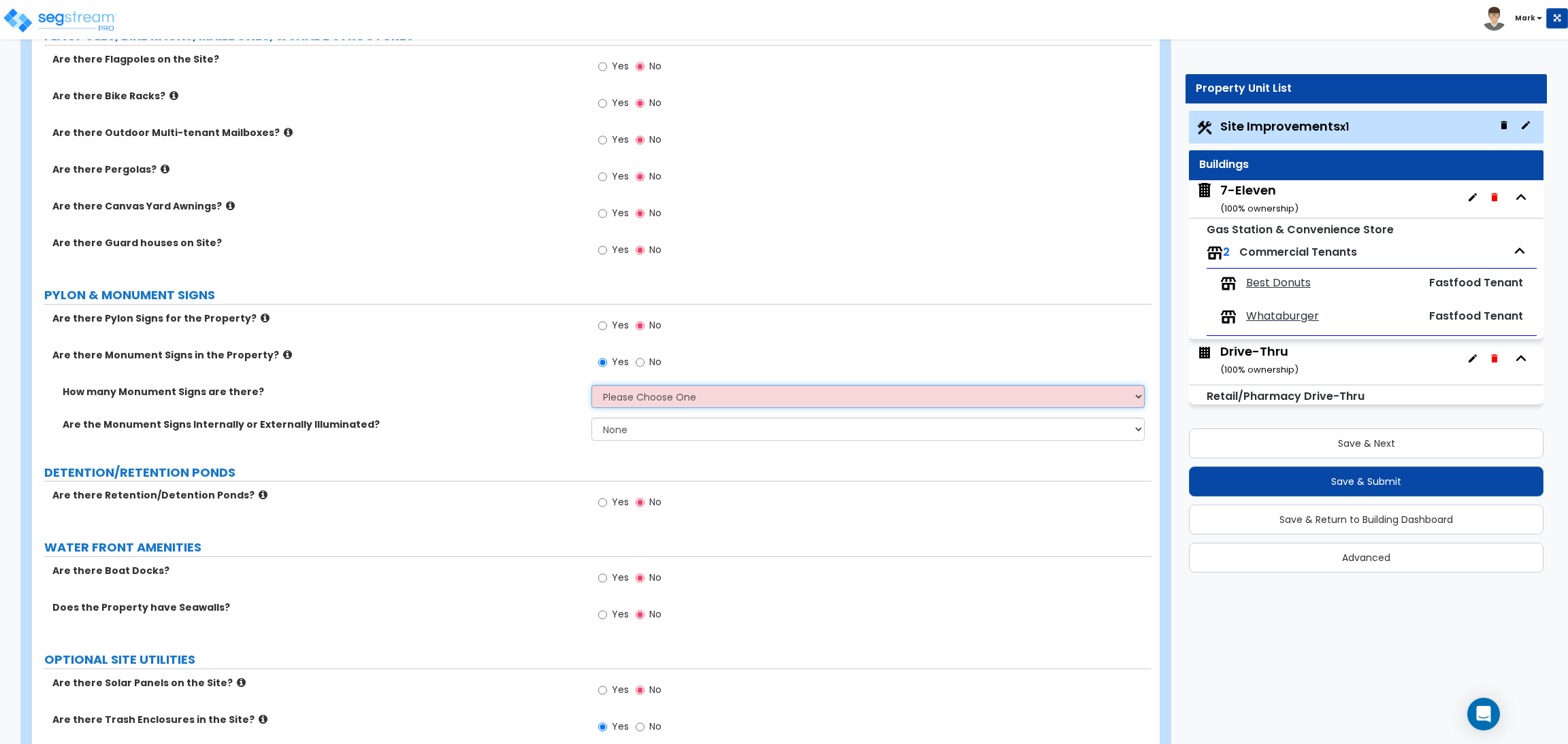
click at [653, 404] on select "Please Choose One 1 2 3" at bounding box center [868, 397] width 553 height 23
select select "1"
click at [591, 386] on select "Please Choose One 1 2 3" at bounding box center [868, 397] width 553 height 23
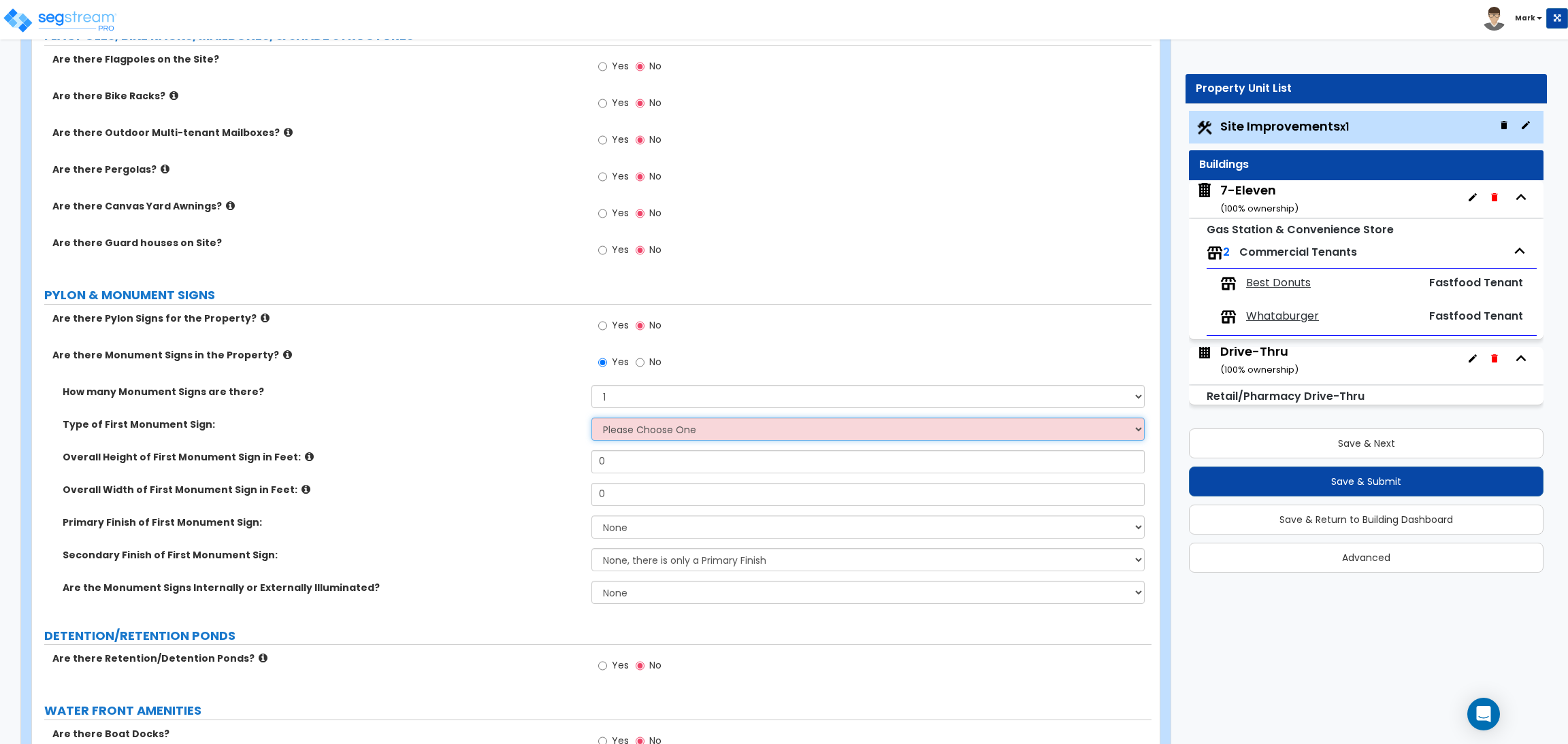
click at [655, 424] on select "Please Choose One Flat Signboard on top of a Base Flat Signboard attached to a …" at bounding box center [868, 429] width 553 height 23
click at [624, 487] on input "0" at bounding box center [868, 495] width 553 height 23
click at [615, 531] on select "None Paint/Stucco Finish Brick Finish Stone Finish Metal Composite Finish Vinyl…" at bounding box center [868, 527] width 553 height 23
select select "1"
click at [591, 516] on select "None Paint/Stucco Finish Brick Finish Stone Finish Metal Composite Finish Vinyl…" at bounding box center [868, 527] width 553 height 23
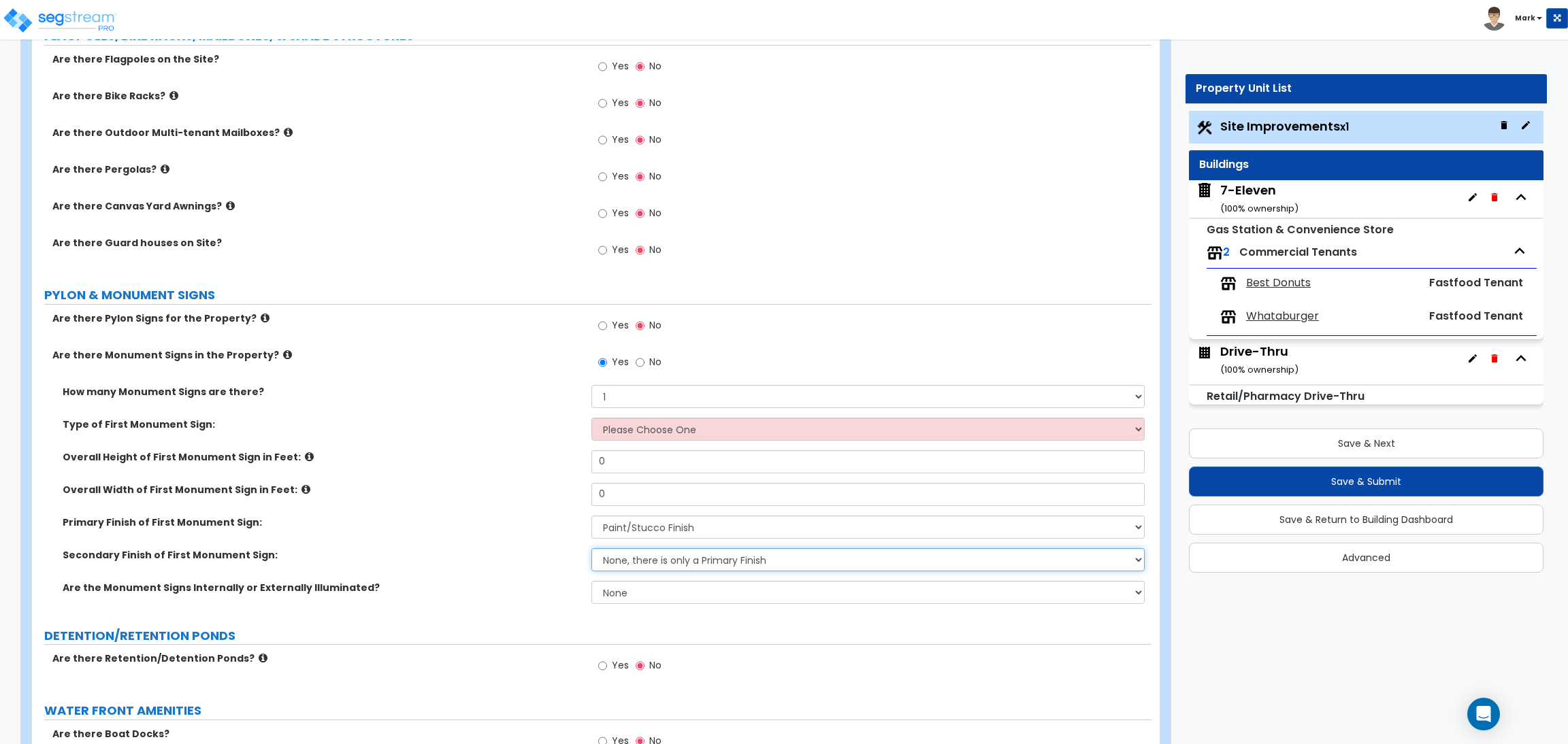
click at [632, 560] on select "None, there is only a Primary Finish Paint/Stucco Finish Brick Finish Stone Fin…" at bounding box center [868, 560] width 553 height 23
click at [403, 544] on div "Primary Finish of First Monument Sign: None Paint/Stucco Finish Brick Finish St…" at bounding box center [591, 531] width 1119 height 32
click at [628, 592] on select "None Internally Illuminated Externally Illuminated" at bounding box center [868, 592] width 553 height 23
select select "1"
click at [591, 581] on select "None Internally Illuminated Externally Illuminated" at bounding box center [868, 592] width 553 height 23
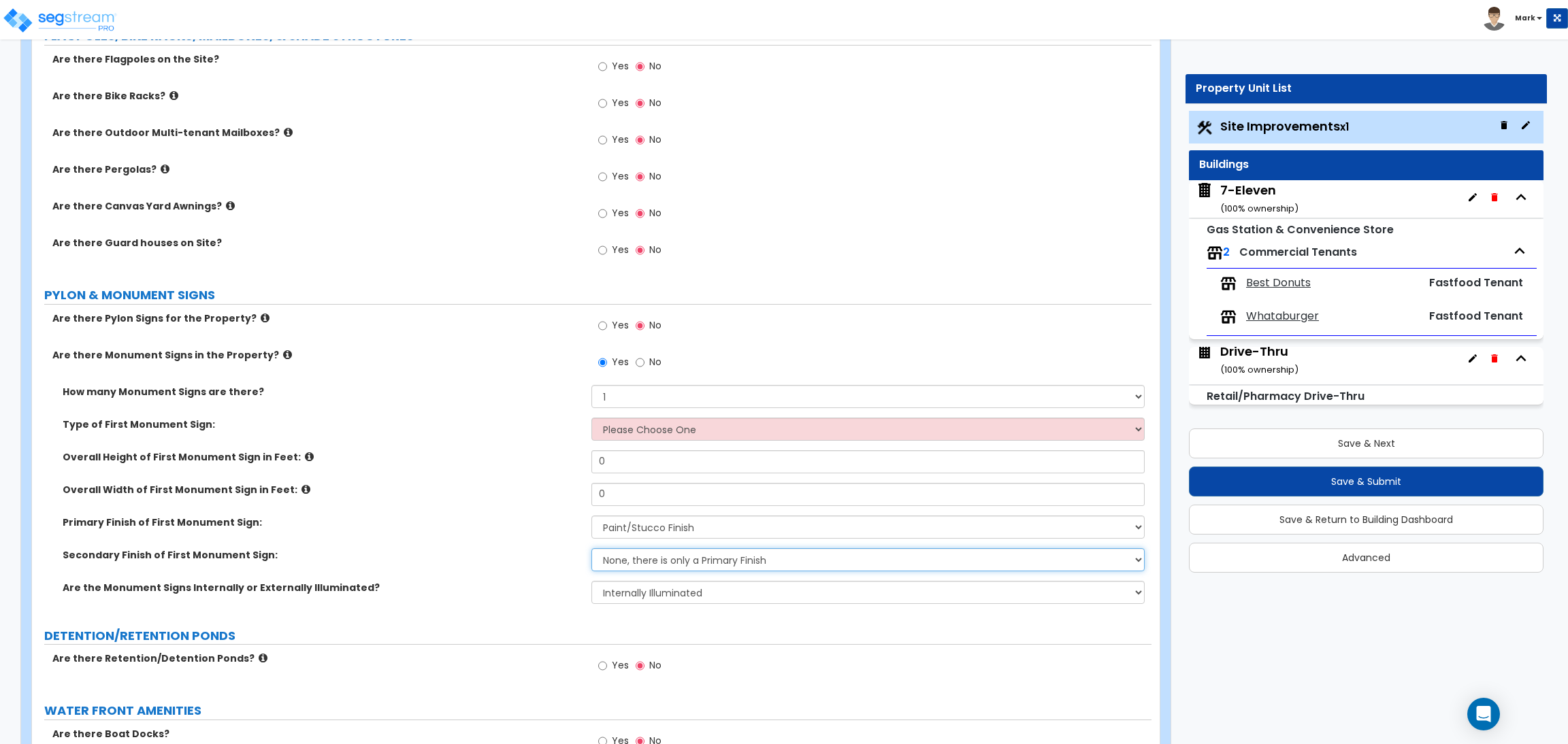
click at [698, 557] on select "None, there is only a Primary Finish Paint/Stucco Finish Brick Finish Stone Fin…" at bounding box center [868, 560] width 553 height 23
drag, startPoint x: 516, startPoint y: 590, endPoint x: 525, endPoint y: 590, distance: 9.0
click at [516, 592] on label "Are the Monument Signs Internally or Externally Illuminated?" at bounding box center [322, 588] width 518 height 14
click at [632, 565] on select "None, there is only a Primary Finish Paint/Stucco Finish Brick Finish Stone Fin…" at bounding box center [868, 560] width 553 height 23
select select "2"
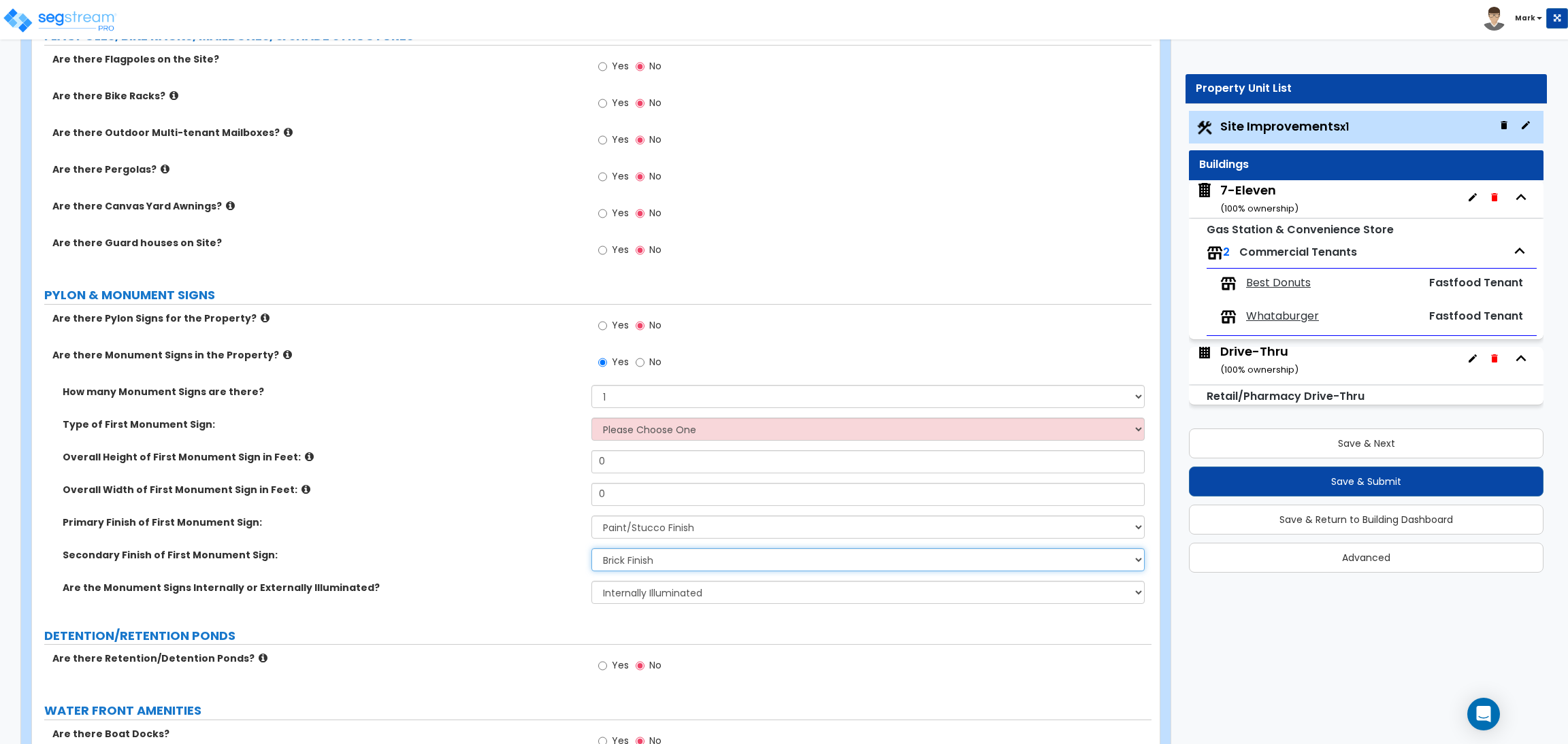
click at [591, 549] on select "None, there is only a Primary Finish Paint/Stucco Finish Brick Finish Stone Fin…" at bounding box center [868, 560] width 553 height 23
click at [534, 543] on div "Primary Finish of First Monument Sign: None Paint/Stucco Finish Brick Finish St…" at bounding box center [591, 531] width 1119 height 32
click at [679, 430] on select "Please Choose One Flat Signboard on top of a Base Flat Signboard attached to a …" at bounding box center [868, 429] width 553 height 23
select select "1"
click at [591, 418] on select "Please Choose One Flat Signboard on top of a Base Flat Signboard attached to a …" at bounding box center [868, 429] width 553 height 23
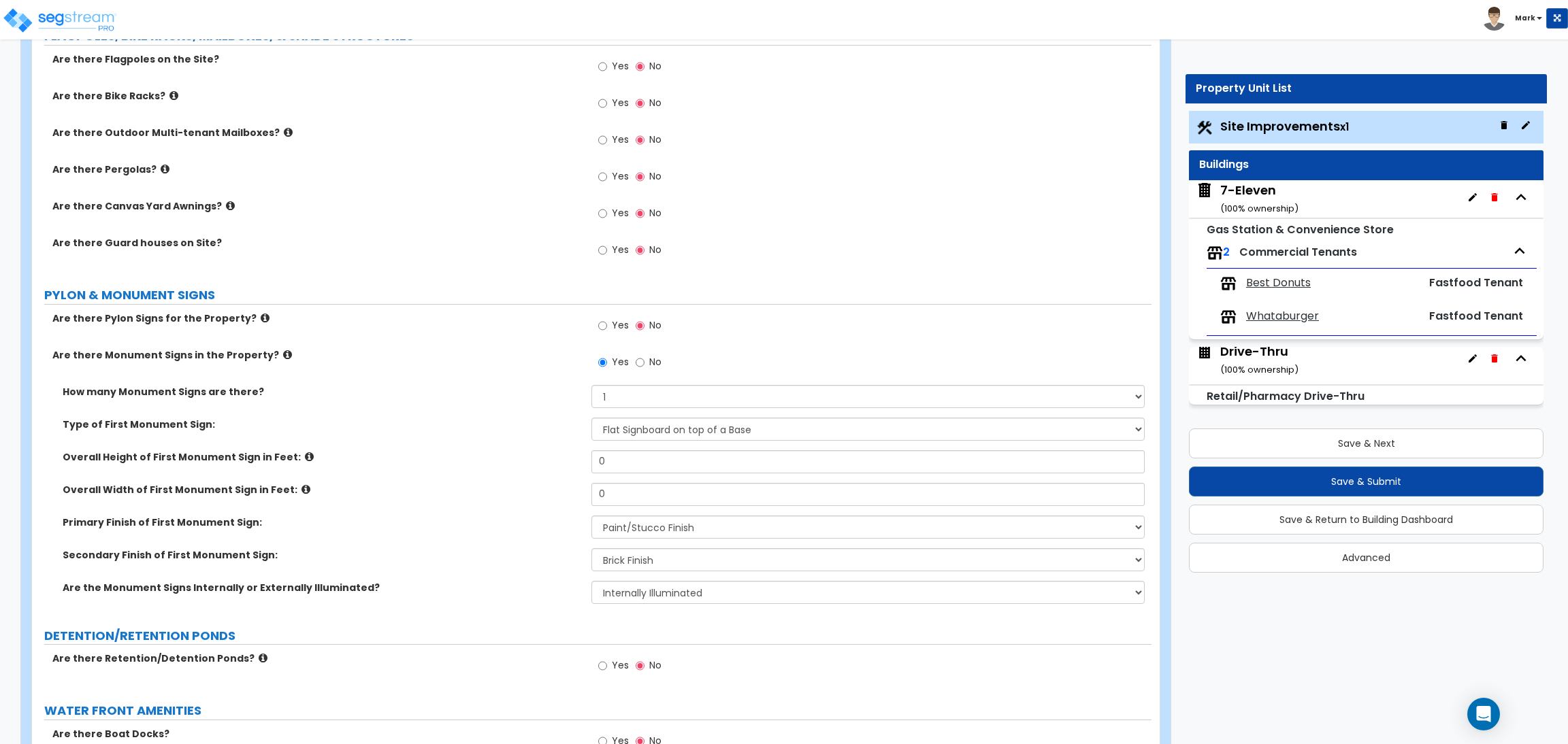
click at [305, 459] on icon at bounding box center [309, 457] width 9 height 10
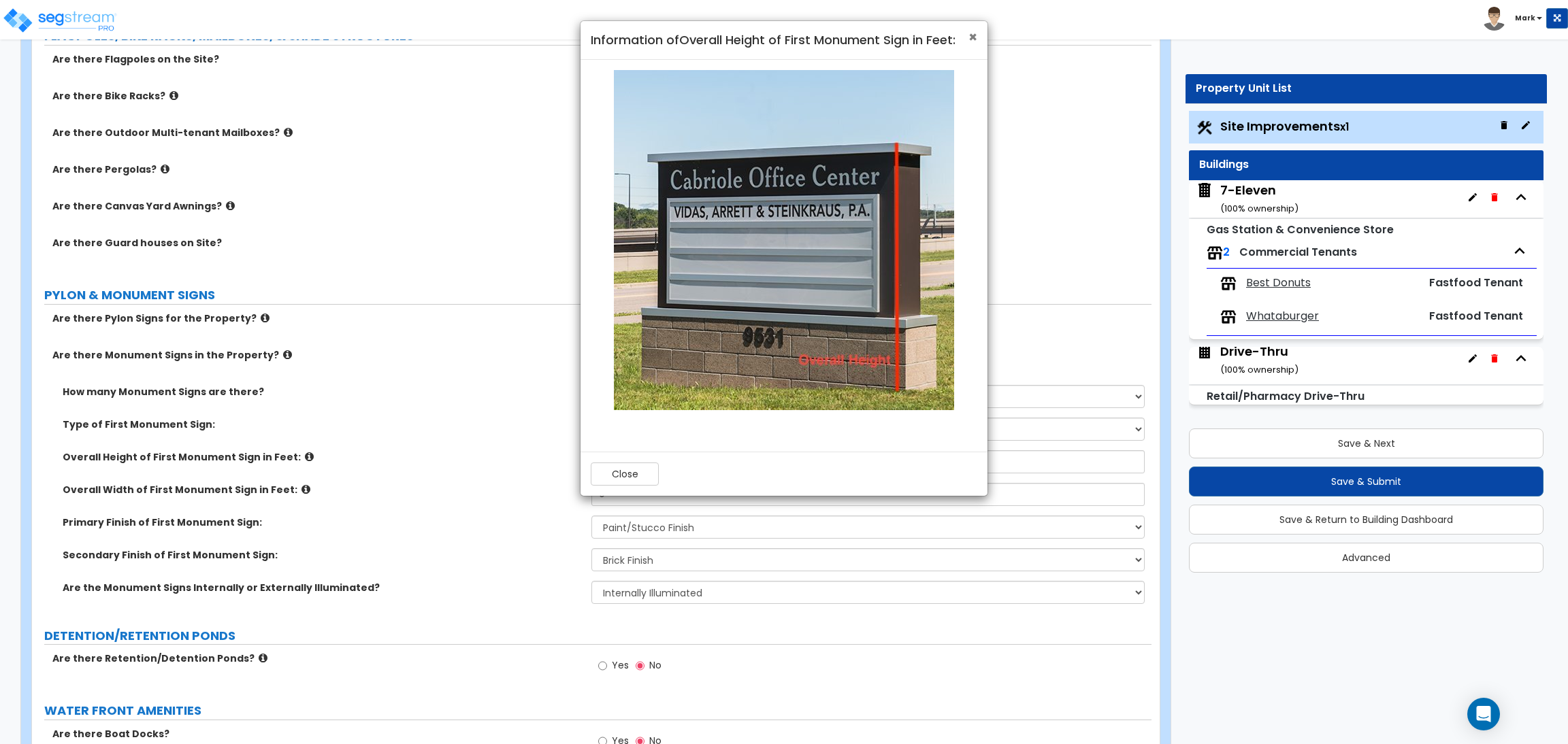
click at [975, 41] on span "×" at bounding box center [973, 37] width 9 height 20
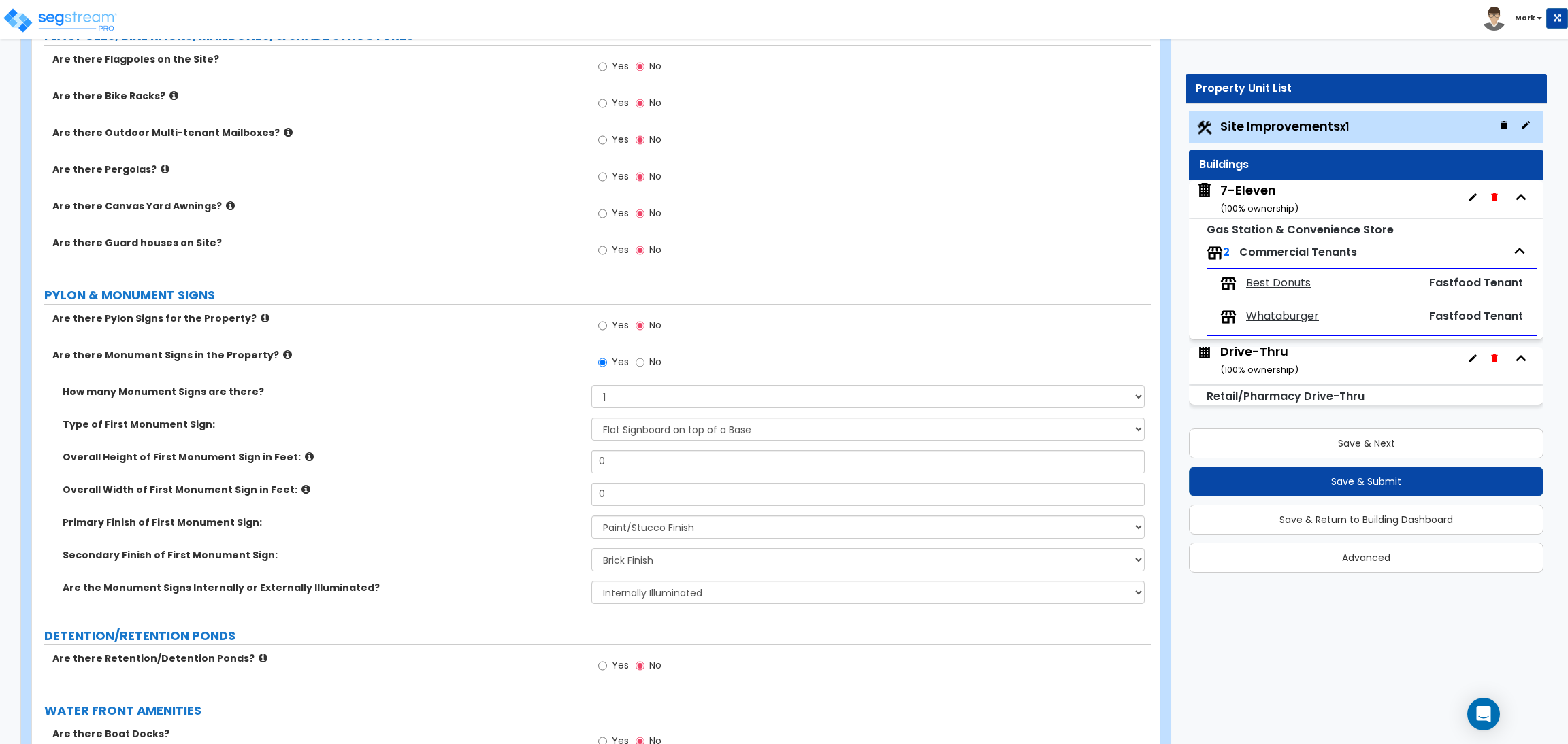
click at [283, 356] on icon at bounding box center [287, 355] width 9 height 10
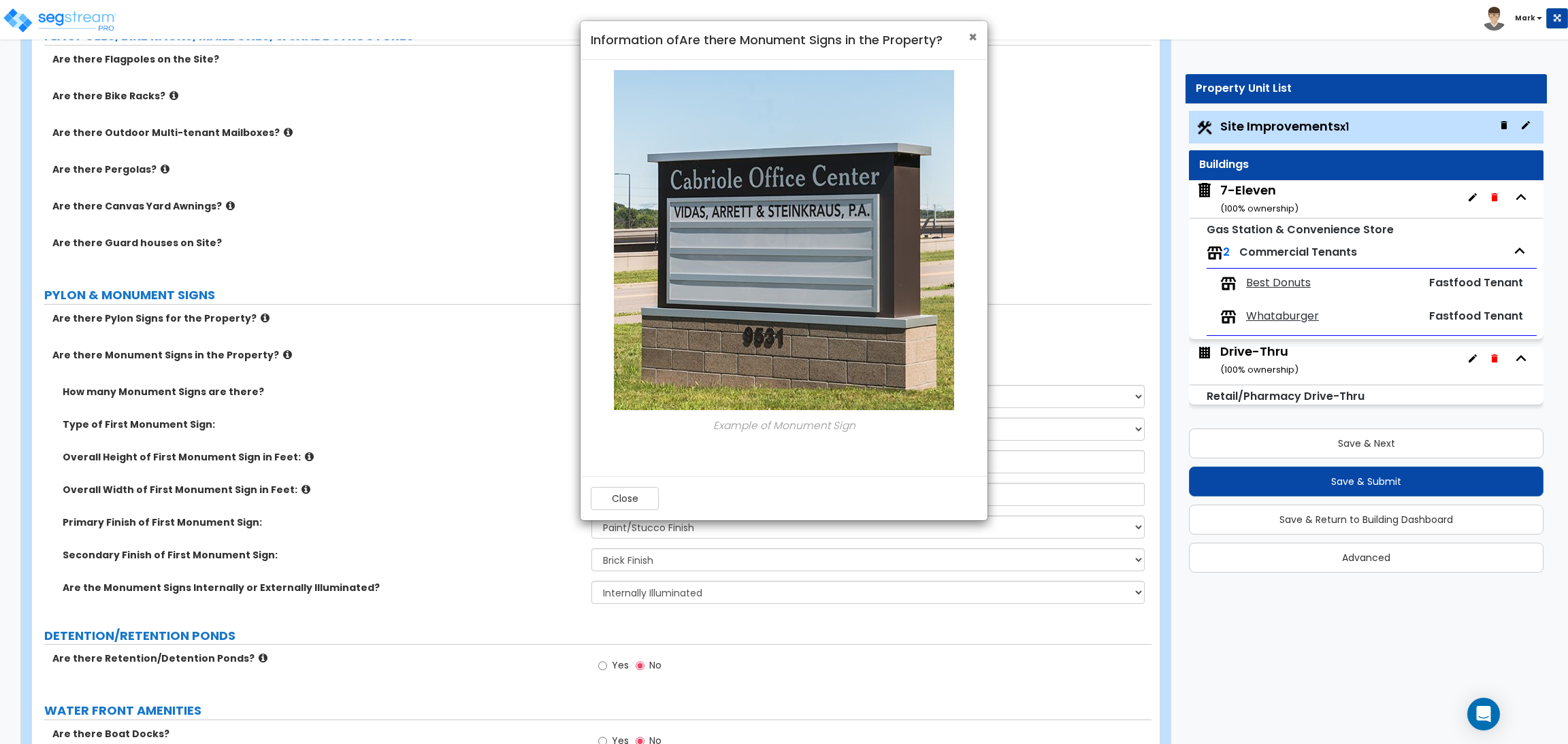
click at [977, 39] on span "×" at bounding box center [973, 37] width 9 height 20
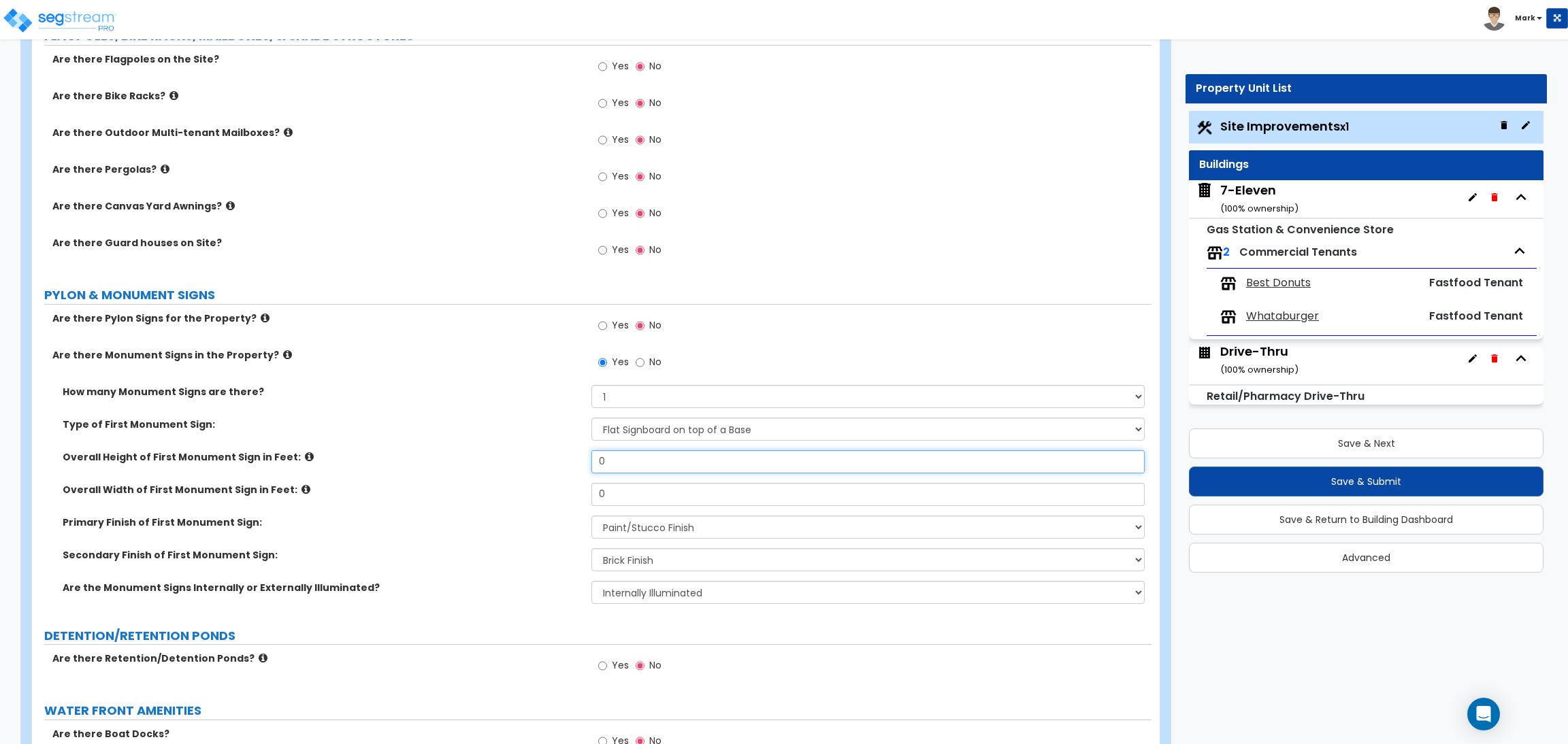
drag, startPoint x: 623, startPoint y: 466, endPoint x: 582, endPoint y: 470, distance: 41.2
click at [582, 470] on div "Overall Height of First Monument Sign in Feet: 0" at bounding box center [591, 466] width 1119 height 32
click at [620, 499] on input "0" at bounding box center [868, 495] width 553 height 23
drag, startPoint x: 631, startPoint y: 463, endPoint x: 540, endPoint y: 470, distance: 91.3
click at [540, 470] on div "Overall Height of First Monument Sign in Feet: 0" at bounding box center [591, 466] width 1119 height 32
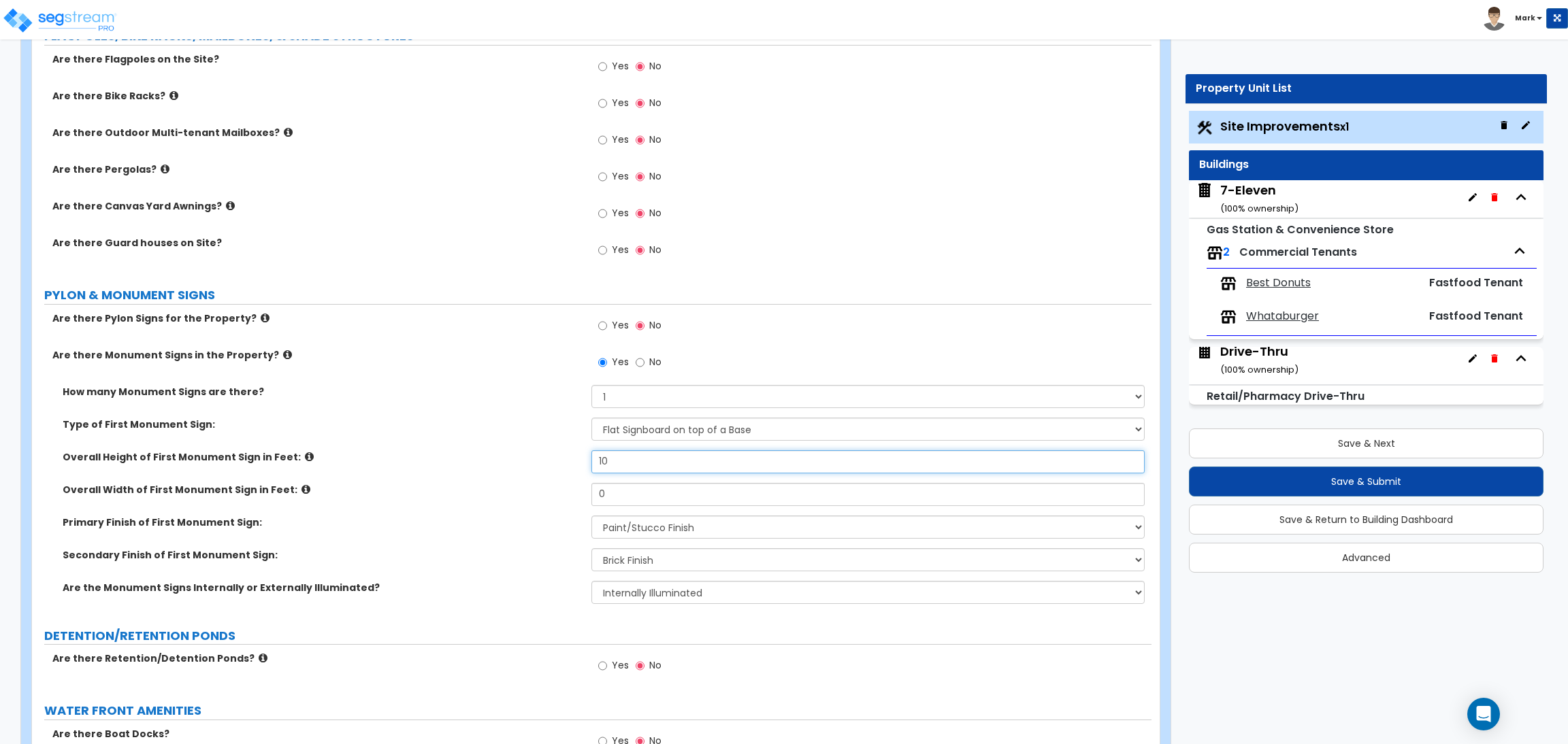
type input "10"
drag, startPoint x: 635, startPoint y: 498, endPoint x: 555, endPoint y: 493, distance: 80.2
click at [562, 493] on div "Overall Width of First Monument Sign in Feet: 0" at bounding box center [591, 499] width 1119 height 32
type input "10"
click at [537, 490] on label "Overall Width of First Monument Sign in Feet:" at bounding box center [322, 490] width 518 height 14
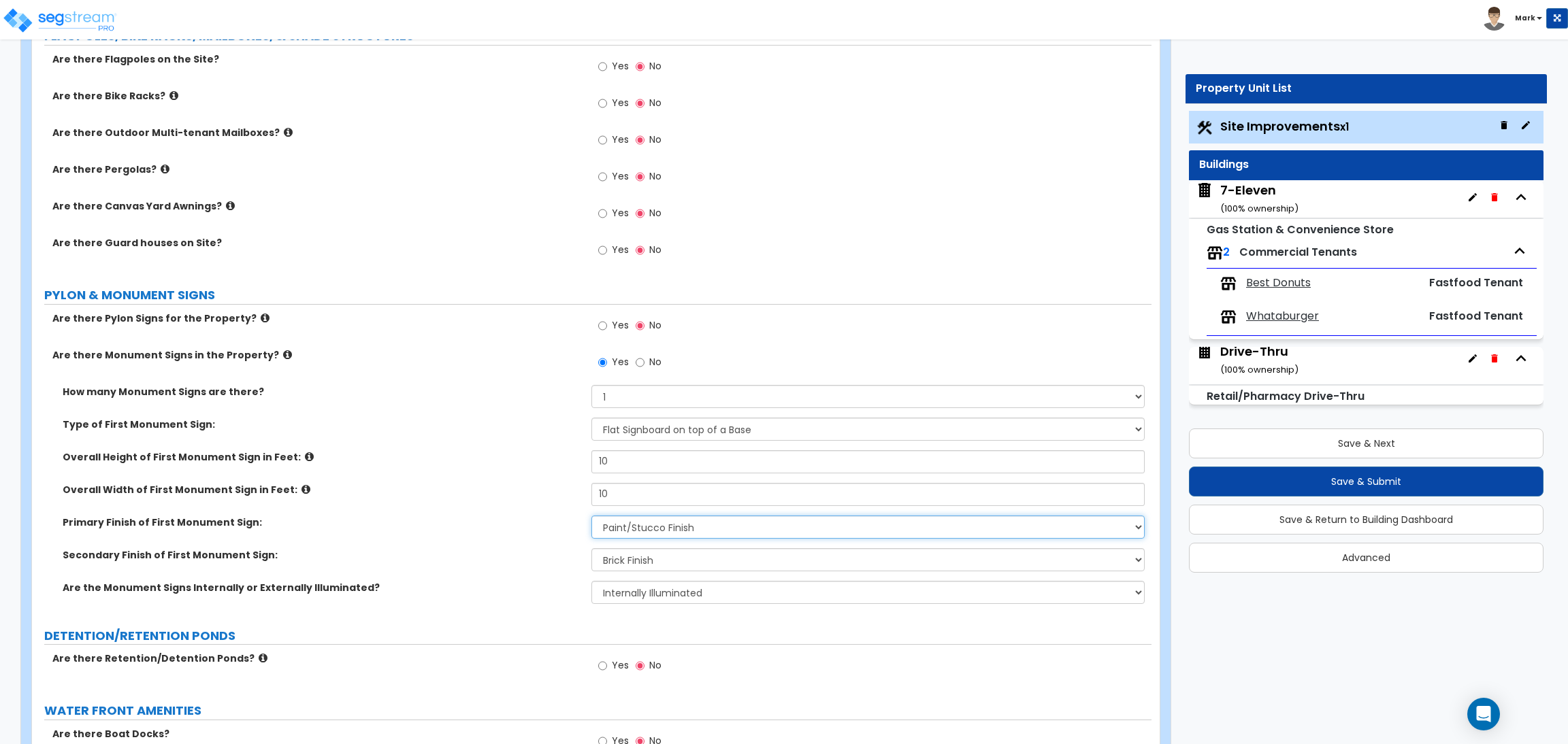
click at [726, 528] on select "None Paint/Stucco Finish Brick Finish Stone Finish Metal Composite Finish Vinyl…" at bounding box center [868, 527] width 553 height 23
click at [493, 555] on label "Secondary Finish of First Monument Sign:" at bounding box center [322, 555] width 518 height 14
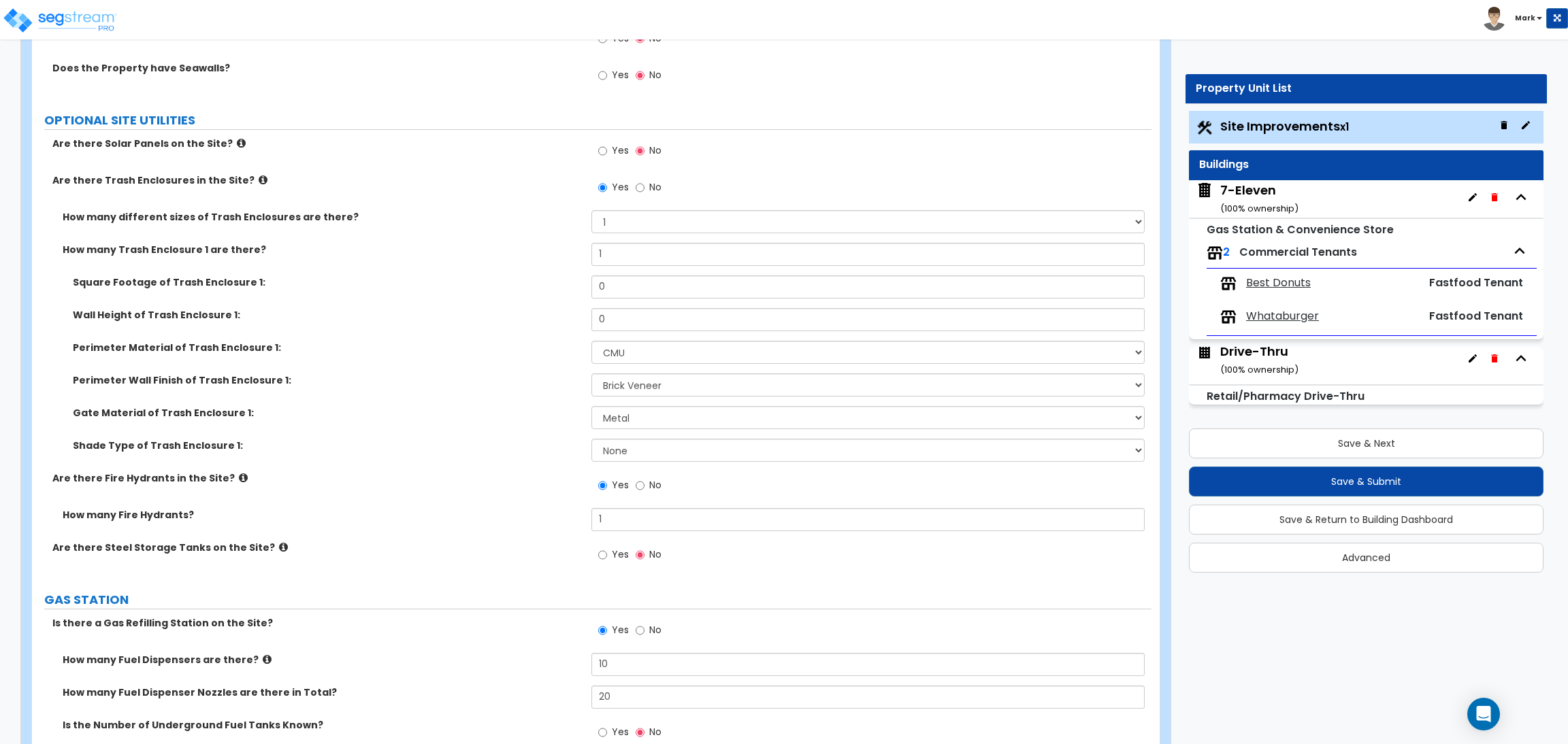
scroll to position [3163, 0]
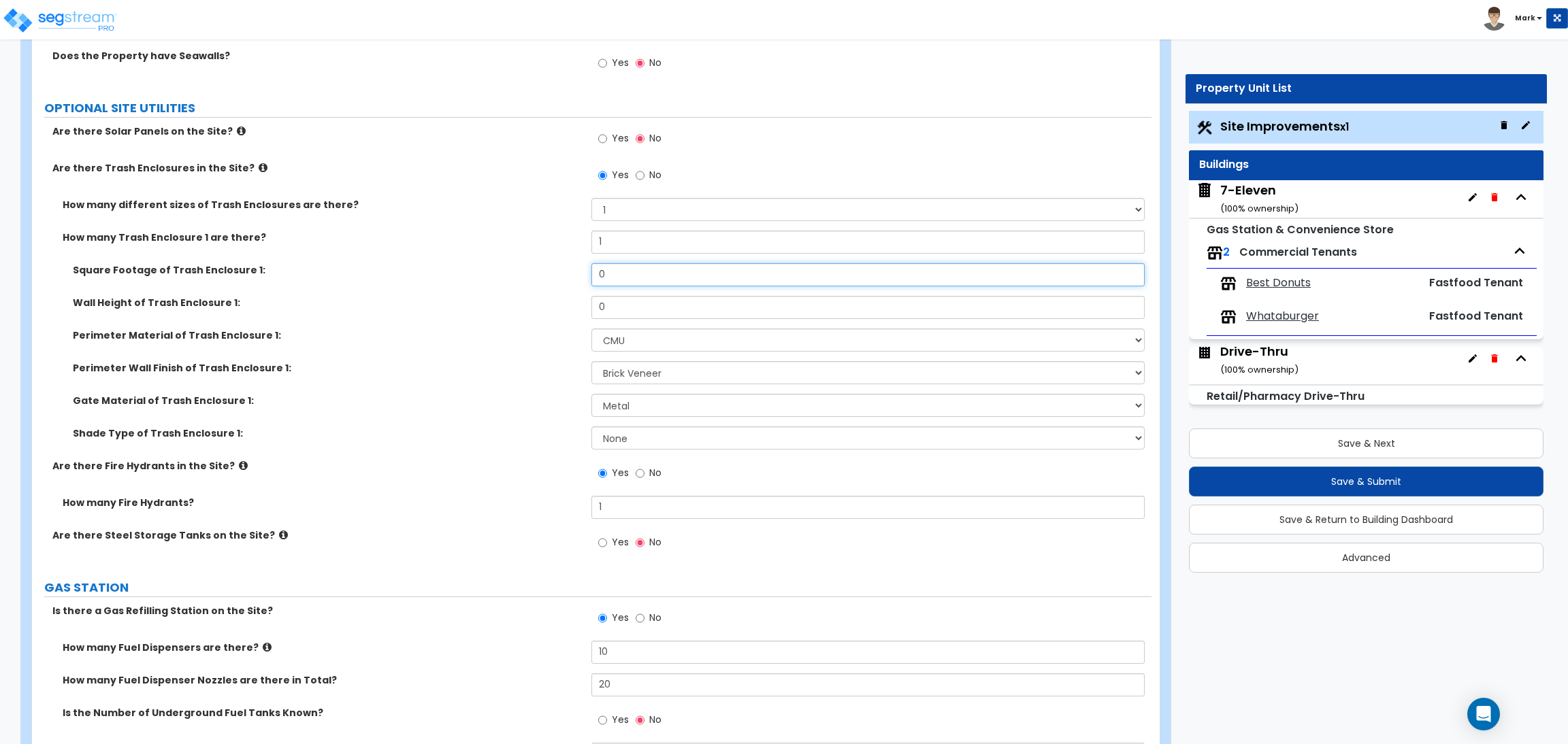
drag, startPoint x: 626, startPoint y: 271, endPoint x: 580, endPoint y: 271, distance: 46.0
click at [580, 271] on div "Square Footage of Trash Enclosure 1: 0" at bounding box center [591, 279] width 1119 height 32
type input "353"
drag, startPoint x: 624, startPoint y: 303, endPoint x: 569, endPoint y: 296, distance: 55.4
click at [569, 296] on div "Square Footage of Trash Enclosure 1: 353 Wall Height of Trash Enclosure 1: 0 Pe…" at bounding box center [591, 361] width 1099 height 196
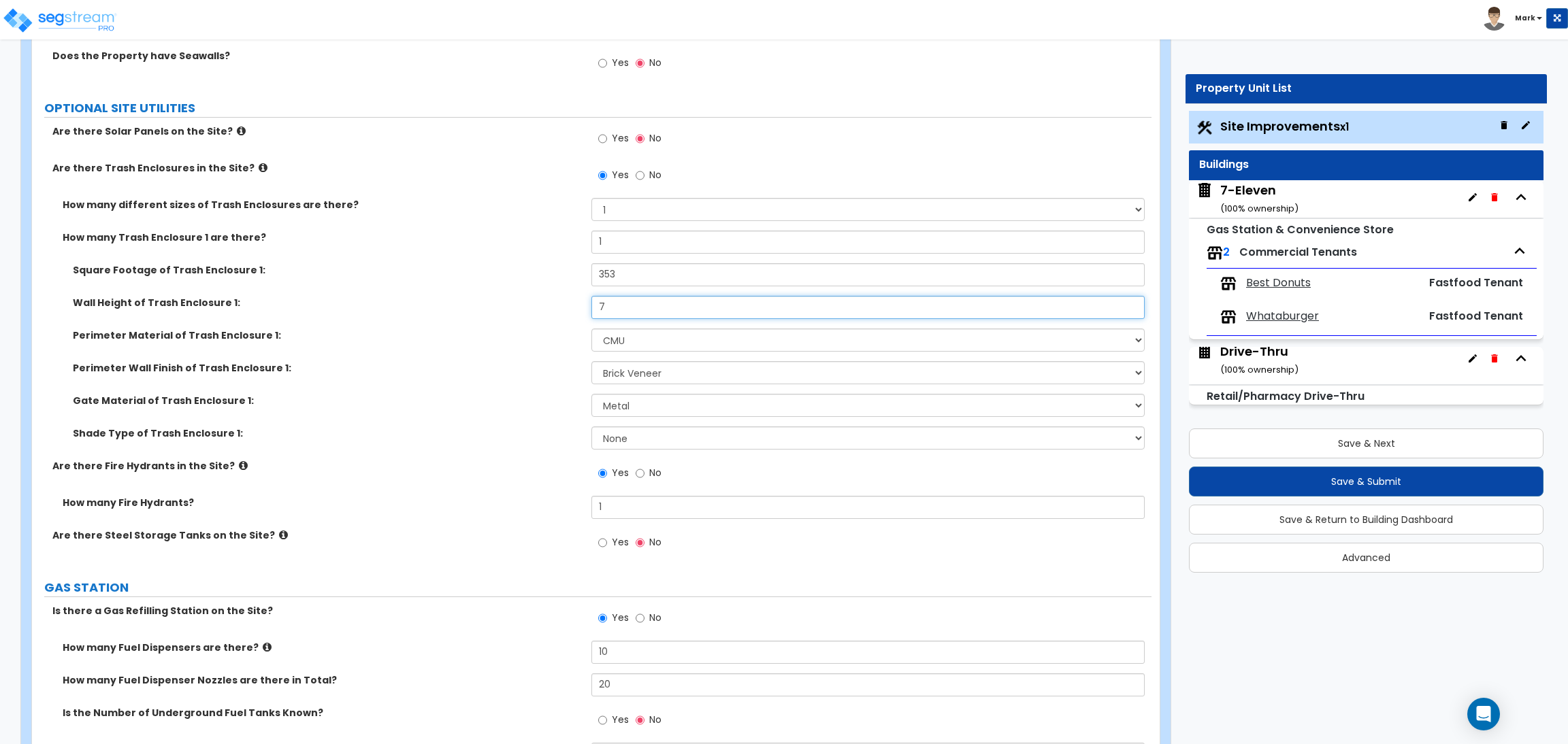
type input "7"
click at [542, 344] on div "Perimeter Material of Trash Enclosure 1: Please Choose One Chain Link Wood Meta…" at bounding box center [591, 344] width 1119 height 32
drag, startPoint x: 630, startPoint y: 506, endPoint x: 545, endPoint y: 504, distance: 85.0
click at [545, 504] on div "How many Fire Hydrants? 1" at bounding box center [591, 512] width 1119 height 32
click at [541, 504] on label "How many Fire Hydrants?" at bounding box center [322, 503] width 518 height 14
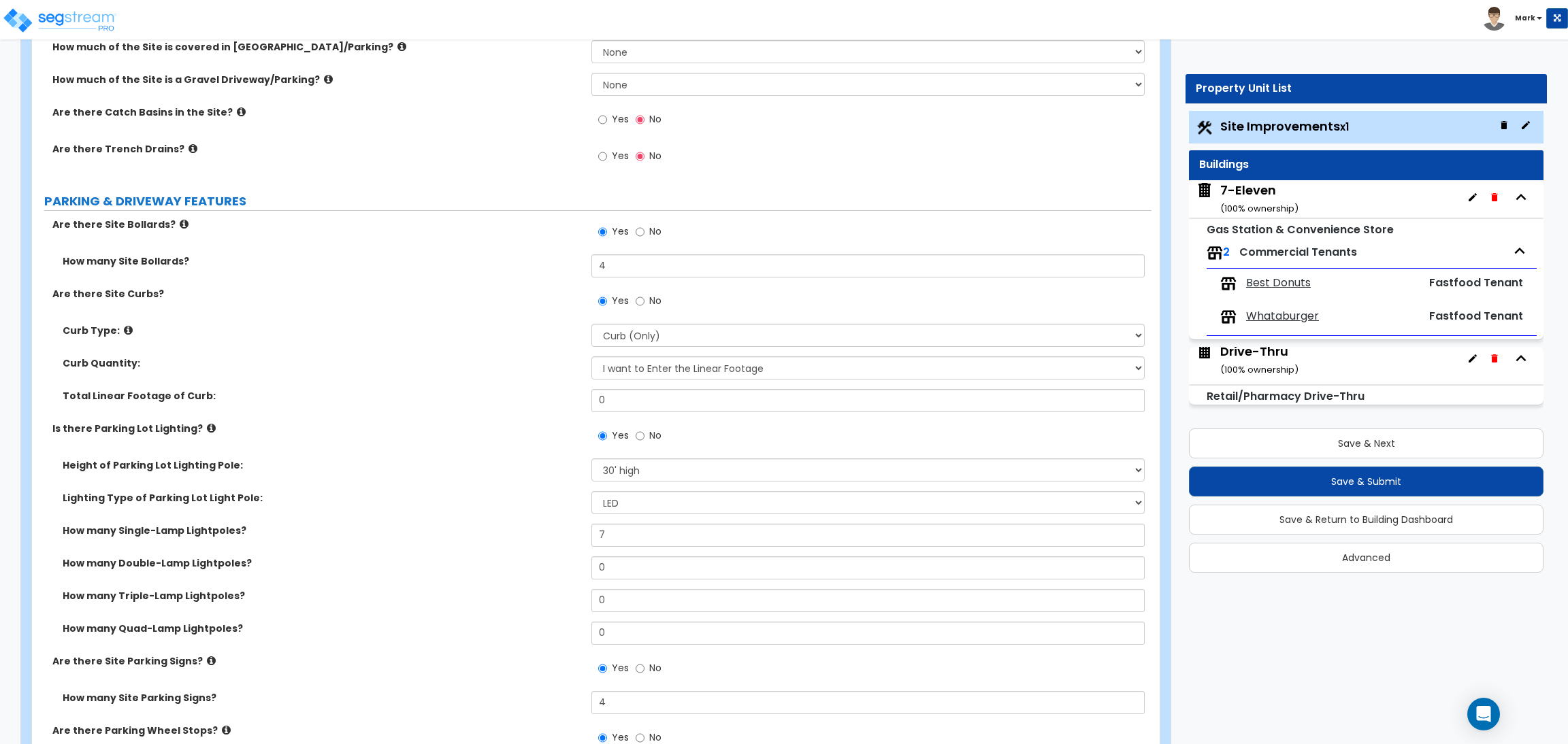
scroll to position [408, 0]
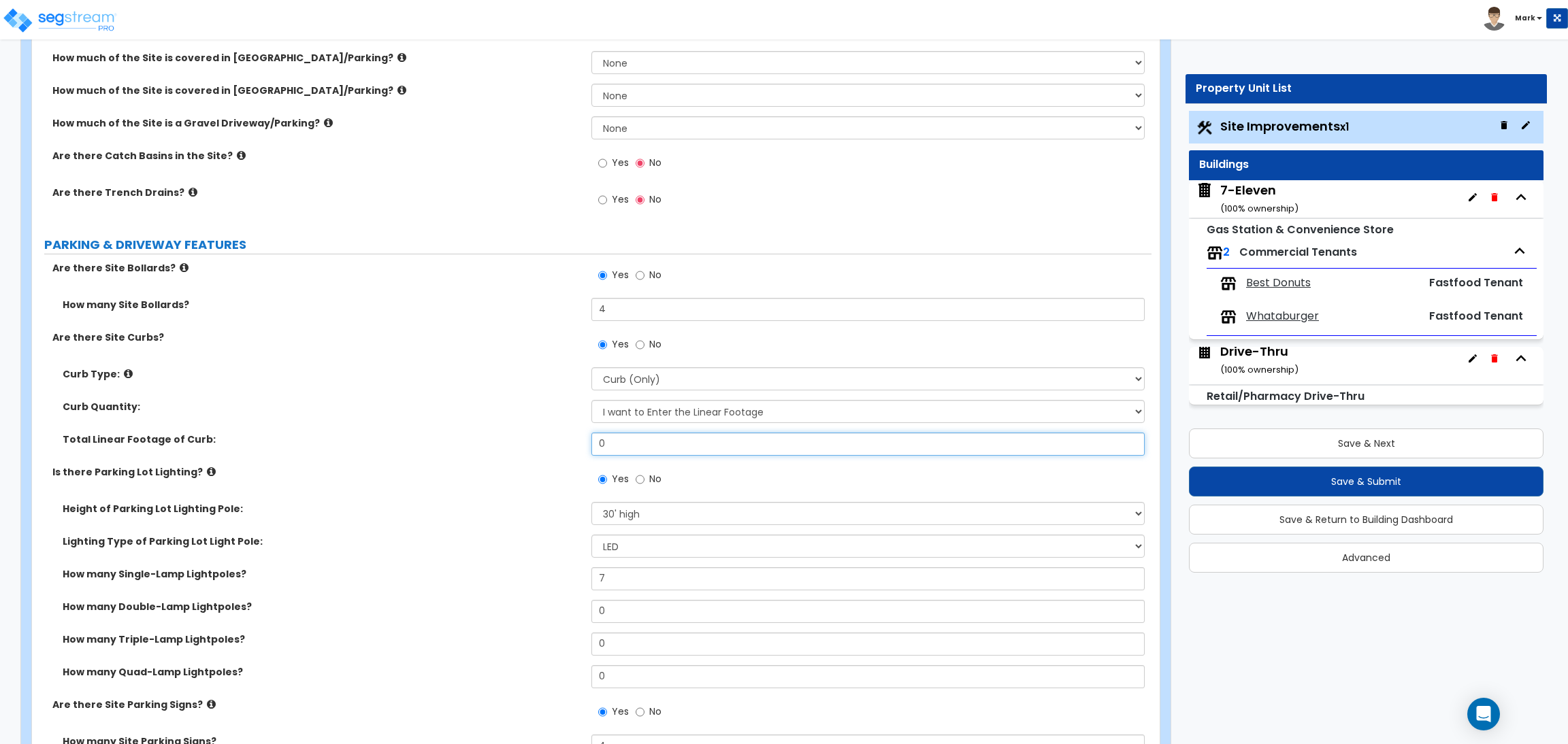
drag, startPoint x: 624, startPoint y: 447, endPoint x: 542, endPoint y: 449, distance: 82.0
click at [542, 449] on div "Total Linear Footage of Curb: 0" at bounding box center [591, 448] width 1119 height 32
click at [631, 438] on input "0" at bounding box center [868, 444] width 553 height 23
drag, startPoint x: 614, startPoint y: 451, endPoint x: 573, endPoint y: 458, distance: 41.6
click at [573, 458] on div "Total Linear Footage of Curb: 0" at bounding box center [591, 448] width 1119 height 32
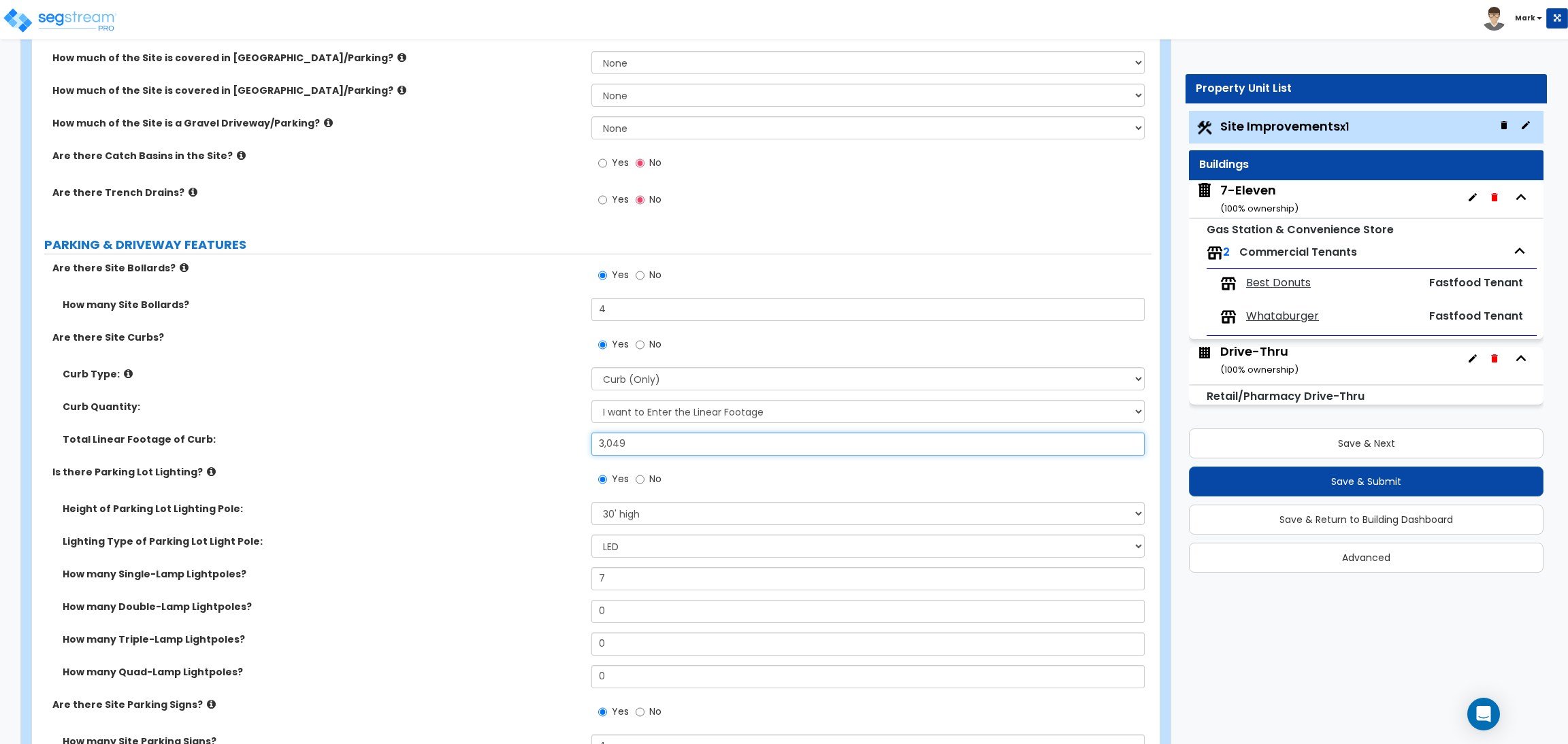
type input "3,049"
click at [180, 269] on icon at bounding box center [184, 267] width 9 height 10
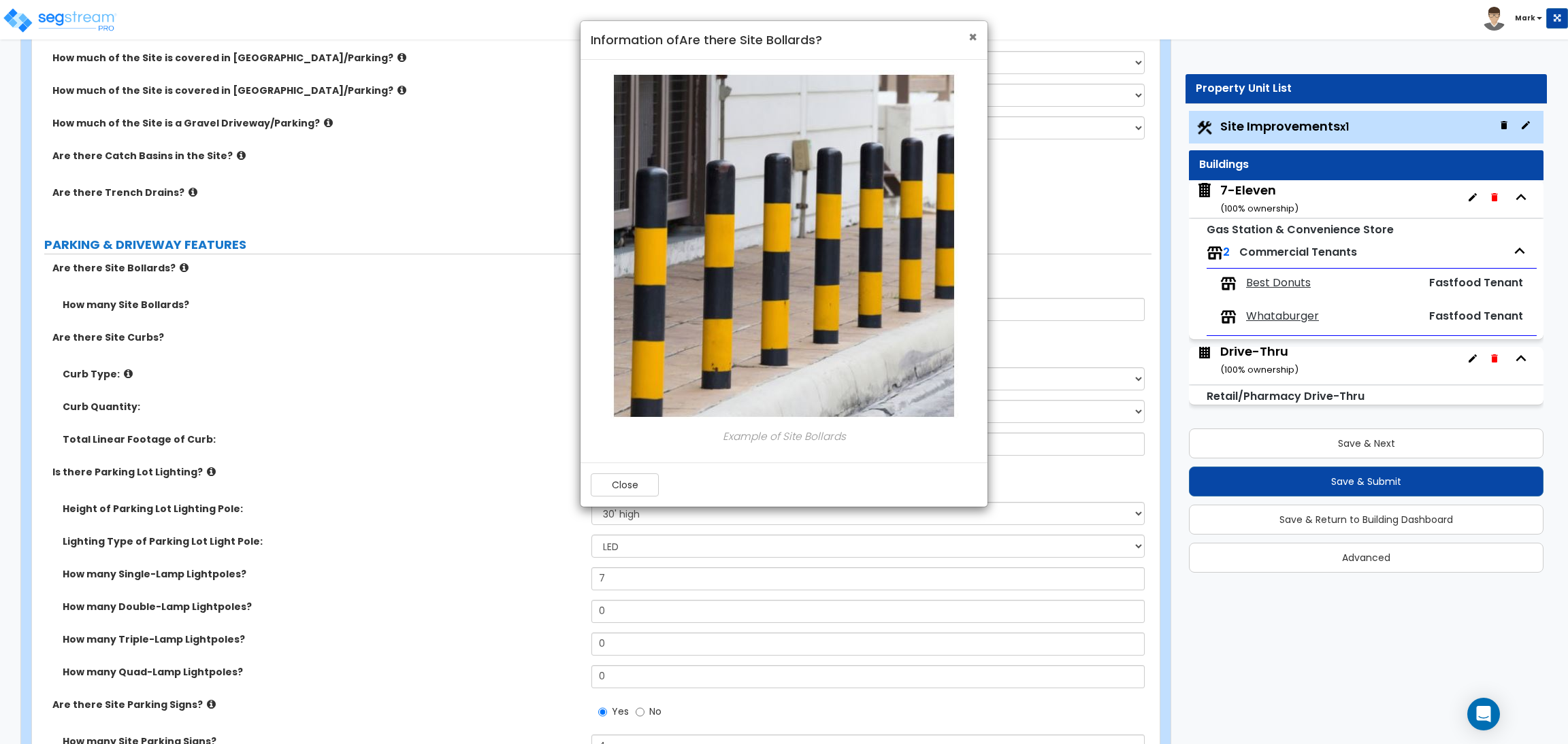
click at [969, 43] on span "×" at bounding box center [973, 37] width 9 height 20
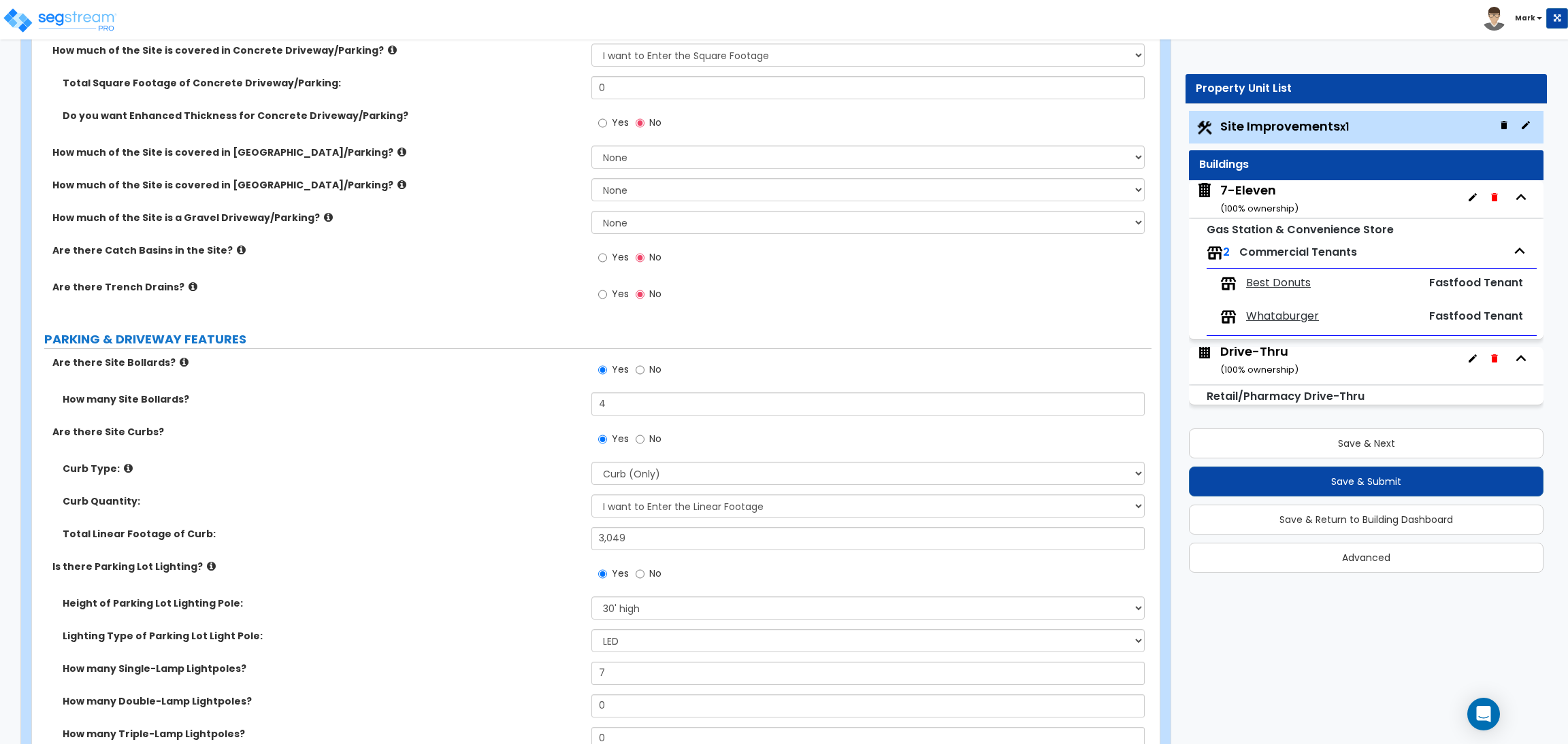
scroll to position [305, 0]
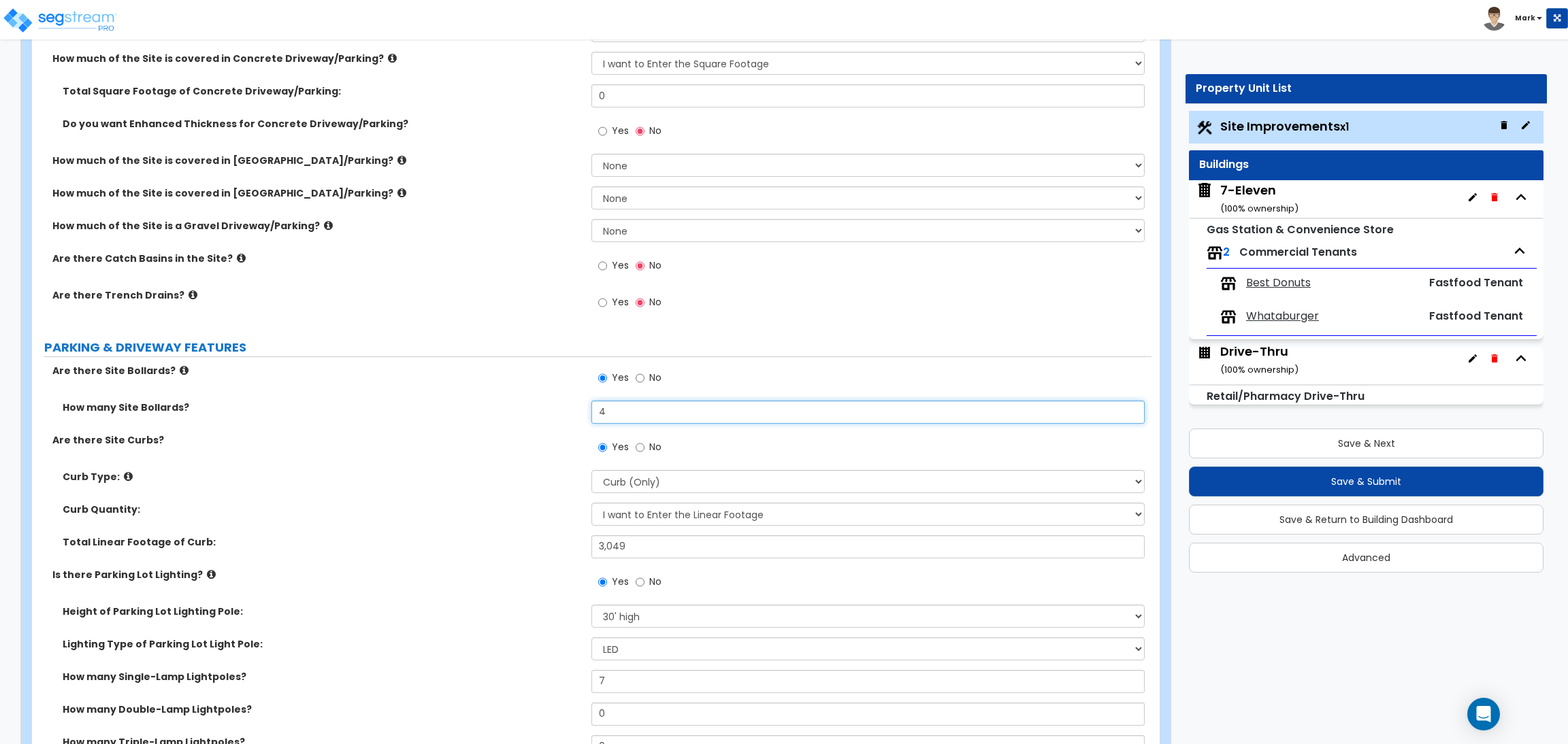
drag, startPoint x: 634, startPoint y: 417, endPoint x: 540, endPoint y: 422, distance: 94.1
click at [540, 422] on div "How many Site Bollards? 4" at bounding box center [591, 417] width 1119 height 32
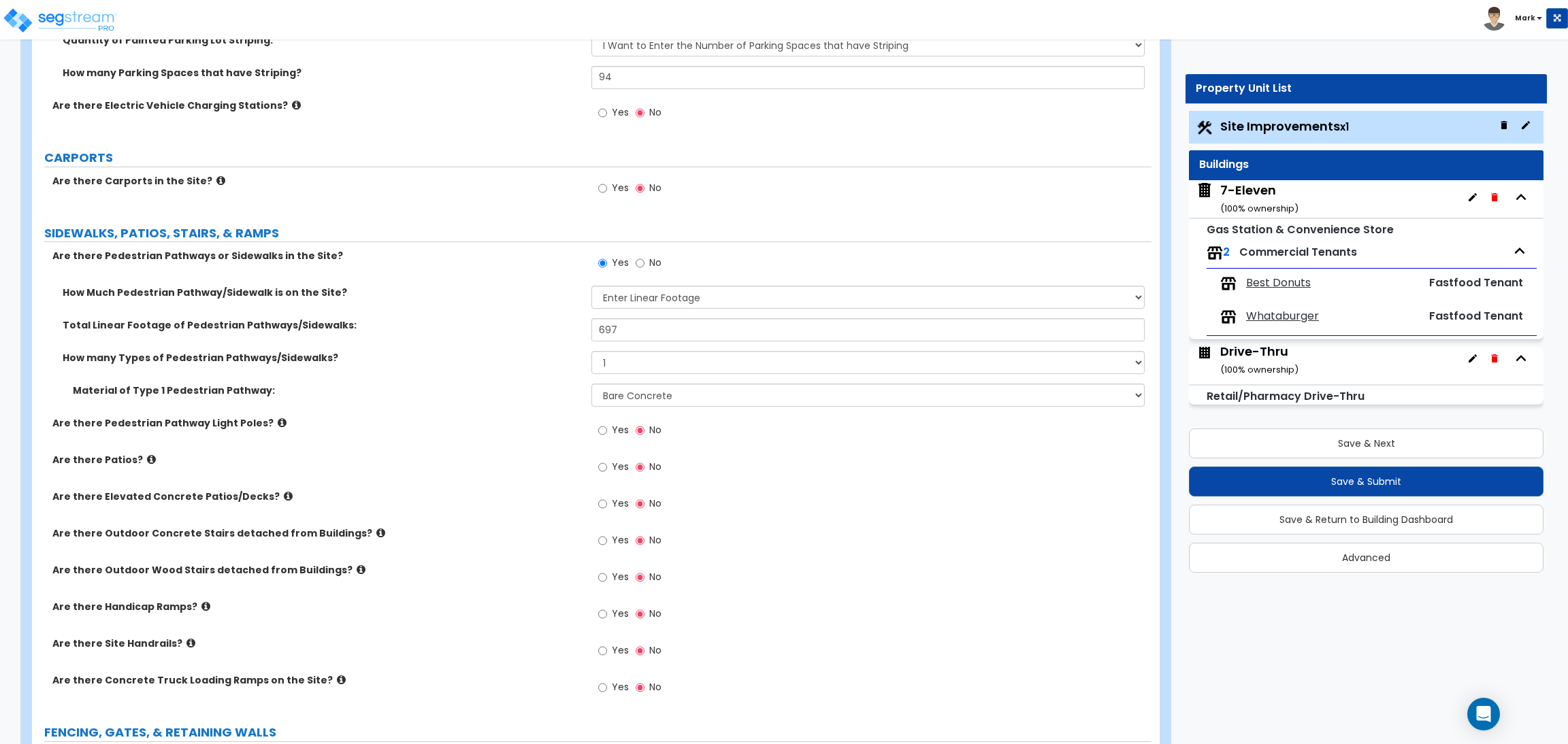
scroll to position [1429, 0]
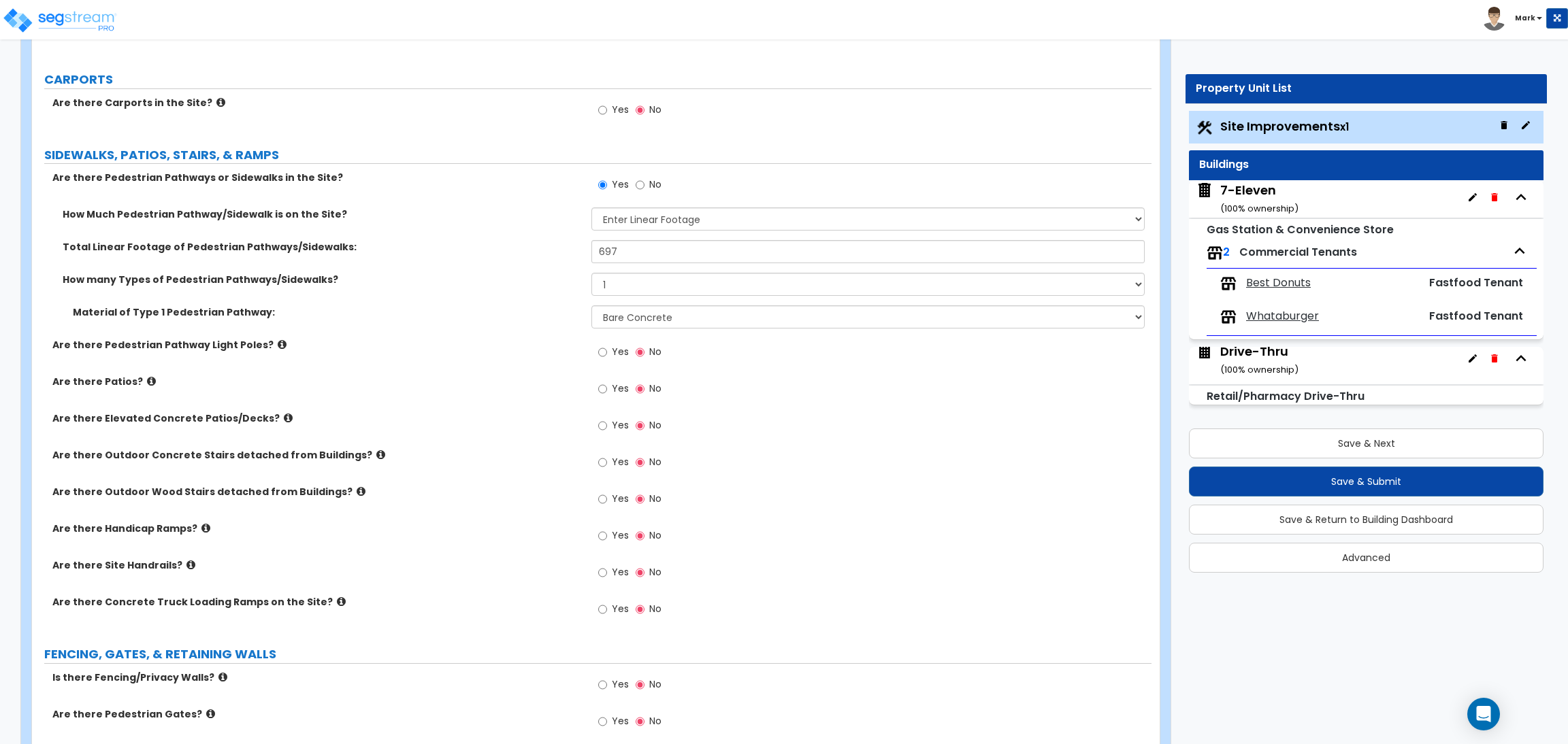
type input "14"
click at [187, 566] on icon at bounding box center [191, 565] width 9 height 10
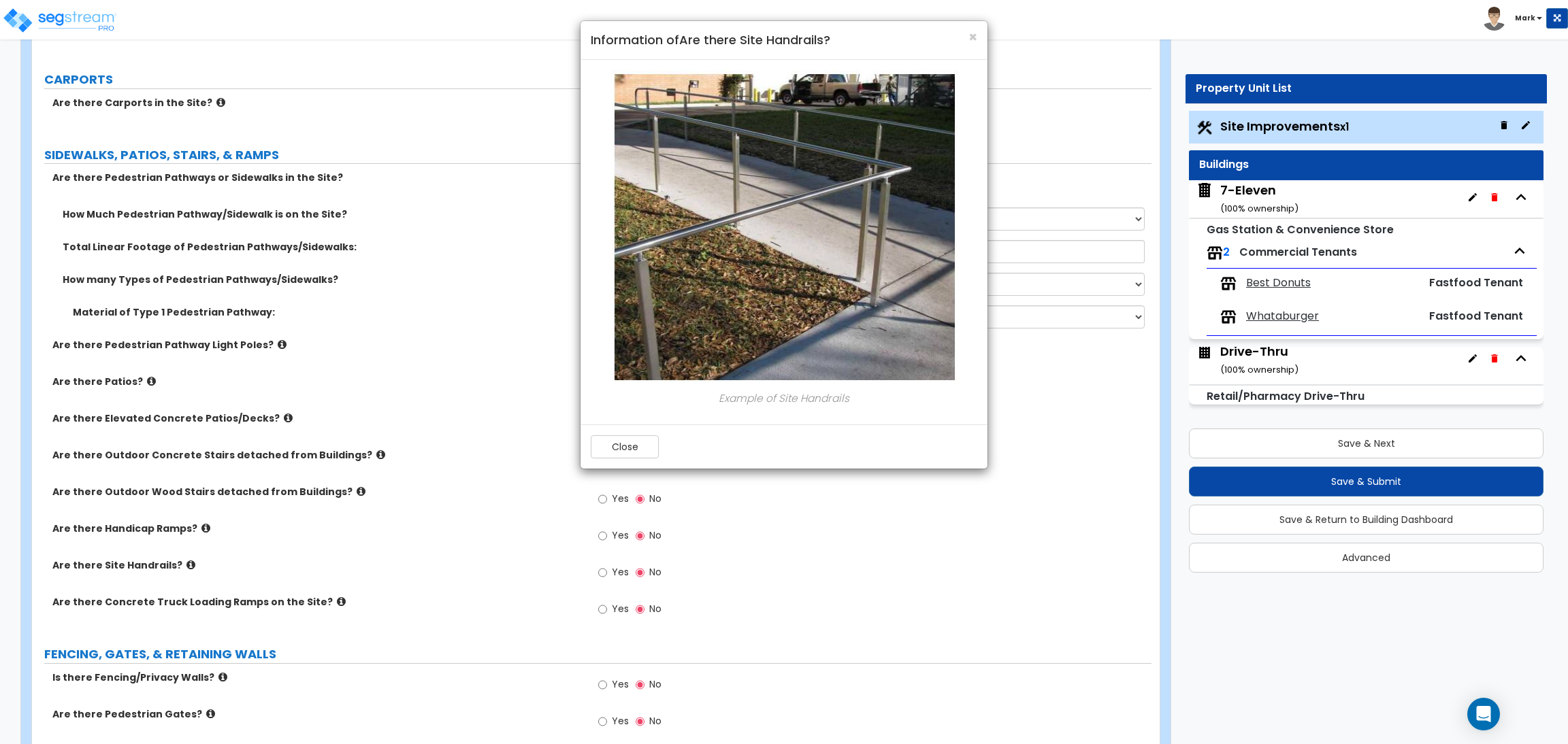
click at [227, 568] on div "× Information of Are there Site Handrails? Example of Site Handrails Close" at bounding box center [784, 372] width 1568 height 744
drag, startPoint x: 338, startPoint y: 549, endPoint x: 348, endPoint y: 542, distance: 12.2
click at [341, 549] on div "× Information of Are there Site Handrails? Example of Site Handrails Close" at bounding box center [784, 372] width 1568 height 744
click at [970, 33] on span "×" at bounding box center [973, 37] width 9 height 20
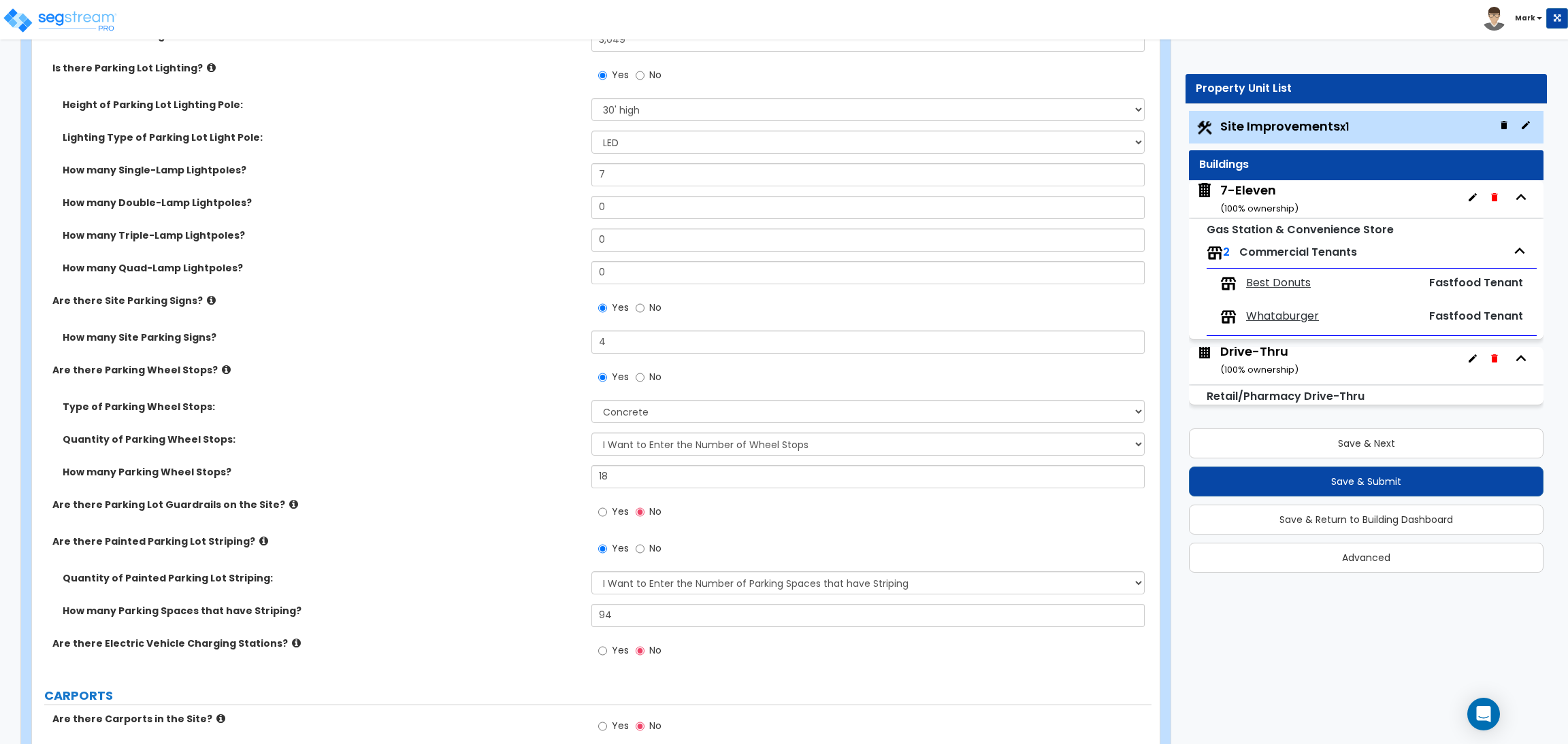
scroll to position [816, 0]
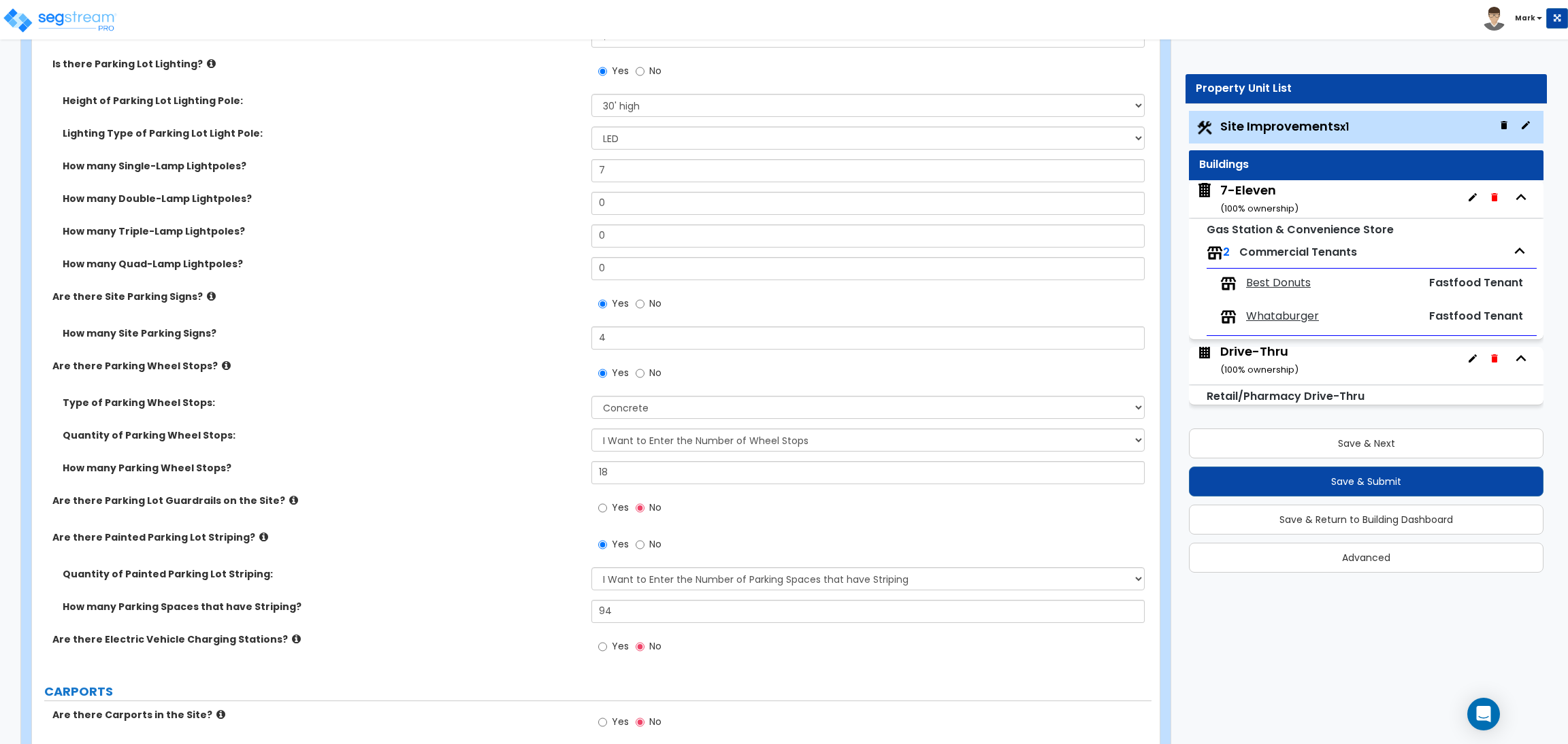
click at [289, 499] on icon at bounding box center [294, 500] width 9 height 10
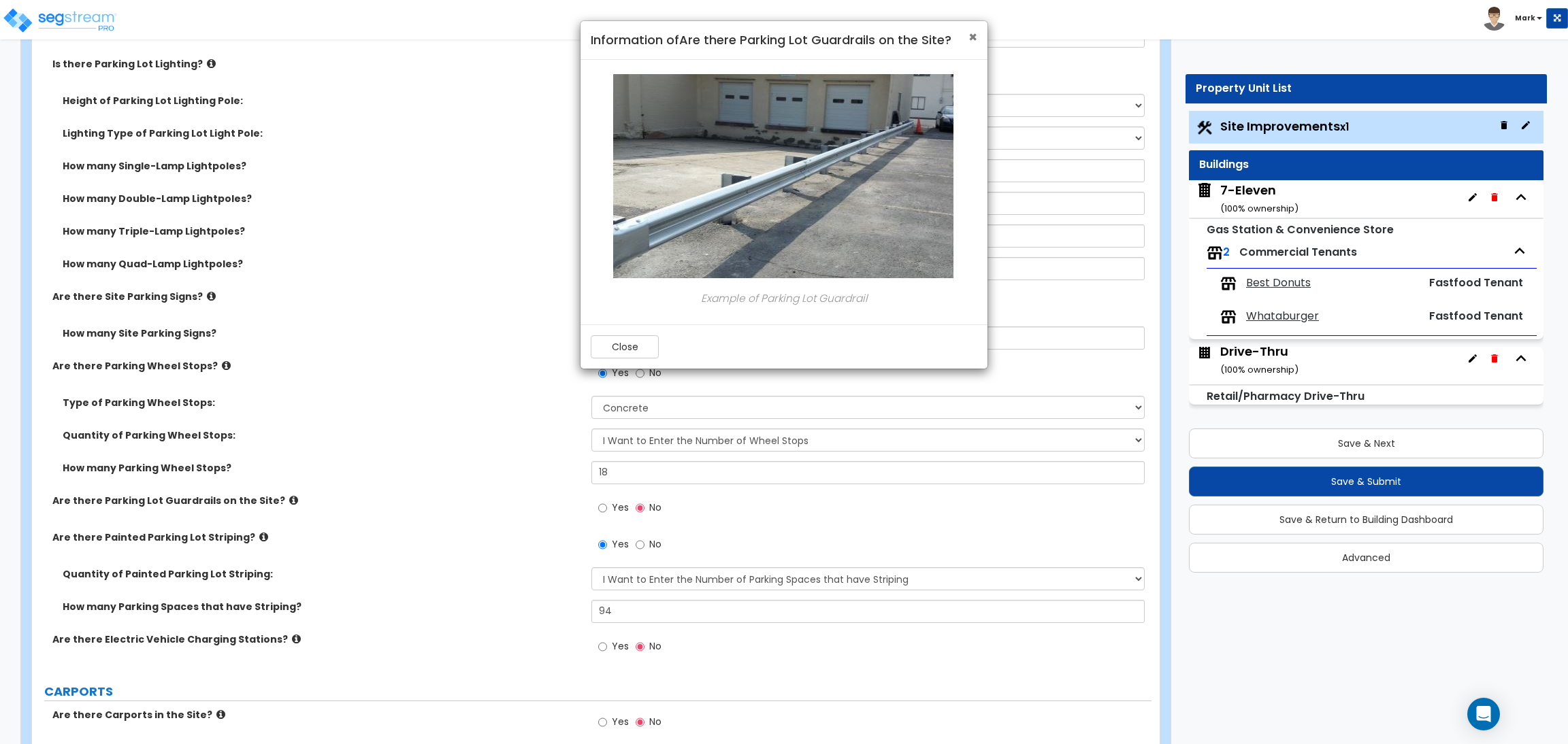
click at [973, 38] on span "×" at bounding box center [973, 37] width 9 height 20
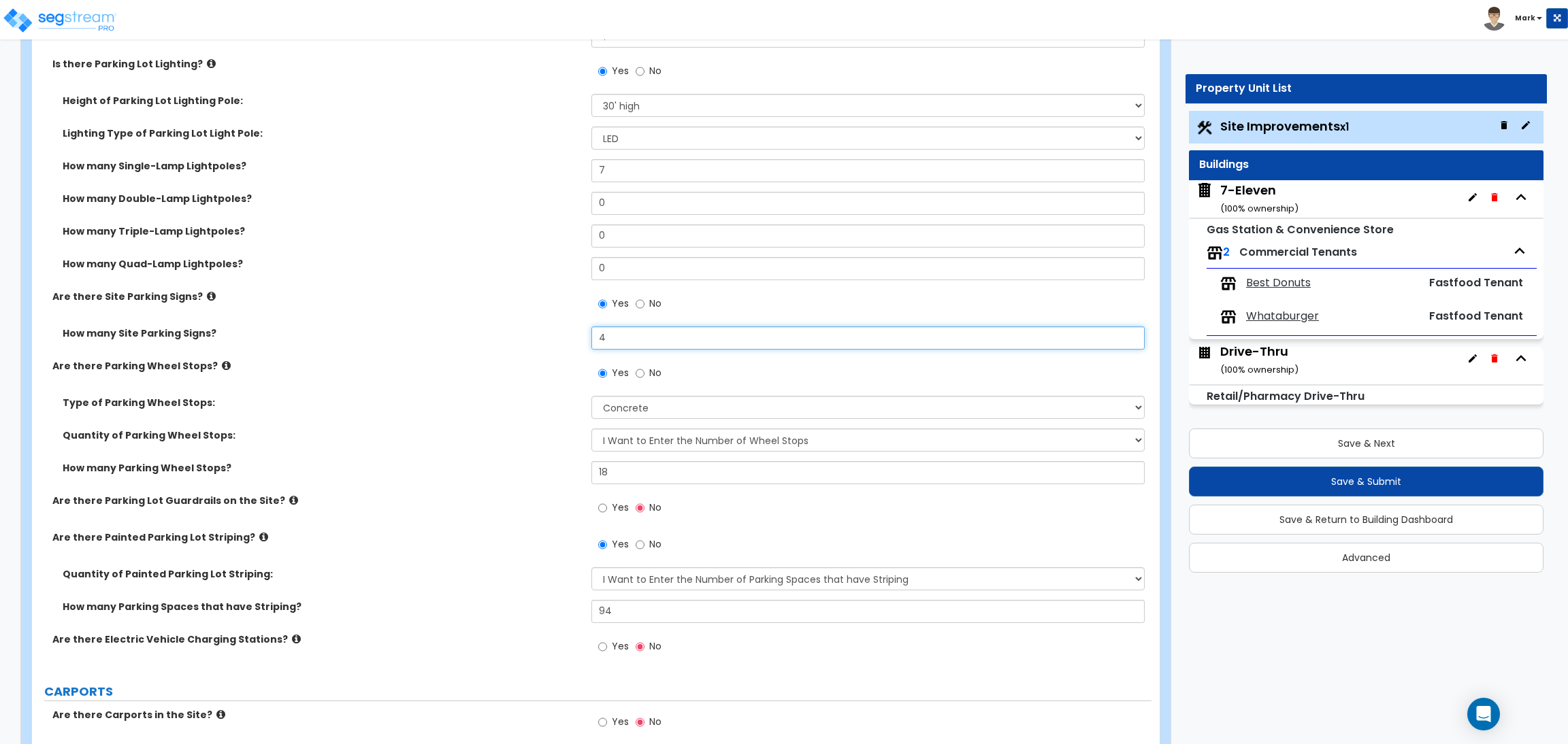
click at [626, 348] on input "4" at bounding box center [868, 338] width 553 height 23
click at [467, 400] on label "Type of Parking Wheel Stops:" at bounding box center [322, 403] width 518 height 14
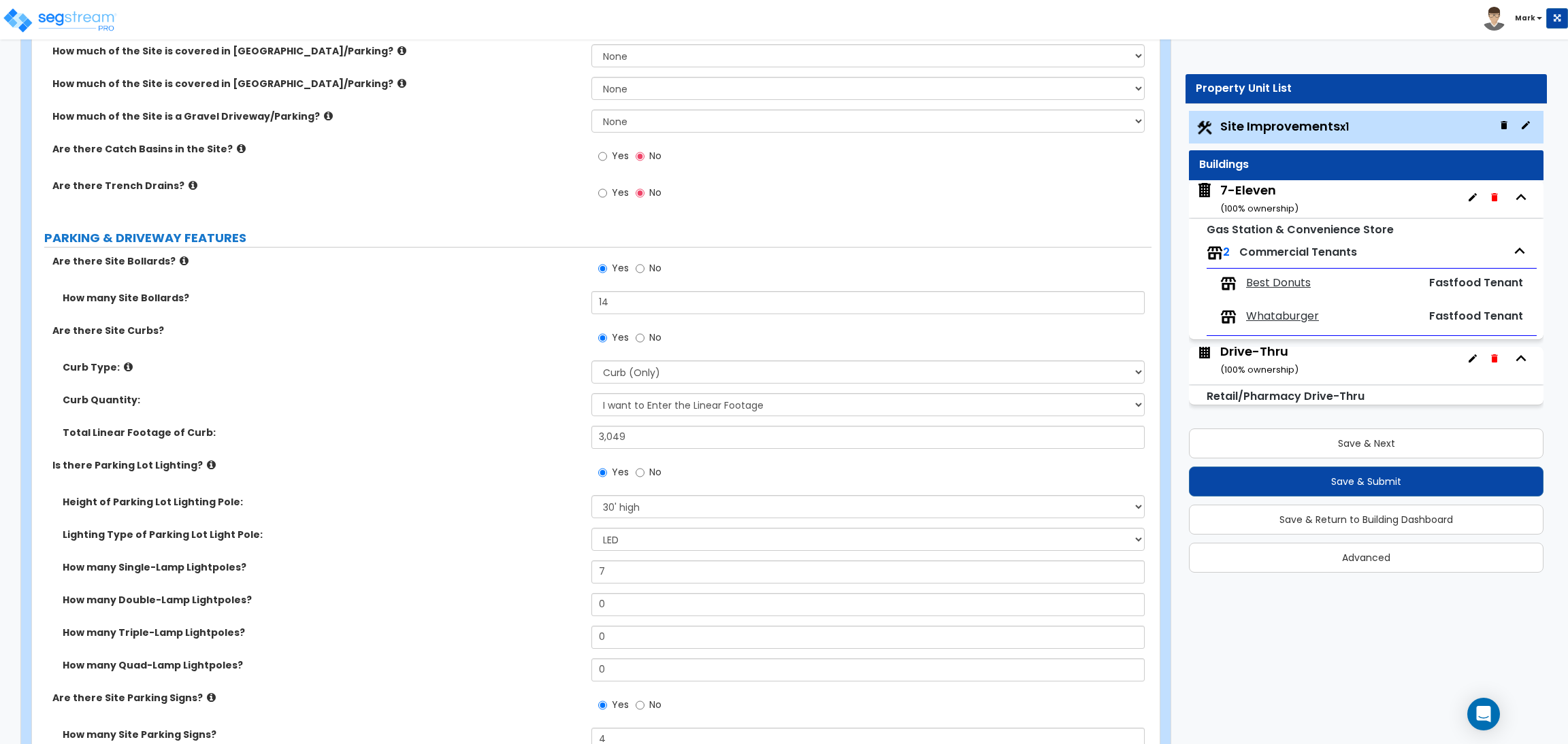
scroll to position [408, 0]
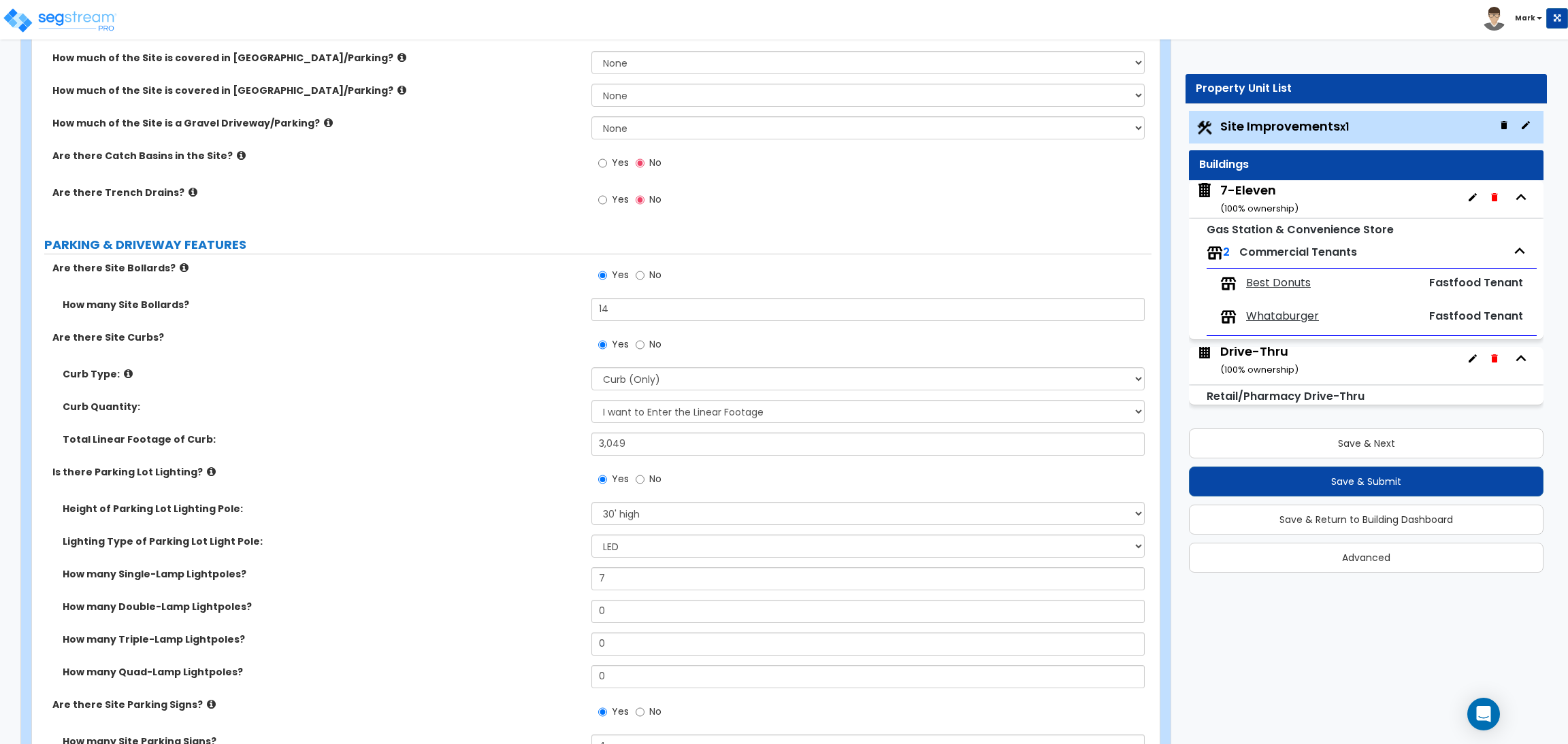
click at [180, 273] on icon at bounding box center [184, 267] width 9 height 10
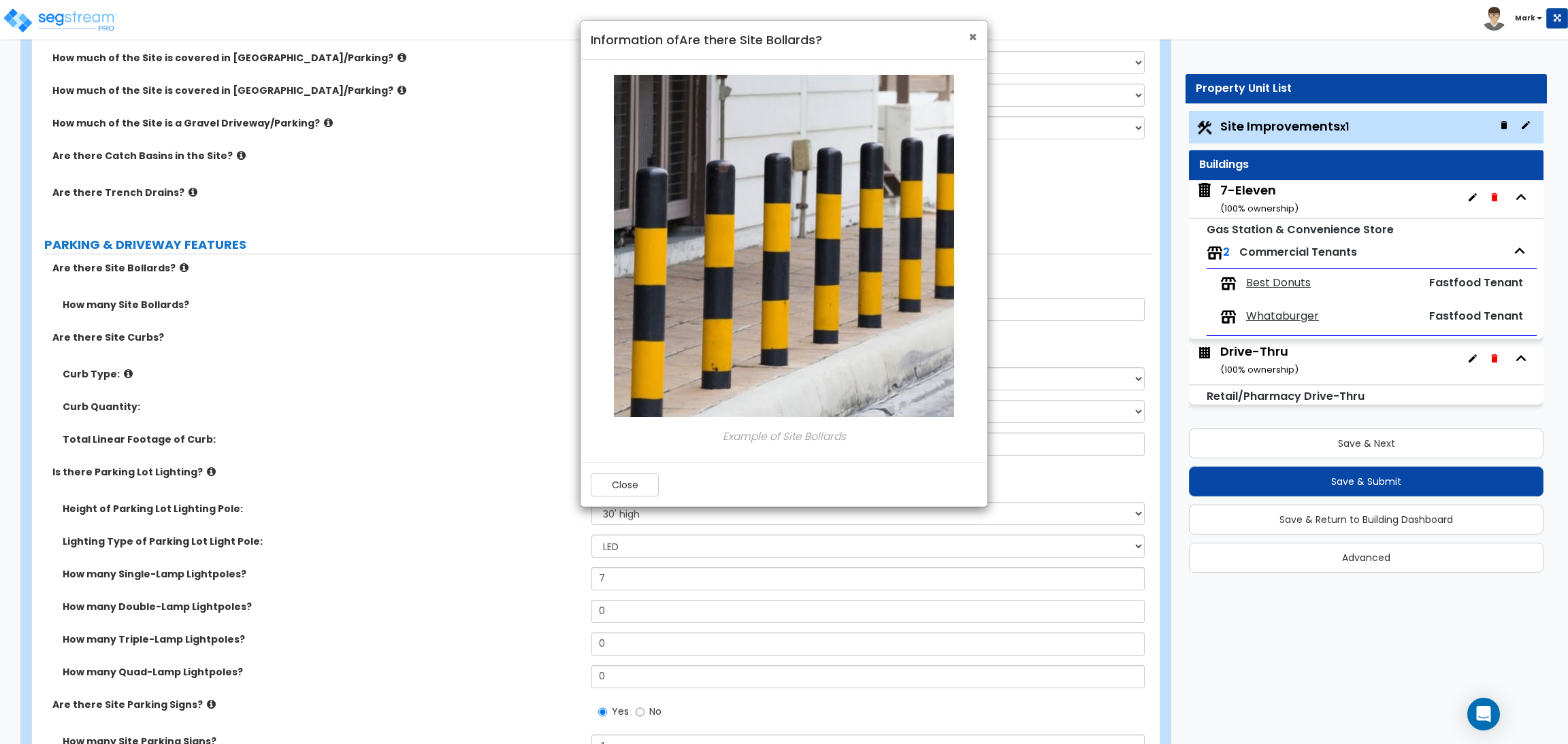
click at [971, 37] on span "×" at bounding box center [973, 37] width 9 height 20
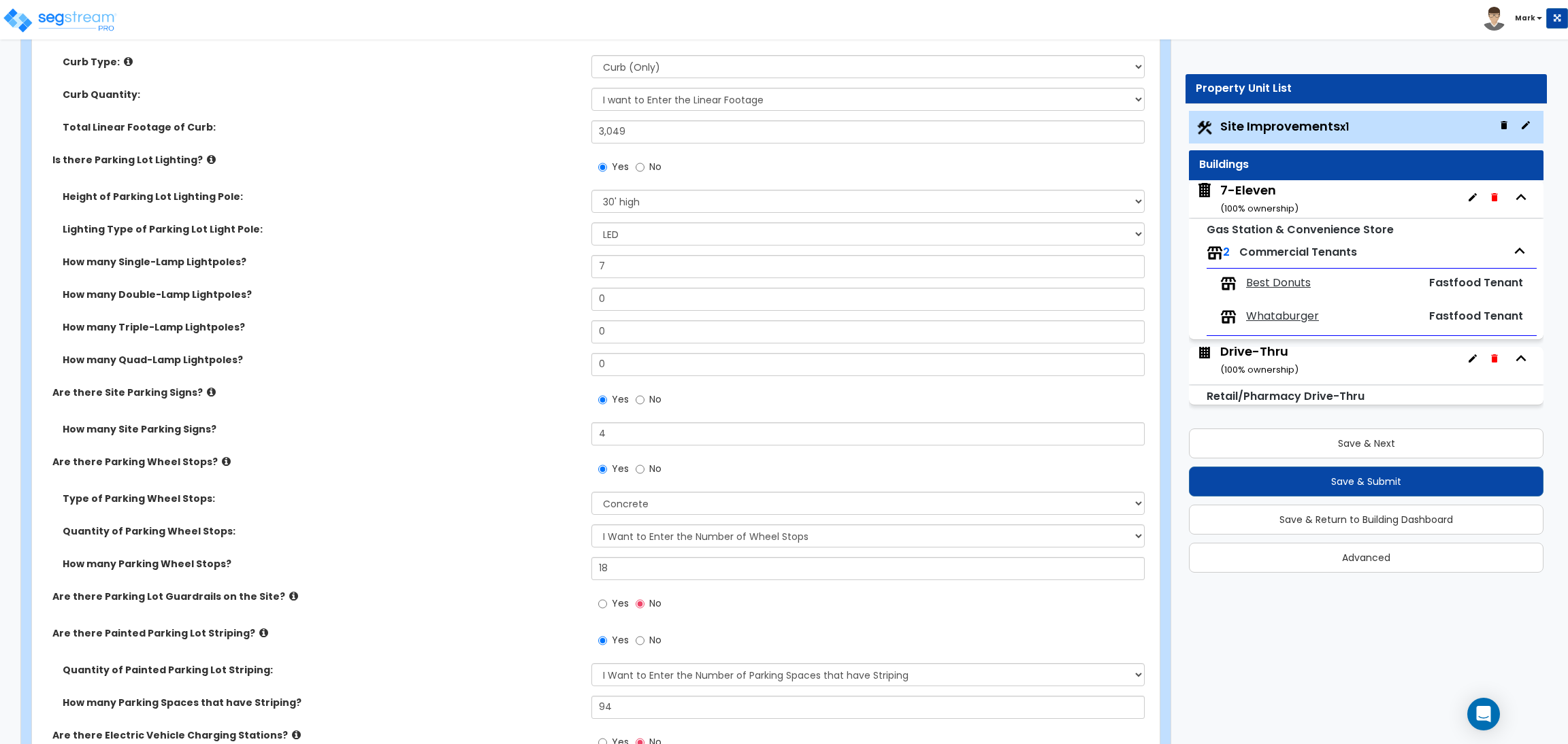
scroll to position [714, 0]
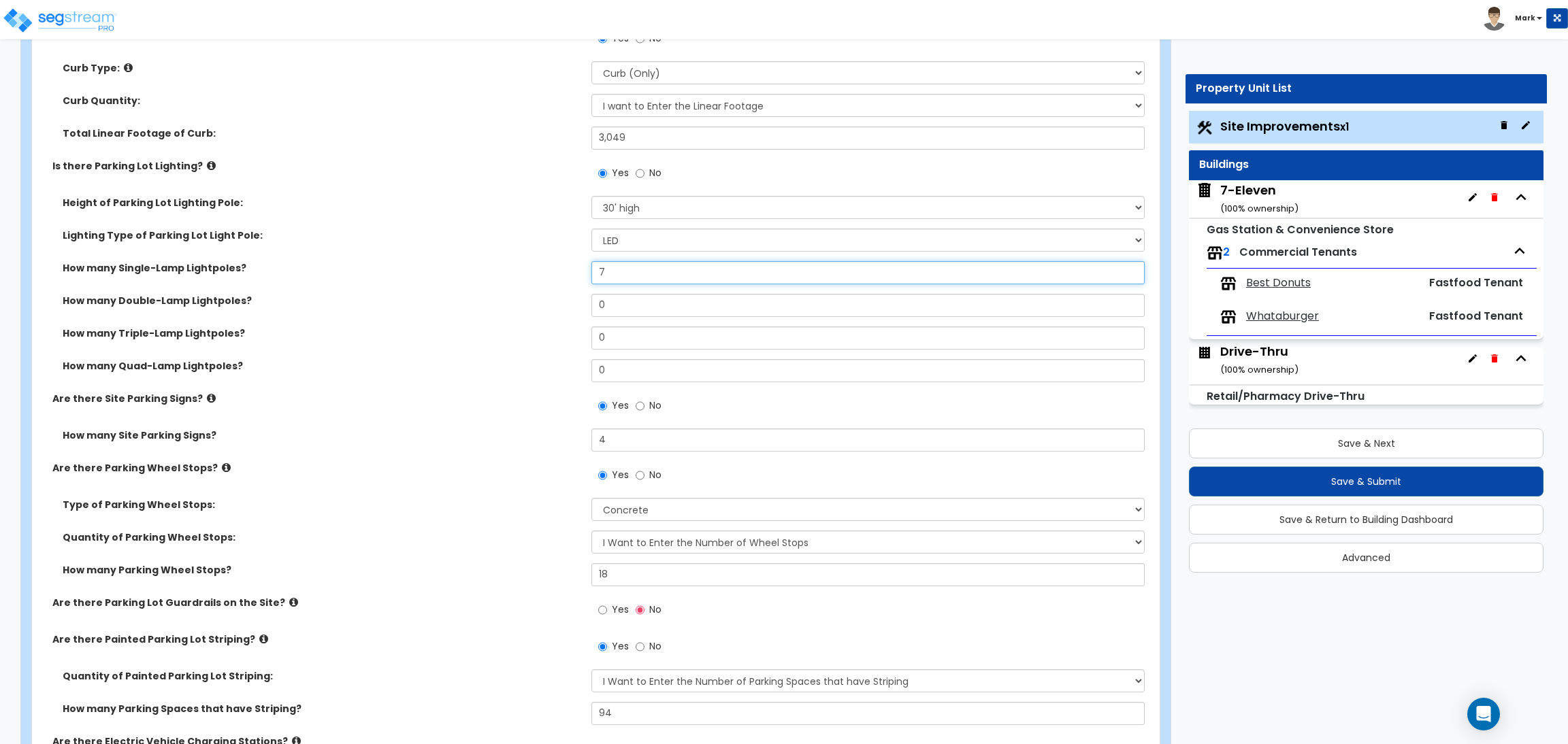
drag, startPoint x: 619, startPoint y: 278, endPoint x: 537, endPoint y: 257, distance: 84.6
click at [537, 257] on div "Height of Parking Lot Lighting Pole: Please Choose One 20' high 30' high 40' hi…" at bounding box center [591, 293] width 1099 height 196
type input "14"
click at [469, 300] on label "How many Double-Lamp Lightpoles?" at bounding box center [322, 301] width 518 height 14
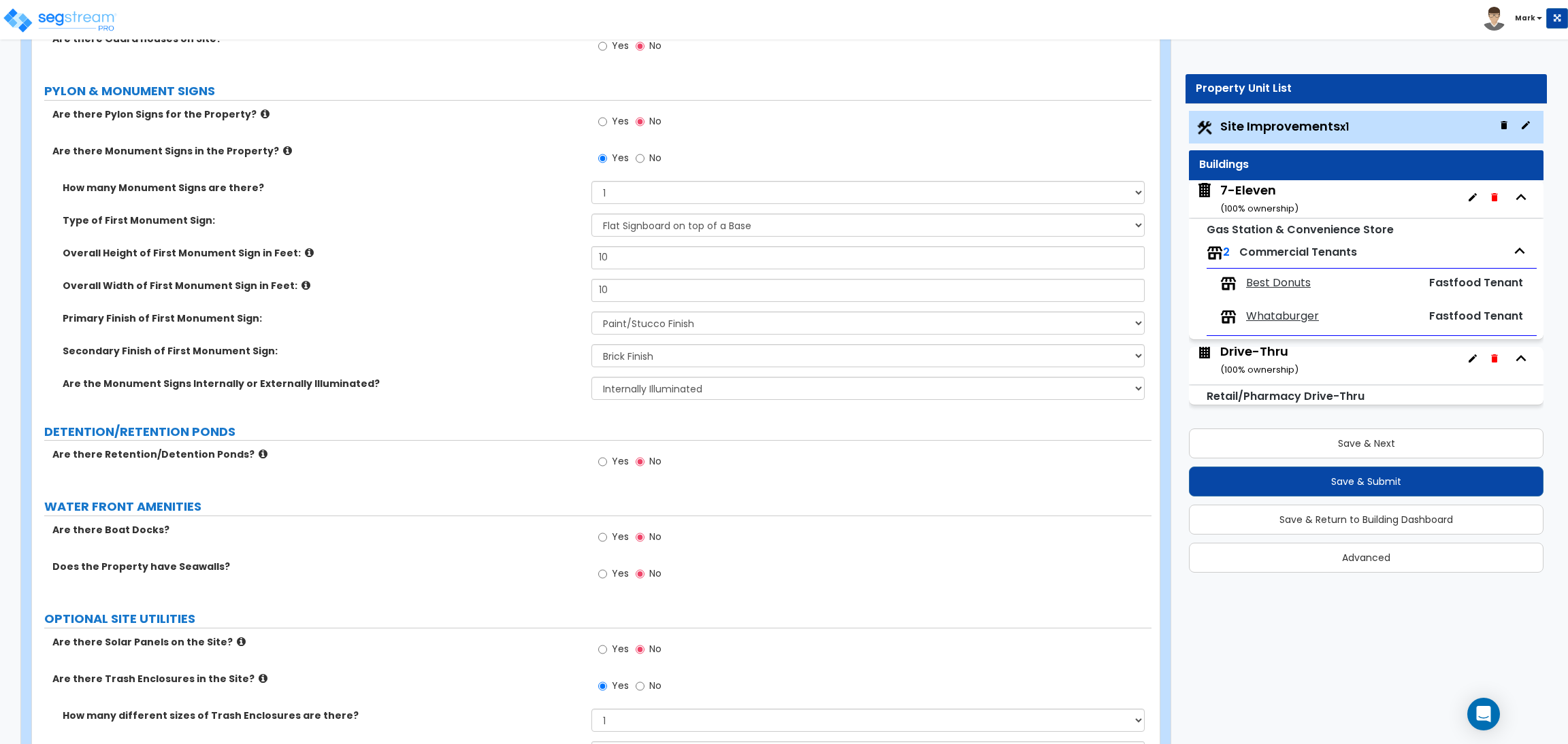
scroll to position [2754, 0]
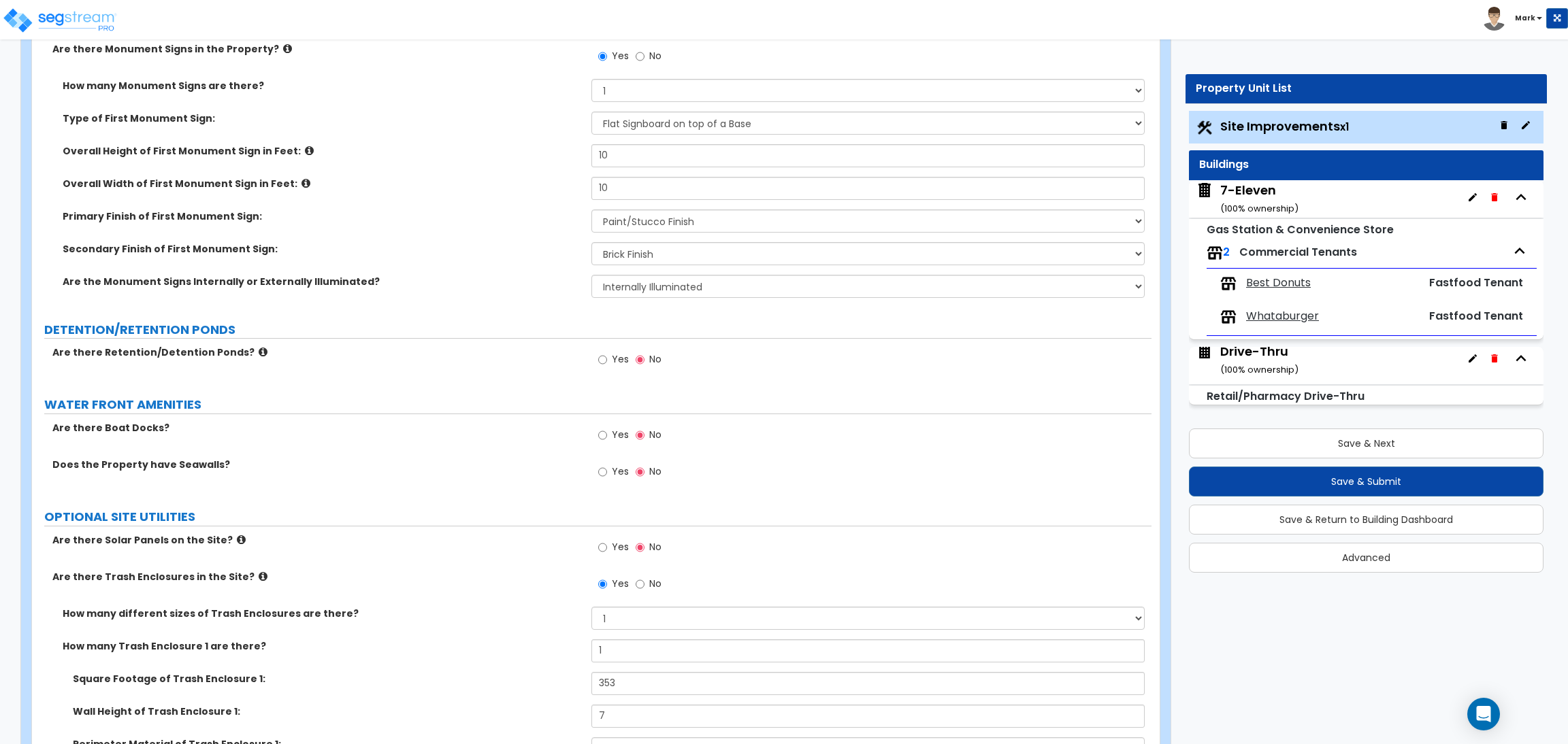
click at [368, 363] on div "Are there Retention/Detention Ponds? Yes No" at bounding box center [591, 364] width 1119 height 37
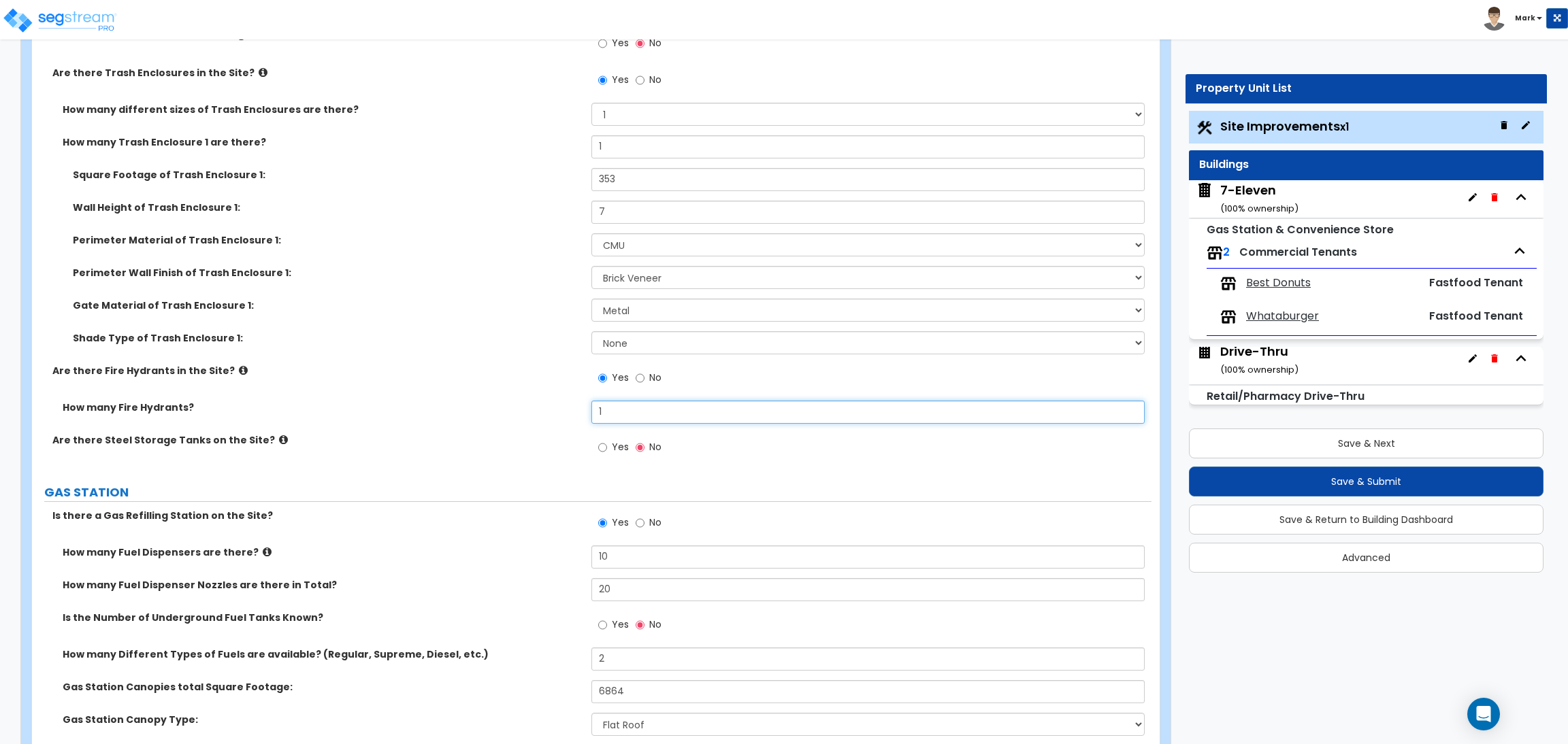
drag, startPoint x: 620, startPoint y: 420, endPoint x: 549, endPoint y: 409, distance: 71.8
click at [549, 409] on div "How many Fire Hydrants? 1" at bounding box center [591, 417] width 1119 height 32
type input "3"
click at [391, 356] on div "Shade Type of Trash Enclosure 1: None Roof Pergola" at bounding box center [591, 347] width 1119 height 32
drag, startPoint x: 620, startPoint y: 417, endPoint x: 563, endPoint y: 405, distance: 58.2
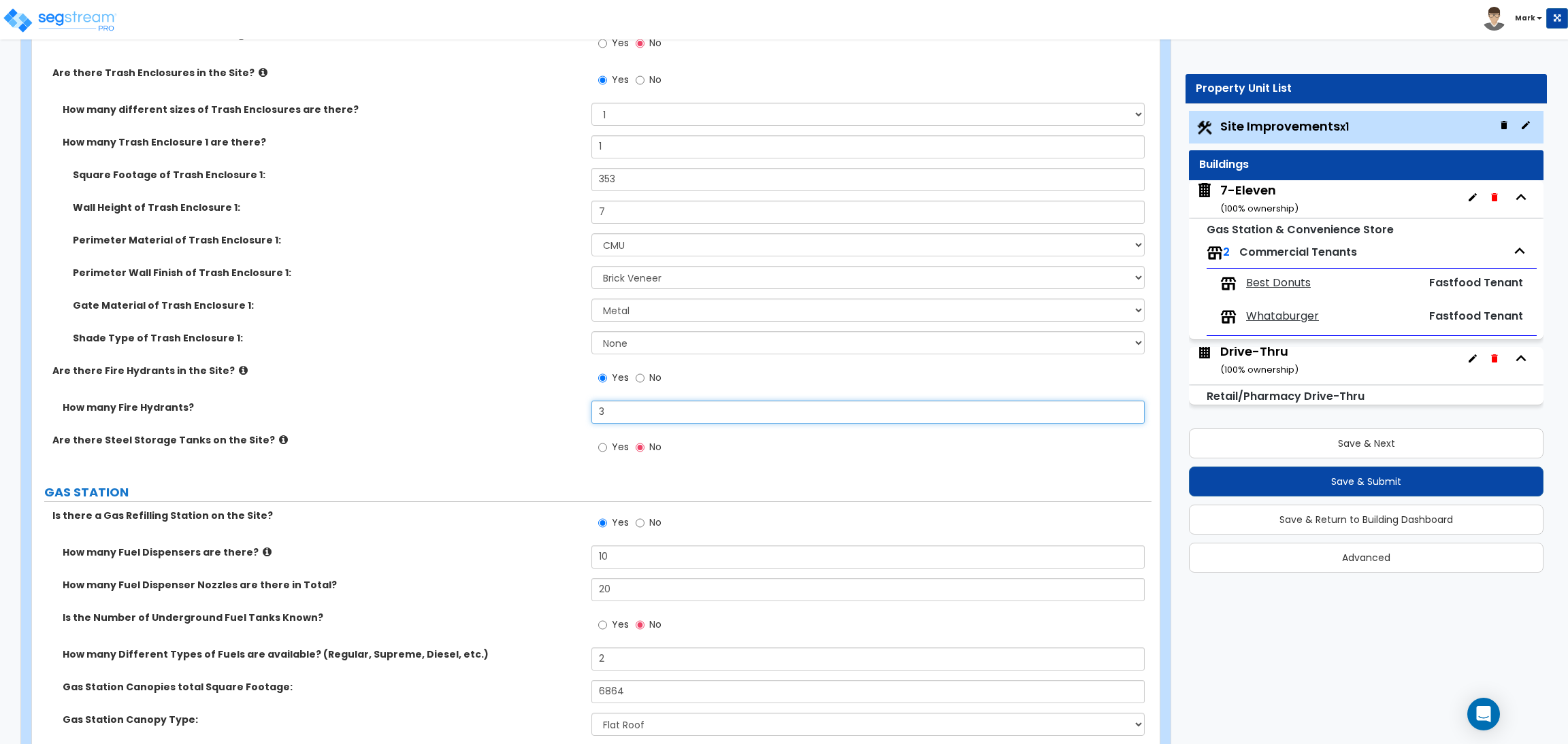
click at [563, 405] on div "How many Fire Hydrants? 3" at bounding box center [591, 417] width 1119 height 32
drag, startPoint x: 520, startPoint y: 366, endPoint x: 512, endPoint y: 360, distance: 10.0
click at [512, 360] on div "Are there Solar Panels on the Site? Yes No Are there Trash Enclosures in the Si…" at bounding box center [591, 249] width 1099 height 441
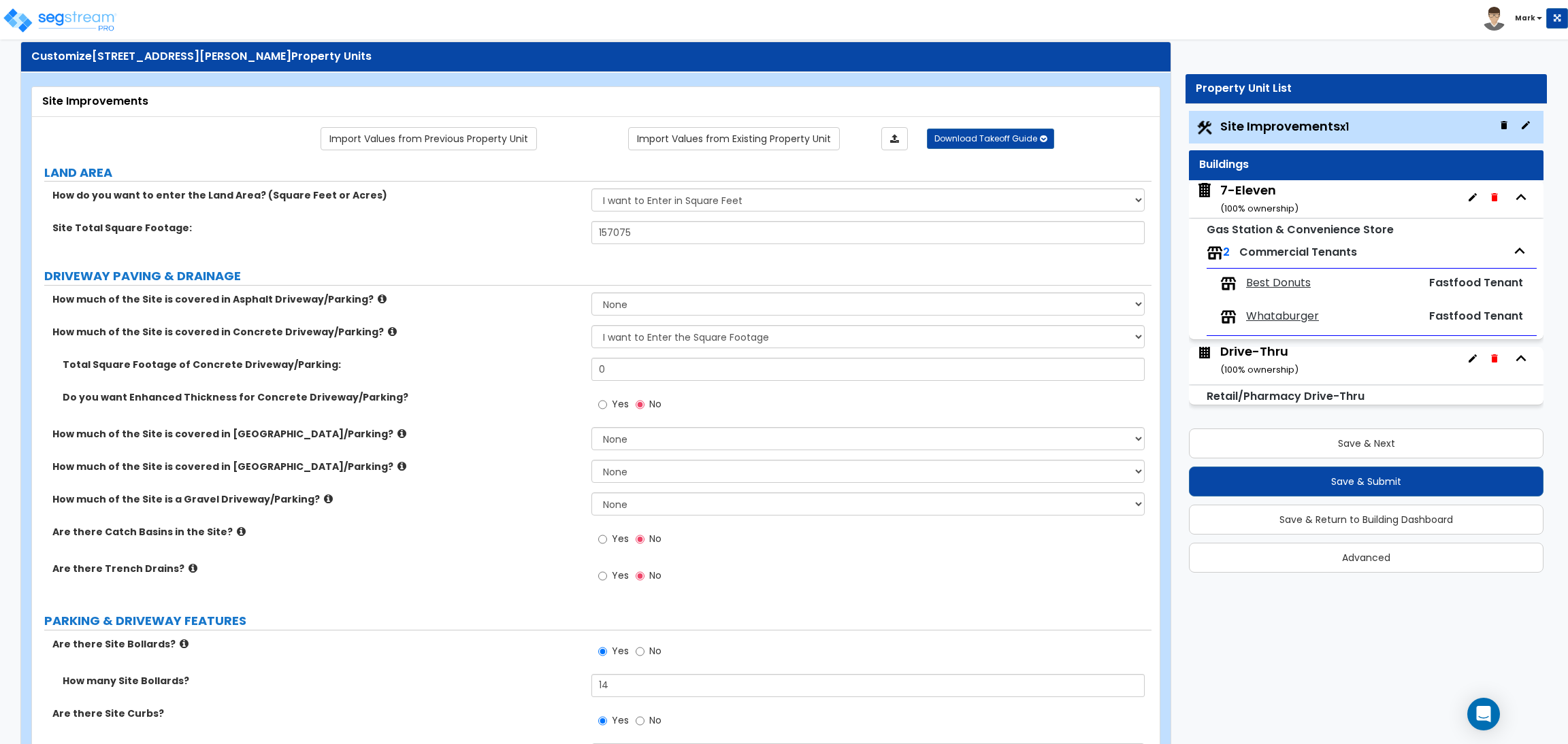
scroll to position [0, 0]
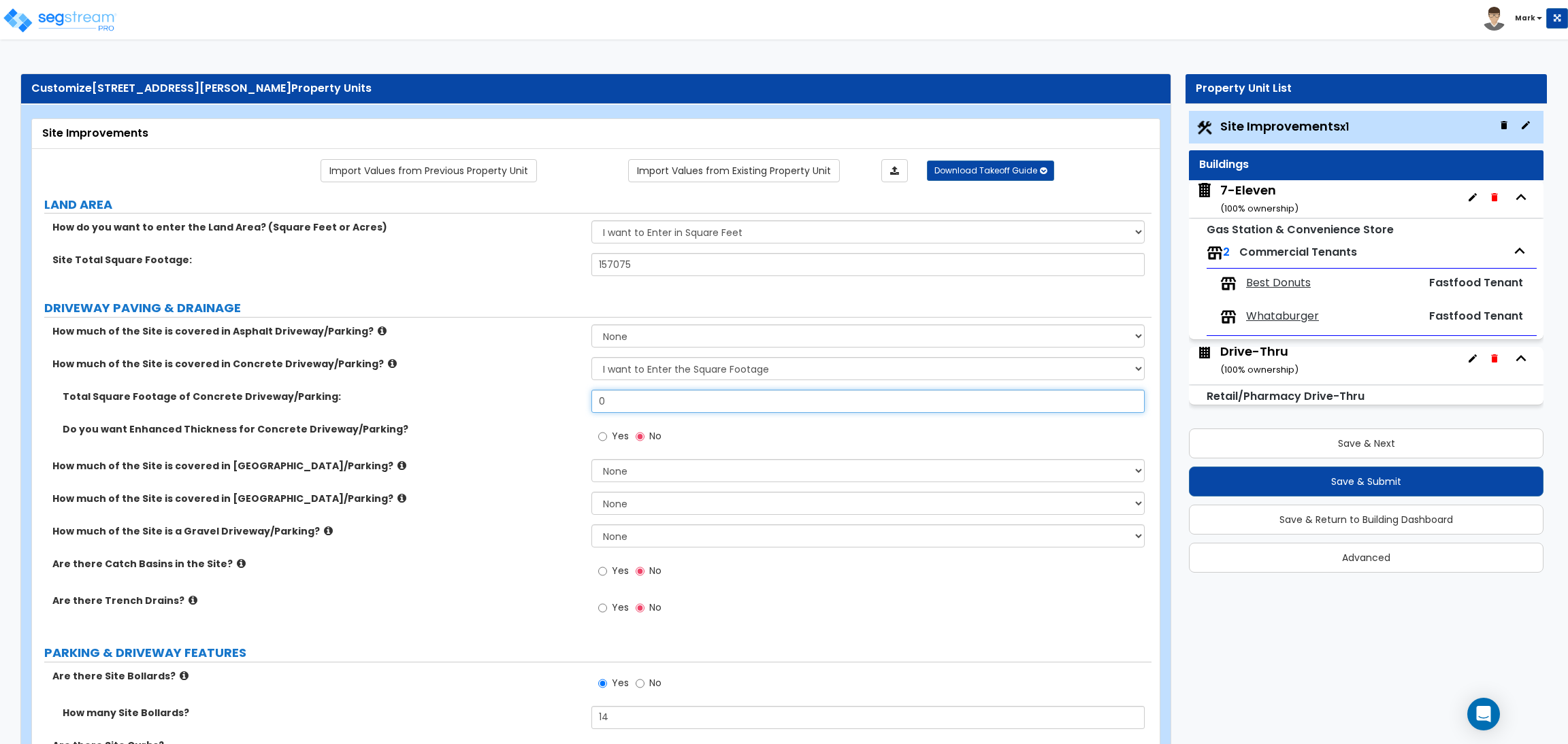
drag, startPoint x: 632, startPoint y: 397, endPoint x: 549, endPoint y: 409, distance: 83.9
click at [549, 409] on div "Total Square Footage of Concrete Driveway/Parking: 0" at bounding box center [591, 406] width 1119 height 32
click at [615, 408] on input "0" at bounding box center [868, 402] width 553 height 23
drag, startPoint x: 577, startPoint y: 409, endPoint x: 601, endPoint y: 361, distance: 53.7
click at [575, 387] on div "How much of the Site is covered in Asphalt Driveway/Parking? None I want to Ent…" at bounding box center [591, 477] width 1099 height 306
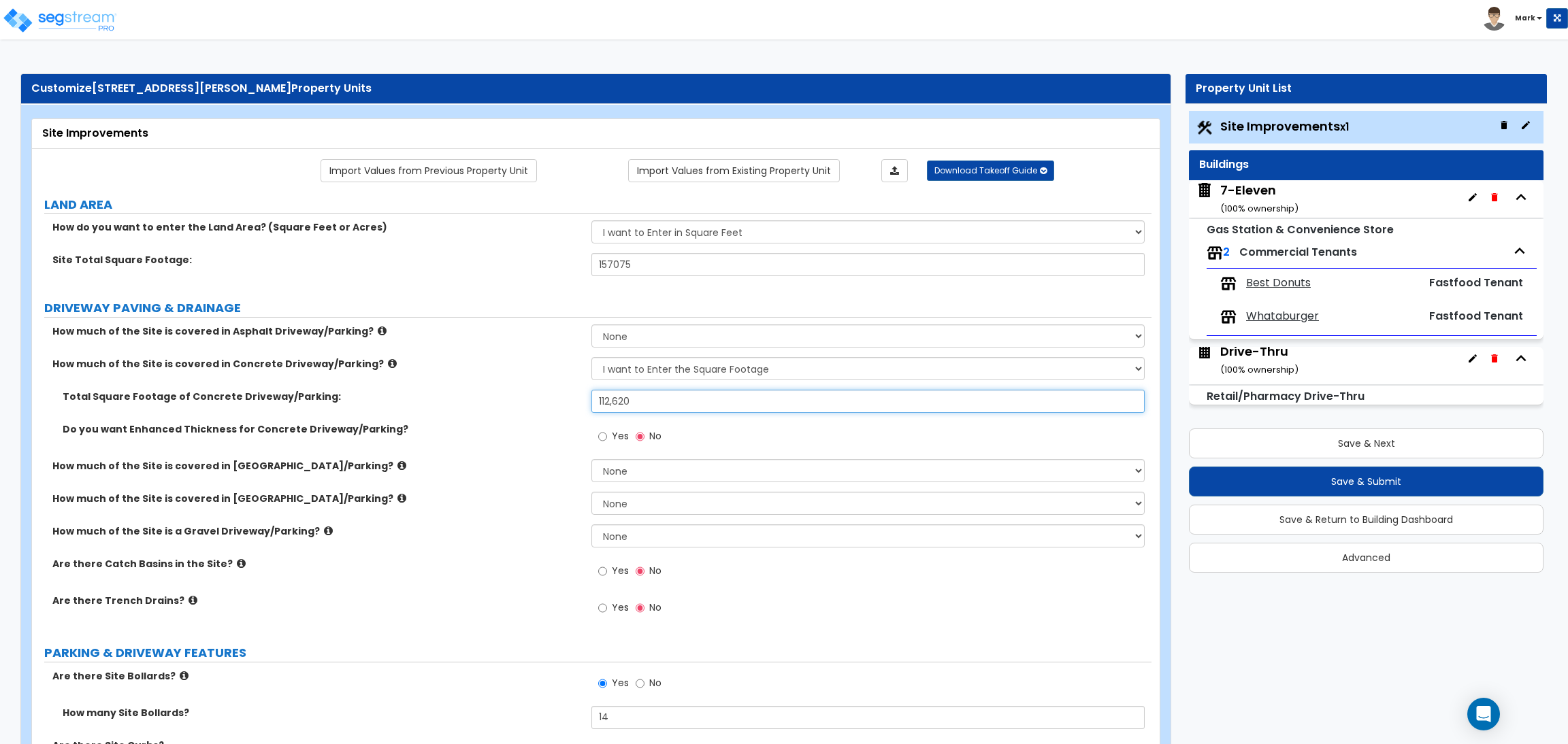
type input "112,620"
click at [660, 373] on select "None I want to Enter an Approximate Percentage I want to Enter the Square Foota…" at bounding box center [868, 369] width 553 height 23
click at [502, 381] on div "How much of the Site is covered in Concrete Driveway/Parking? None I want to En…" at bounding box center [591, 373] width 1119 height 32
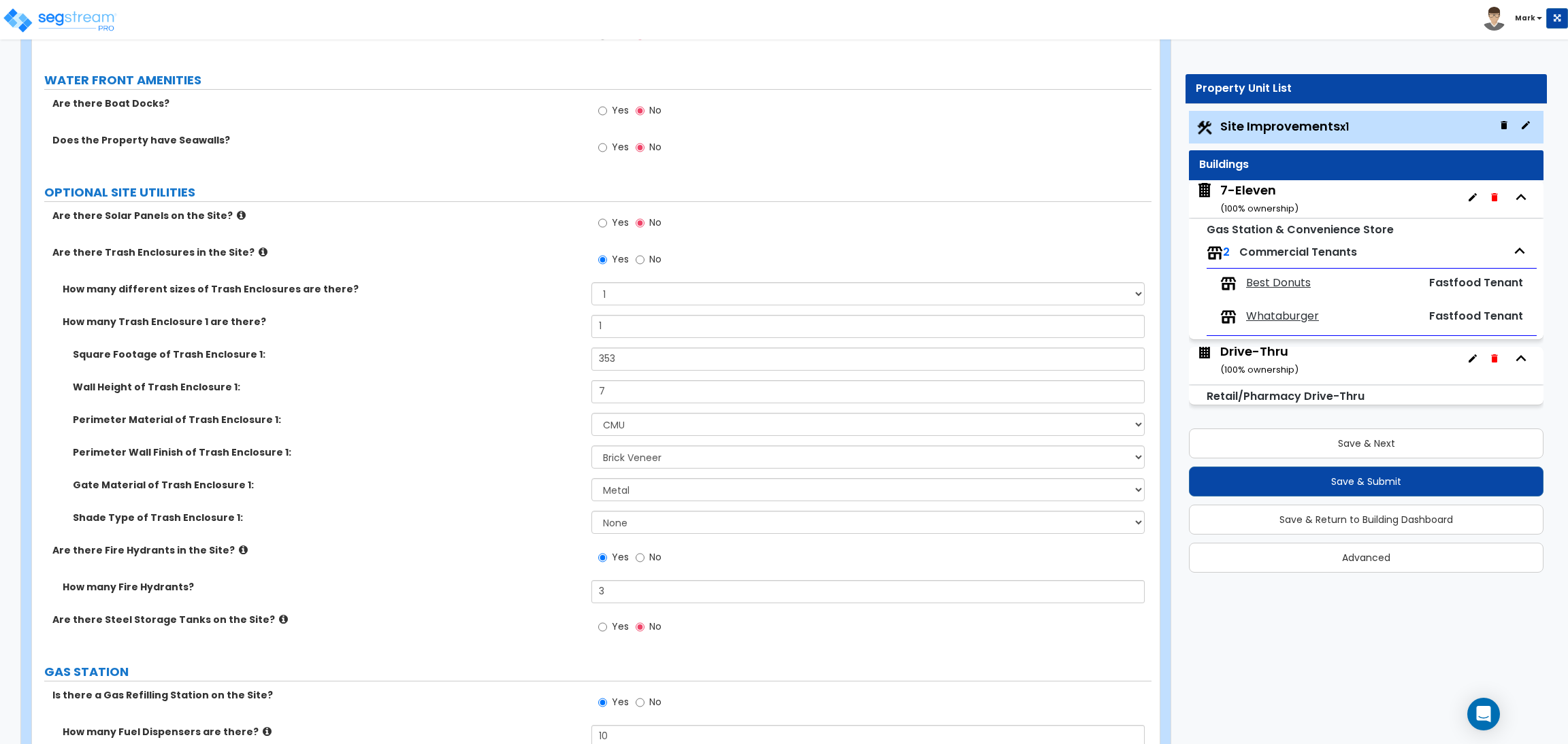
scroll to position [2989, 0]
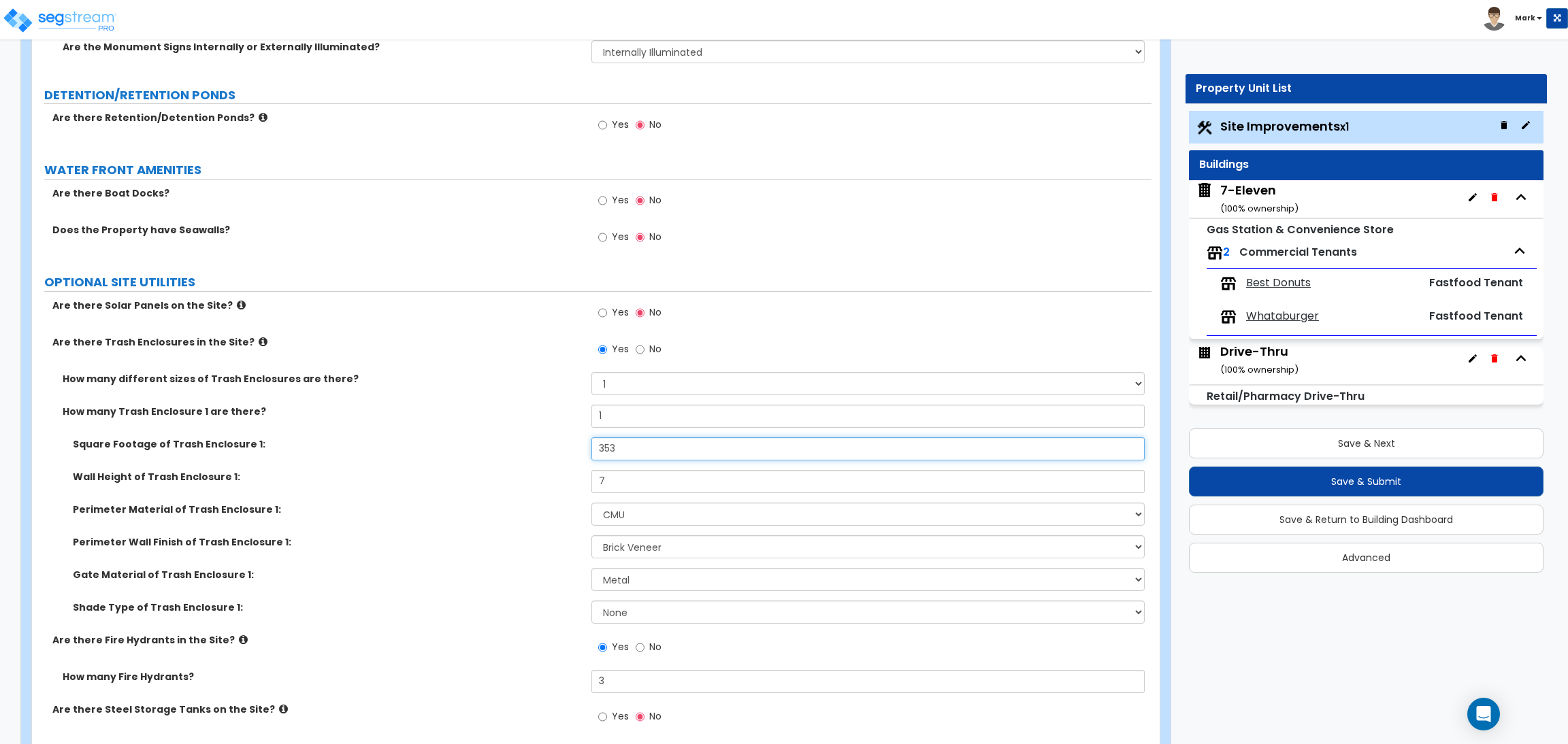
drag, startPoint x: 632, startPoint y: 446, endPoint x: 530, endPoint y: 459, distance: 102.8
click at [530, 459] on div "Square Footage of Trash Enclosure 1: 353" at bounding box center [591, 453] width 1119 height 32
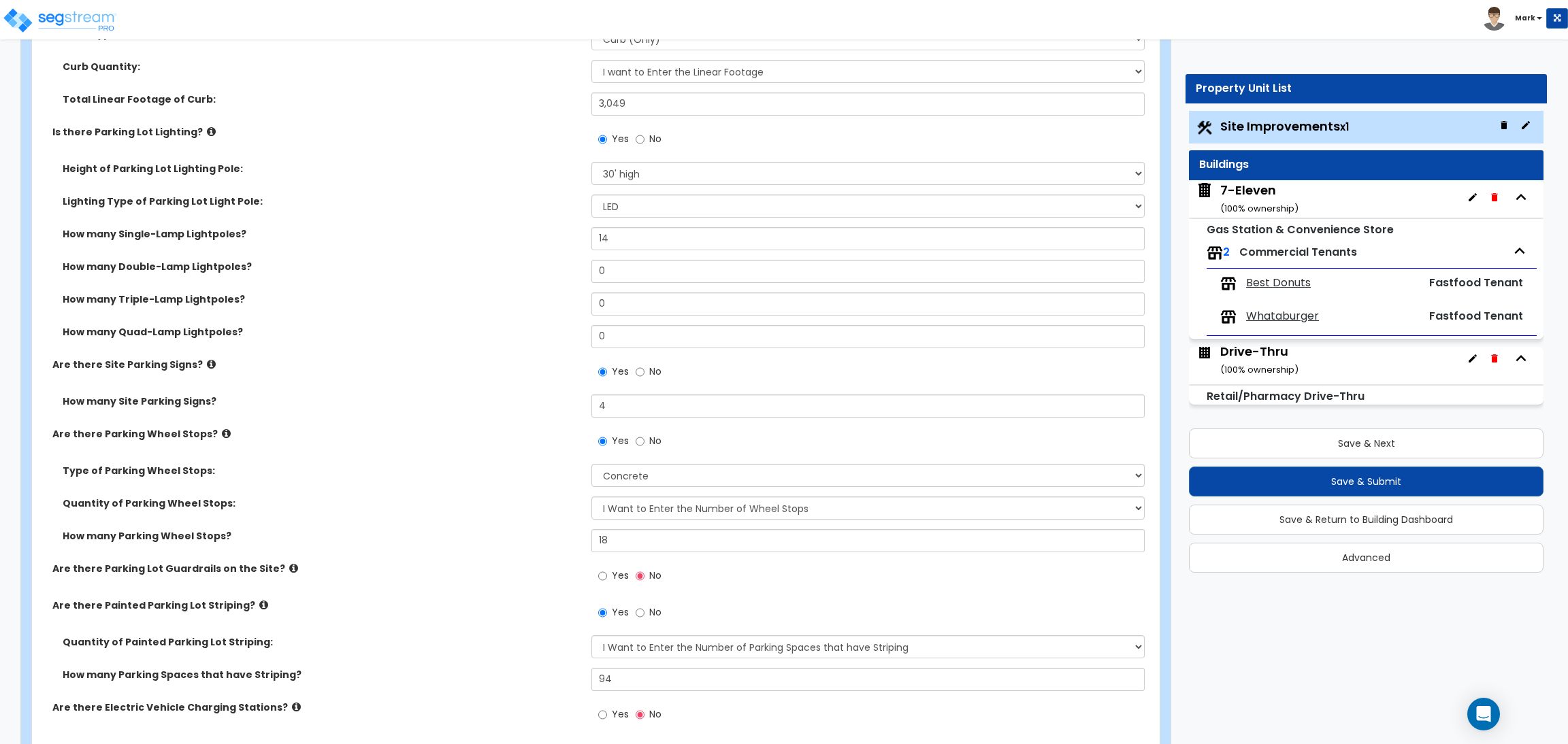
scroll to position [744, 0]
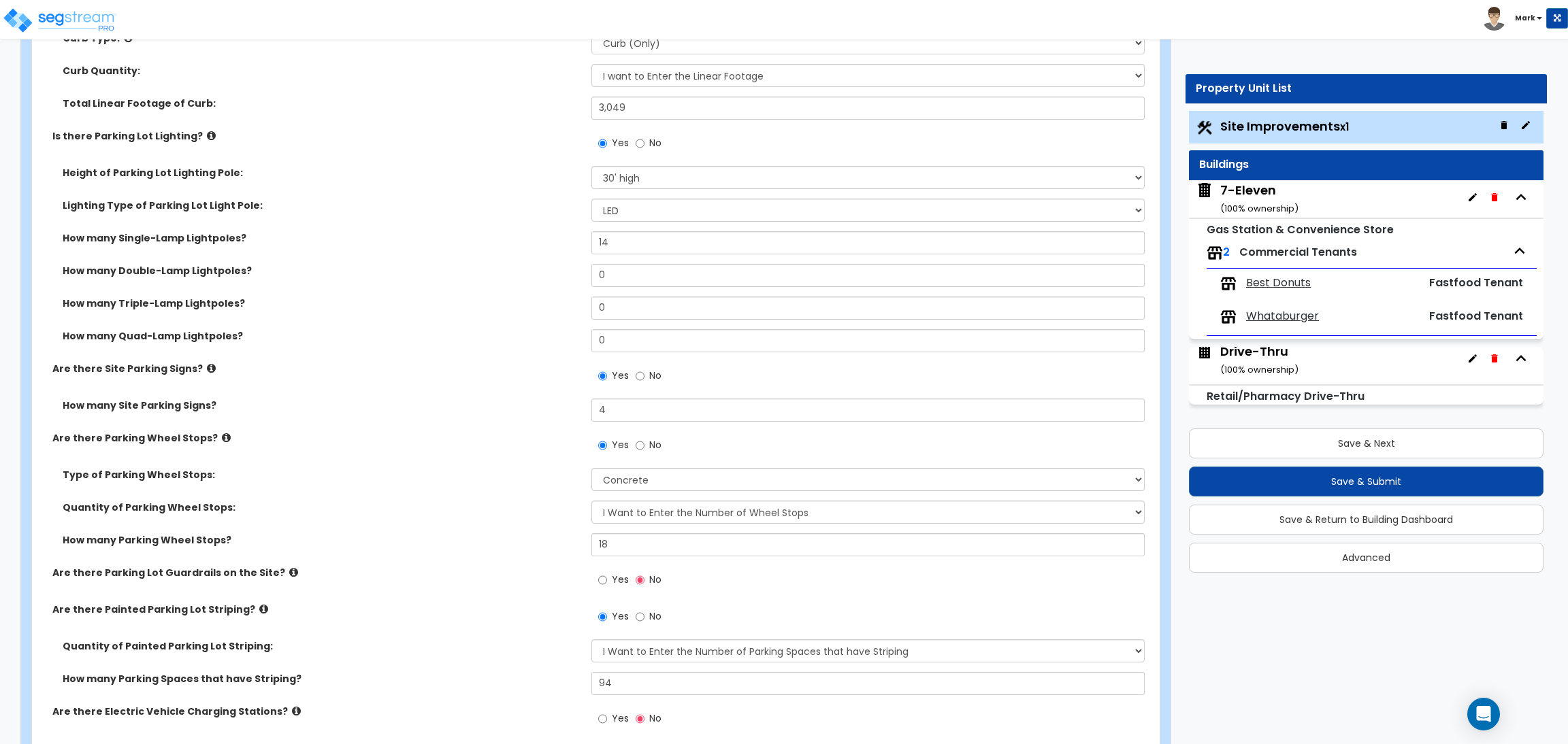
type input "304"
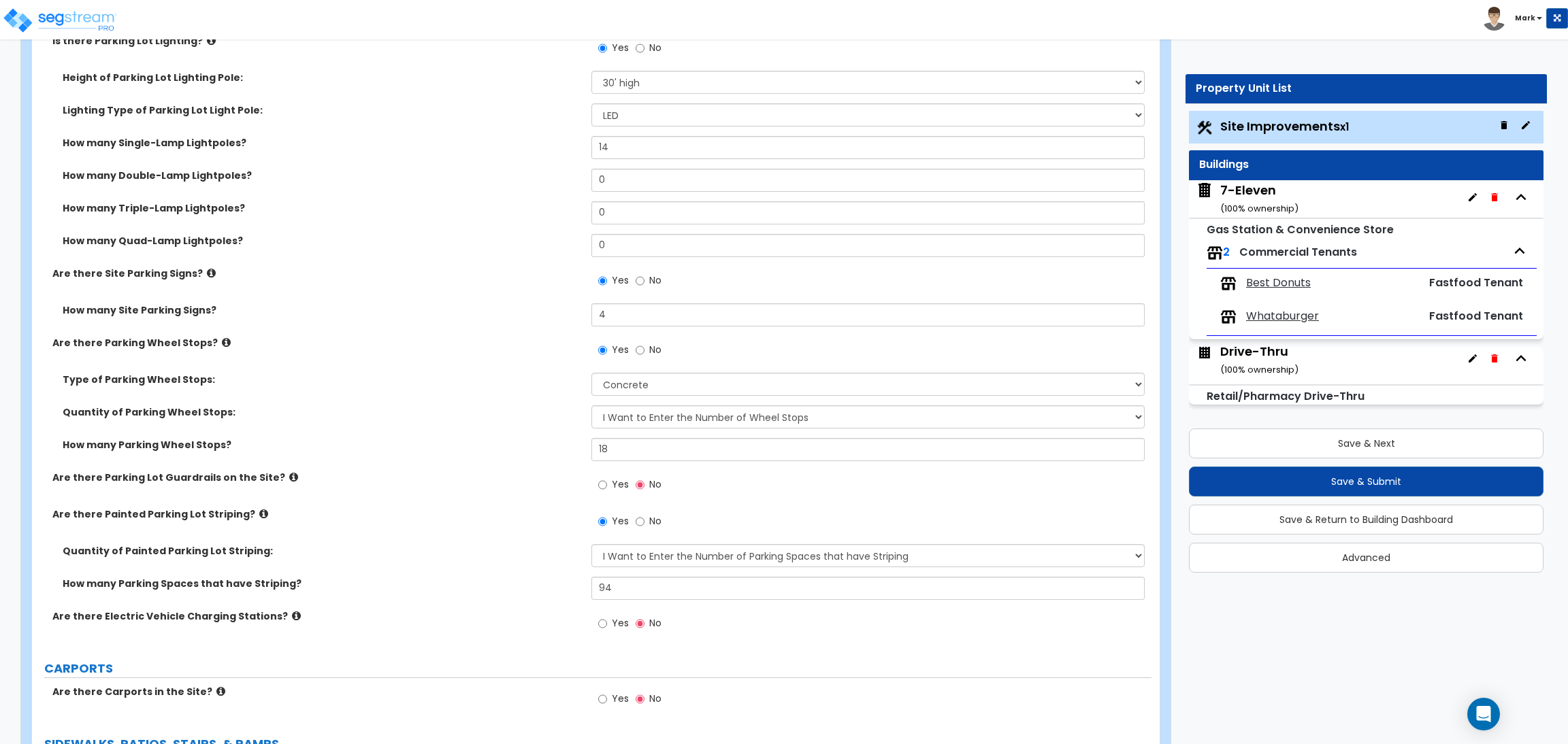
scroll to position [846, 0]
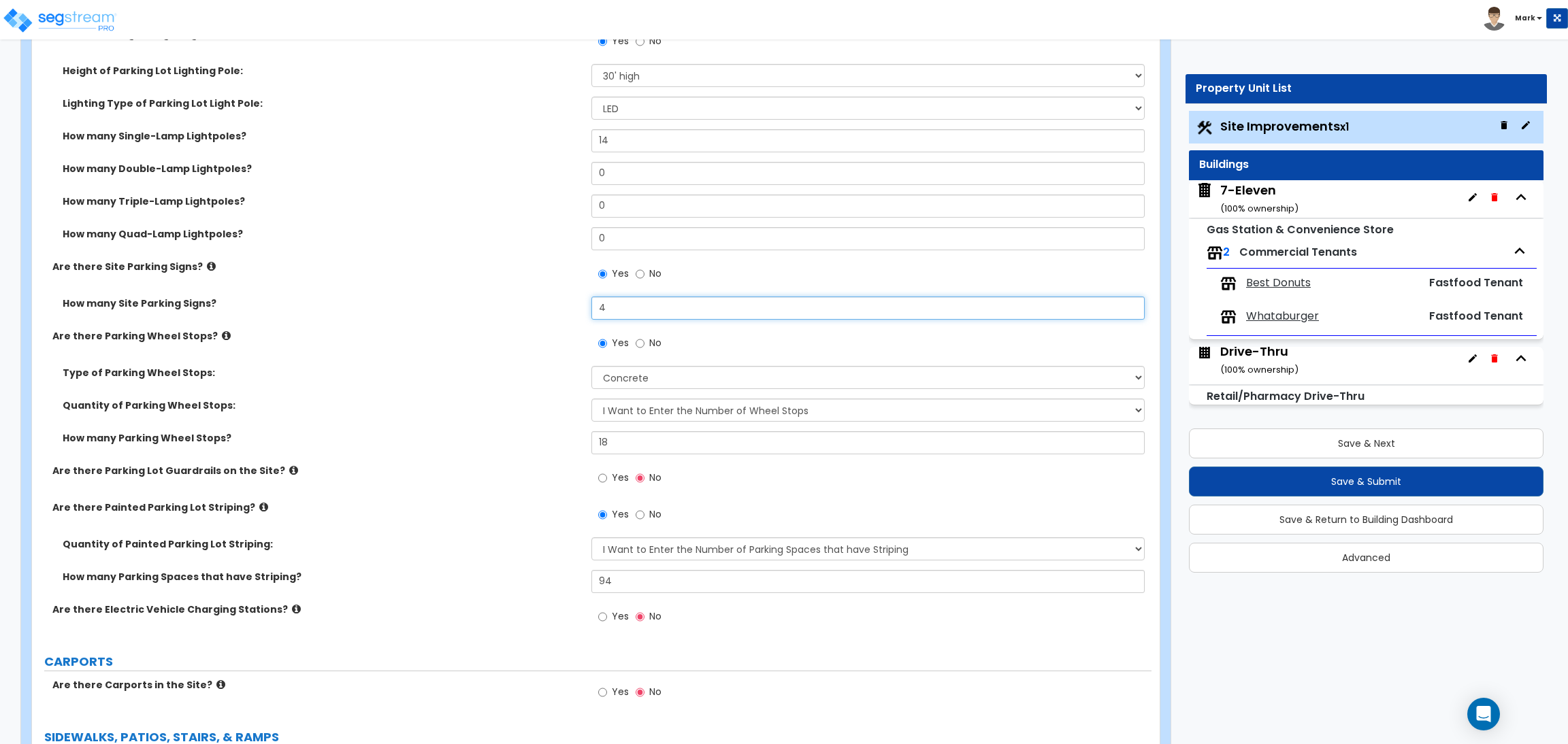
drag, startPoint x: 619, startPoint y: 307, endPoint x: 572, endPoint y: 303, distance: 47.2
click at [572, 303] on div "How many Site Parking Signs? 4" at bounding box center [591, 313] width 1119 height 32
type input "6"
click at [444, 349] on div "Are there Parking Wheel Stops? Yes No" at bounding box center [591, 347] width 1119 height 37
click at [207, 262] on icon at bounding box center [211, 266] width 9 height 10
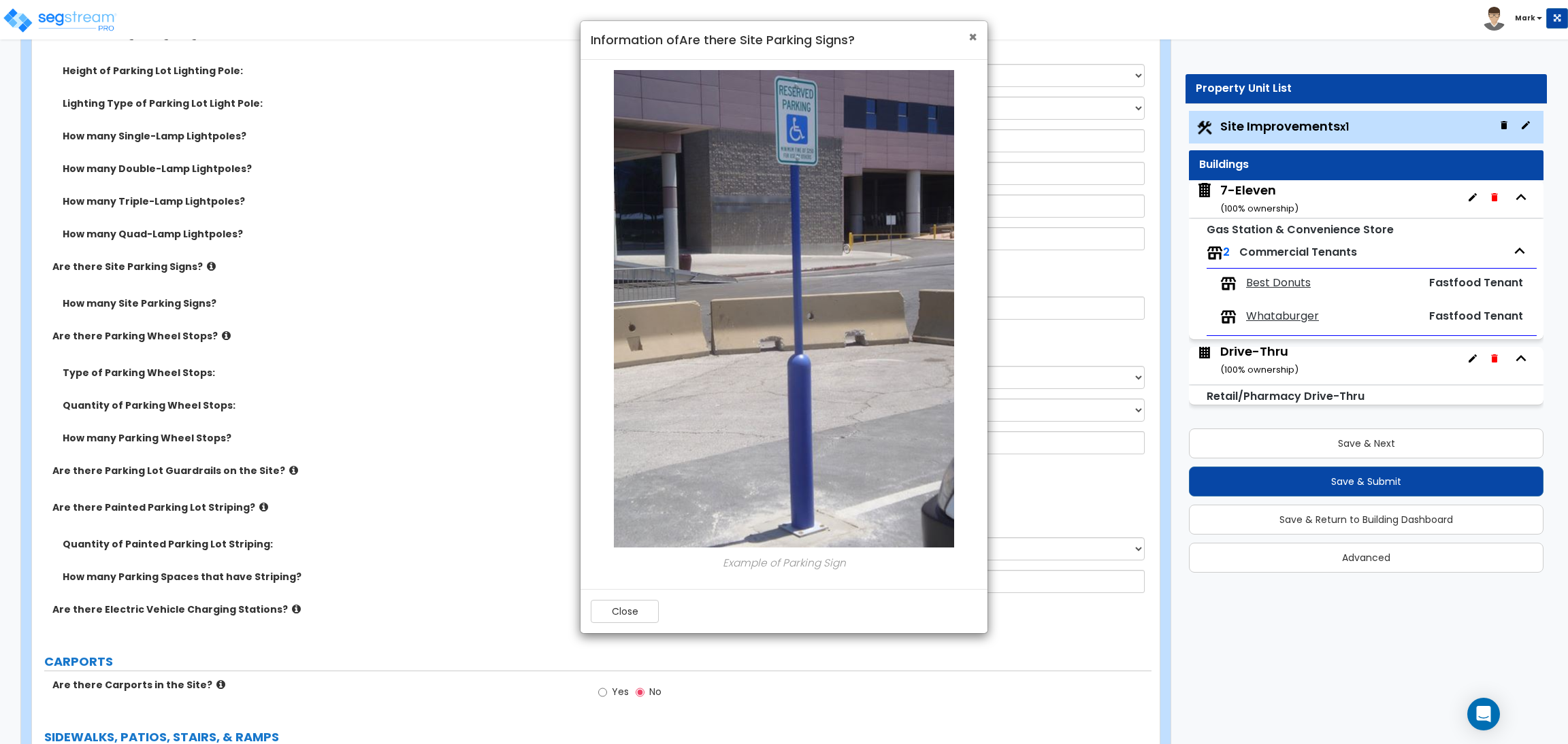
click at [970, 34] on span "×" at bounding box center [973, 37] width 9 height 20
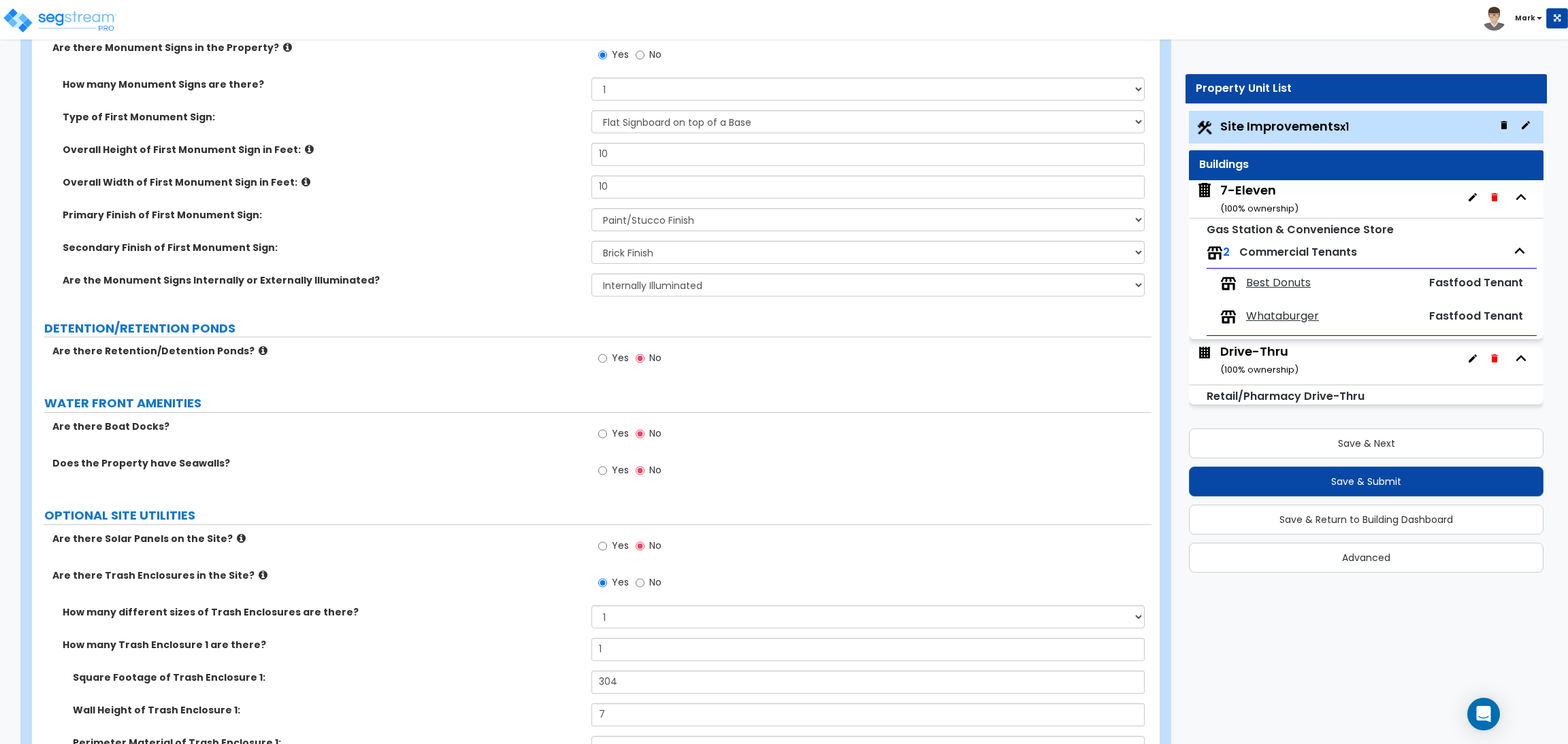
scroll to position [2754, 0]
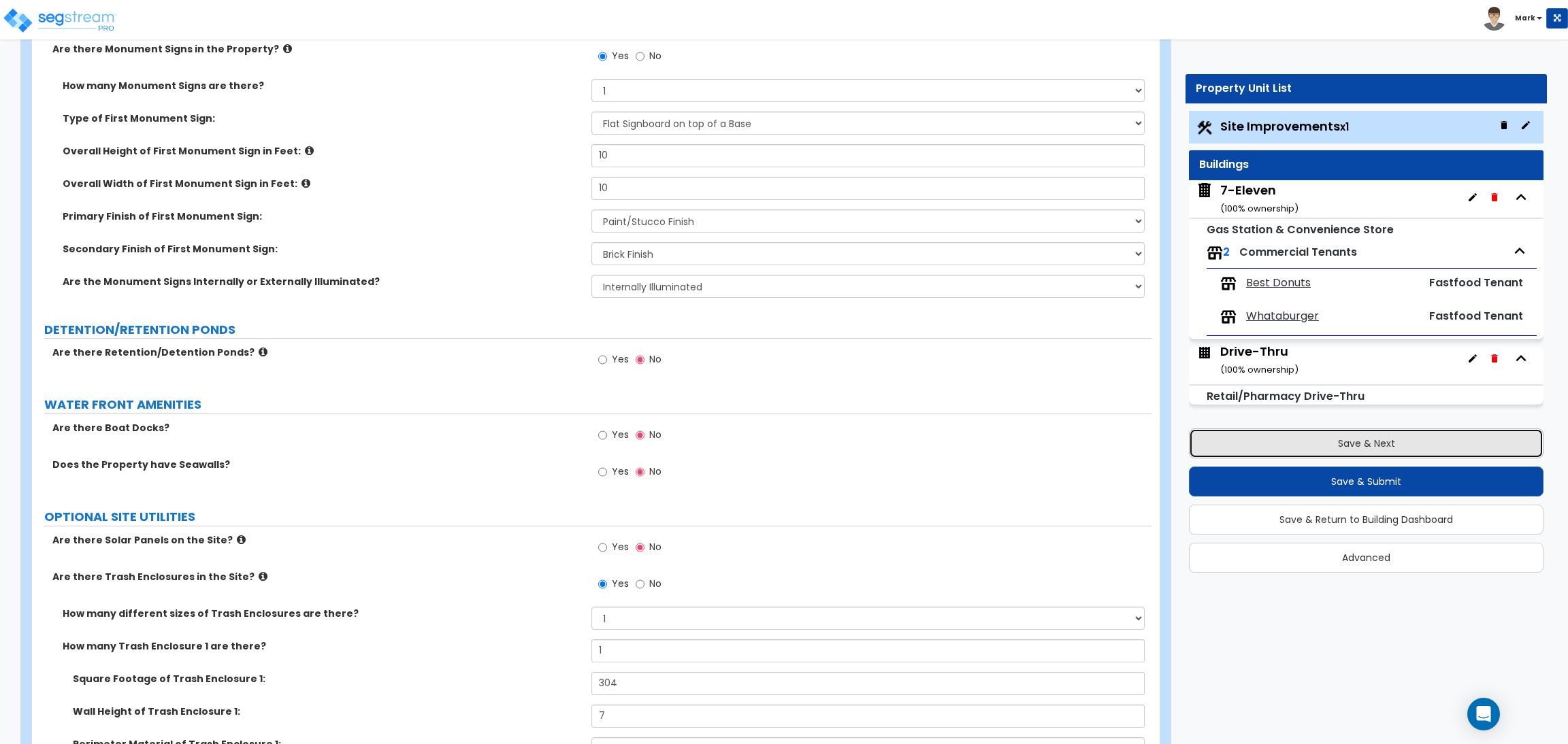
click at [1358, 434] on button "Save & Next" at bounding box center [1366, 443] width 354 height 30
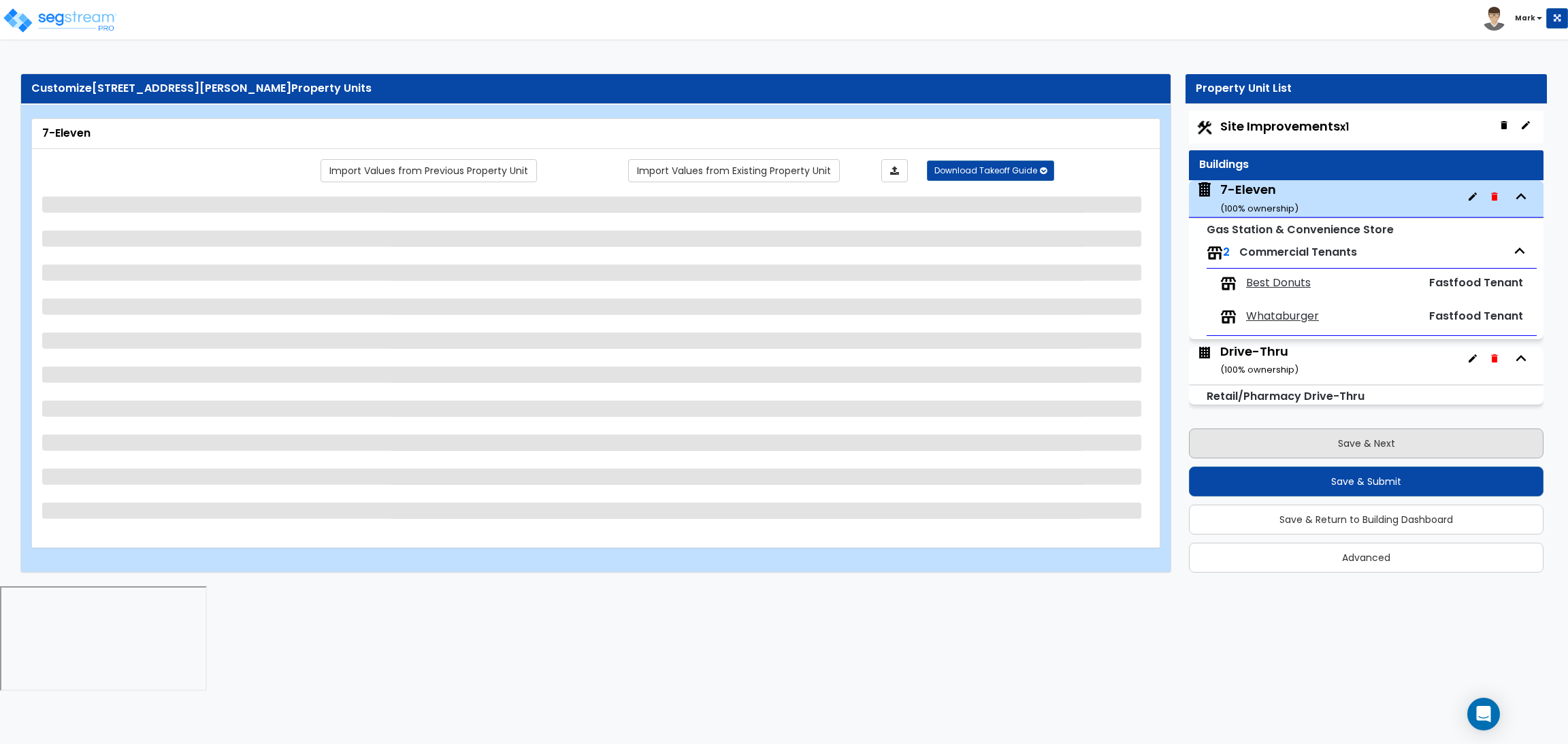
scroll to position [0, 0]
select select "6"
select select "1"
select select "2"
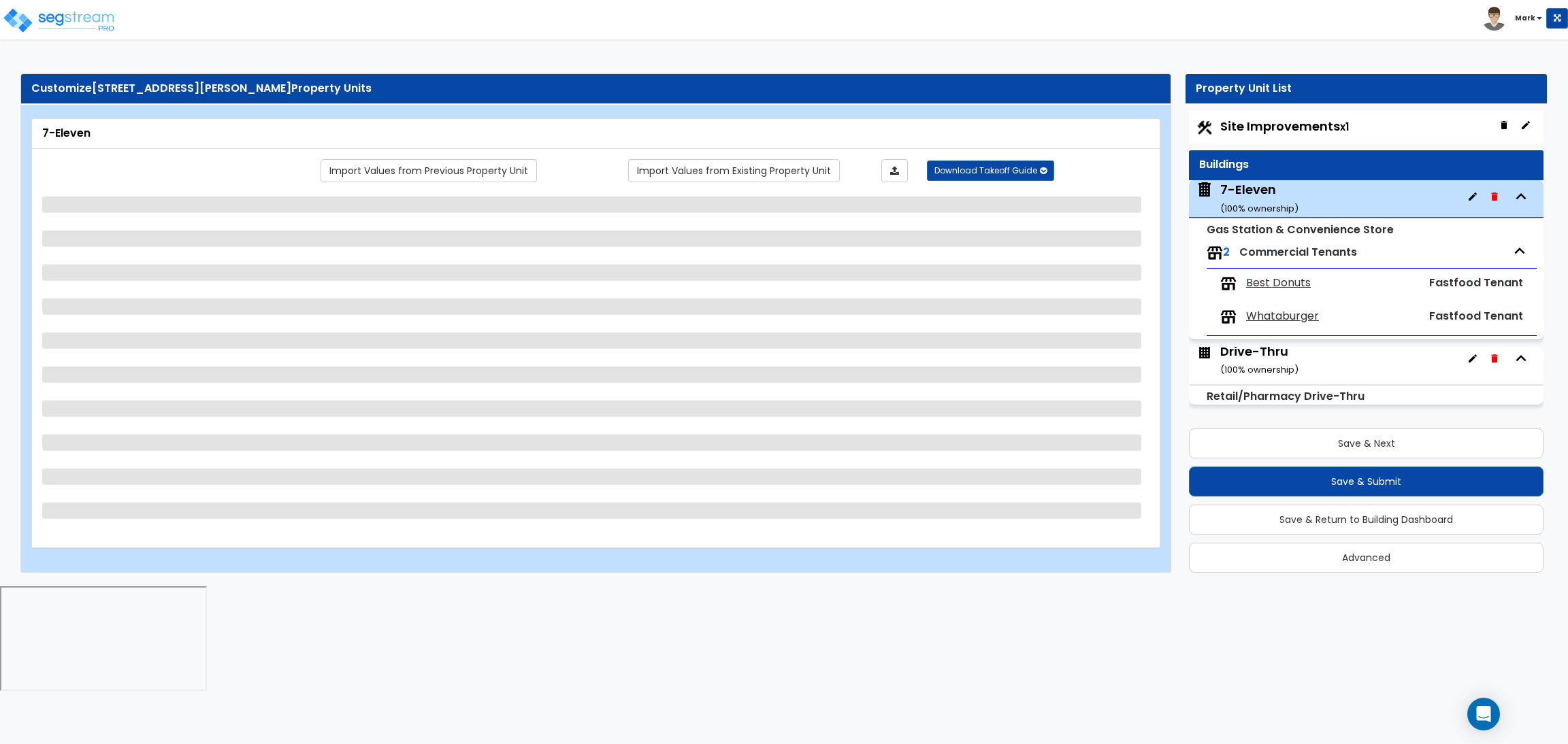
select select "2"
select select "4"
